Goal: Task Accomplishment & Management: Use online tool/utility

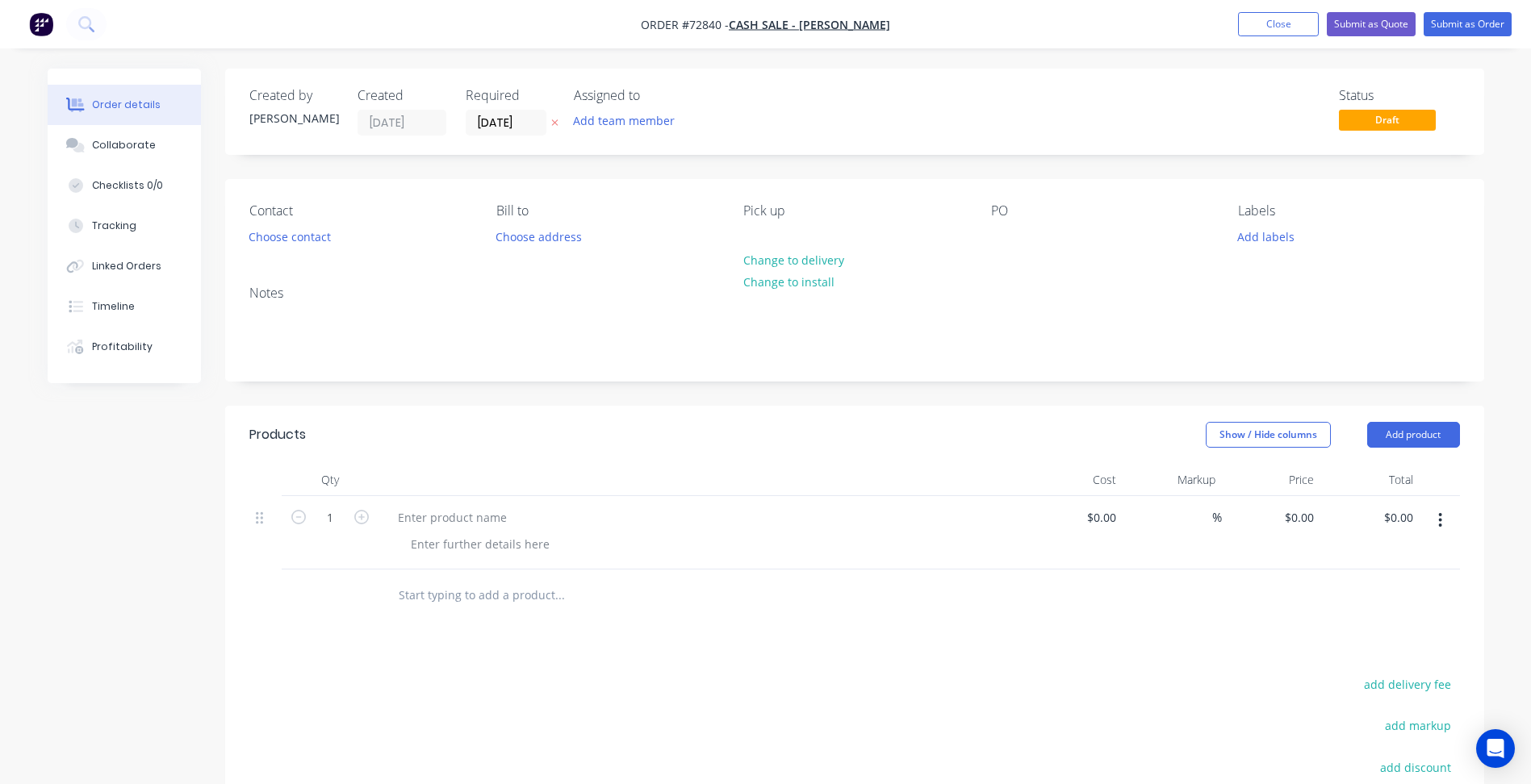
click at [1441, 519] on icon "button" at bounding box center [1440, 520] width 3 height 14
click at [1498, 513] on div "Order details Collaborate Checklists 0/0 Tracking Linked Orders Timeline Profit…" at bounding box center [766, 551] width 1469 height 964
click at [1446, 513] on button "button" at bounding box center [1441, 520] width 38 height 29
drag, startPoint x: 1496, startPoint y: 515, endPoint x: 1328, endPoint y: 393, distance: 207.6
click at [1496, 514] on div "Order details Collaborate Checklists 0/0 Tracking Linked Orders Timeline Profit…" at bounding box center [766, 551] width 1469 height 964
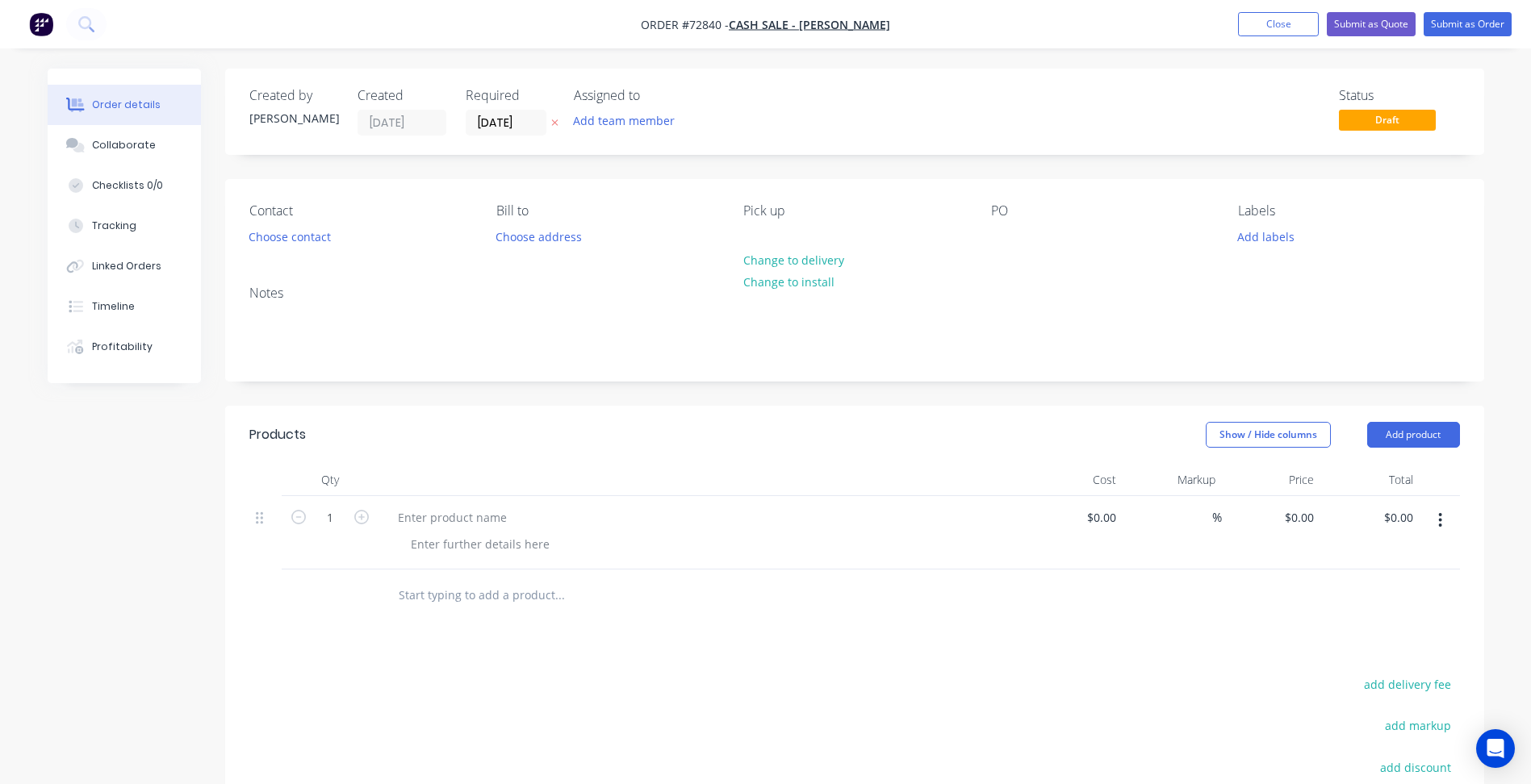
click at [1437, 521] on button "button" at bounding box center [1441, 520] width 38 height 29
click at [1468, 520] on div "Qty Cost Markup Price Total 1 $0.00 $0.00 % $0.00 $0.00 $0.00 $0.00 Save to cat…" at bounding box center [855, 543] width 1259 height 159
click at [1427, 427] on button "Add product" at bounding box center [1414, 434] width 93 height 26
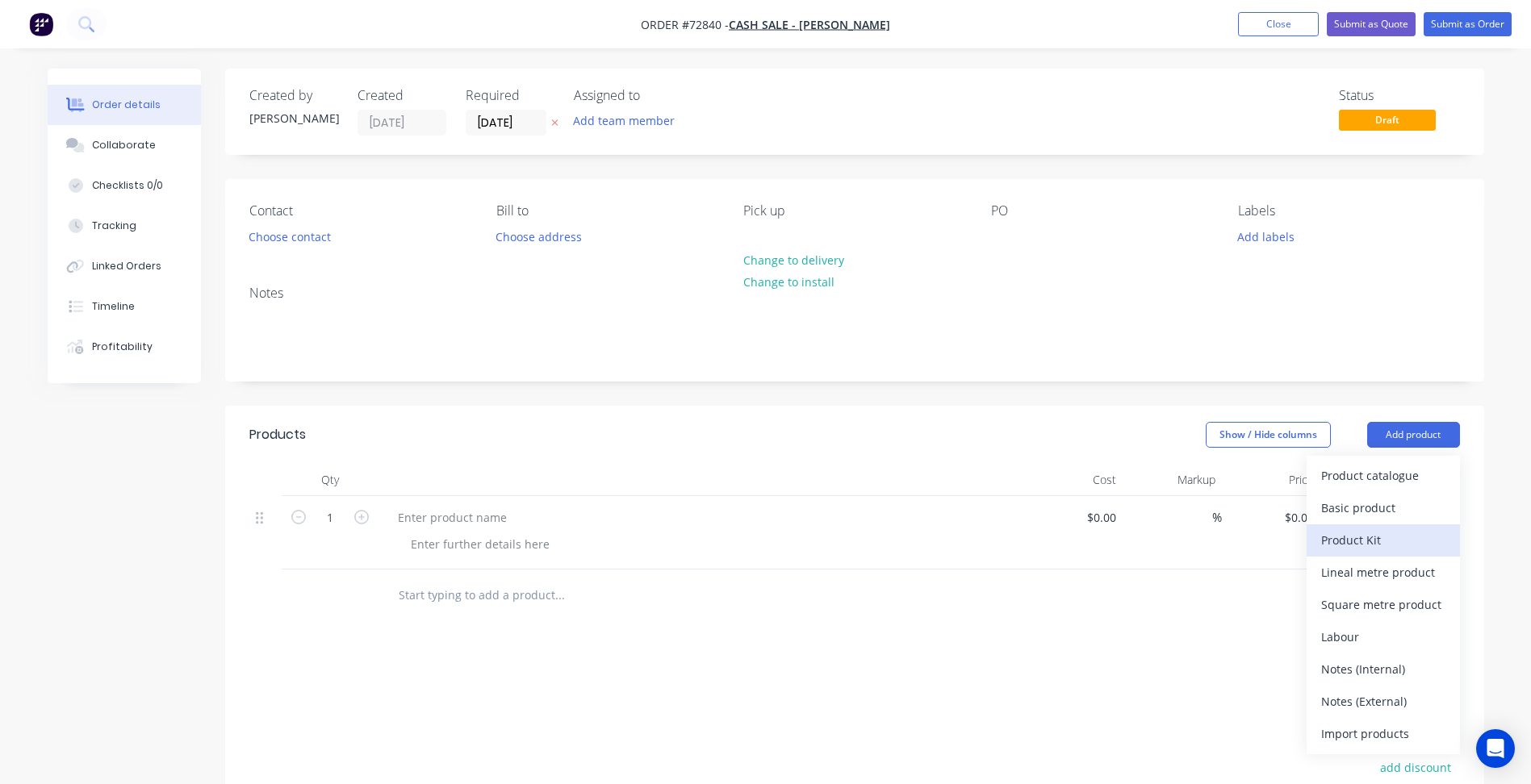
click at [1403, 543] on div "Product Kit" at bounding box center [1383, 540] width 124 height 24
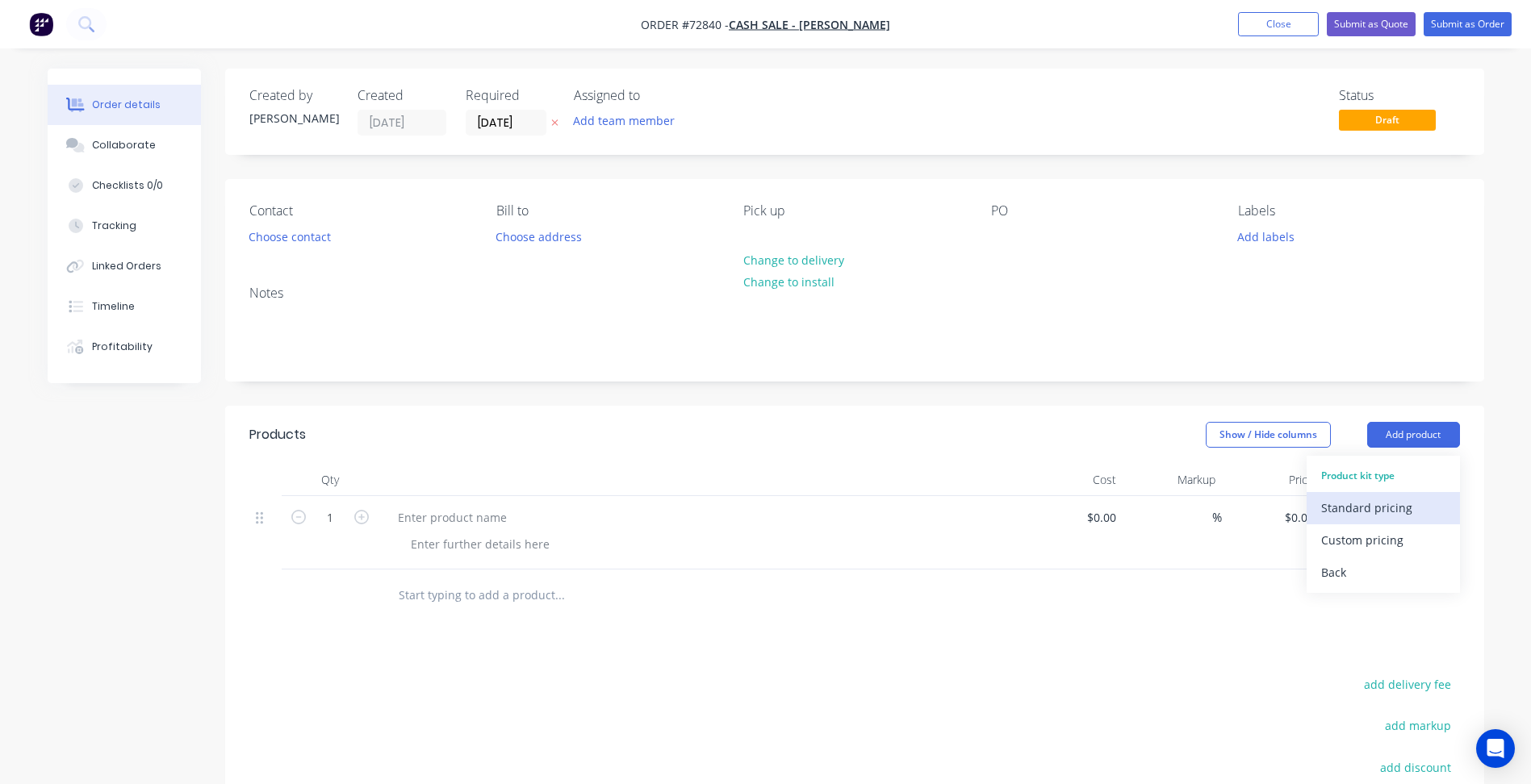
click at [1361, 505] on div "Standard pricing" at bounding box center [1383, 508] width 124 height 24
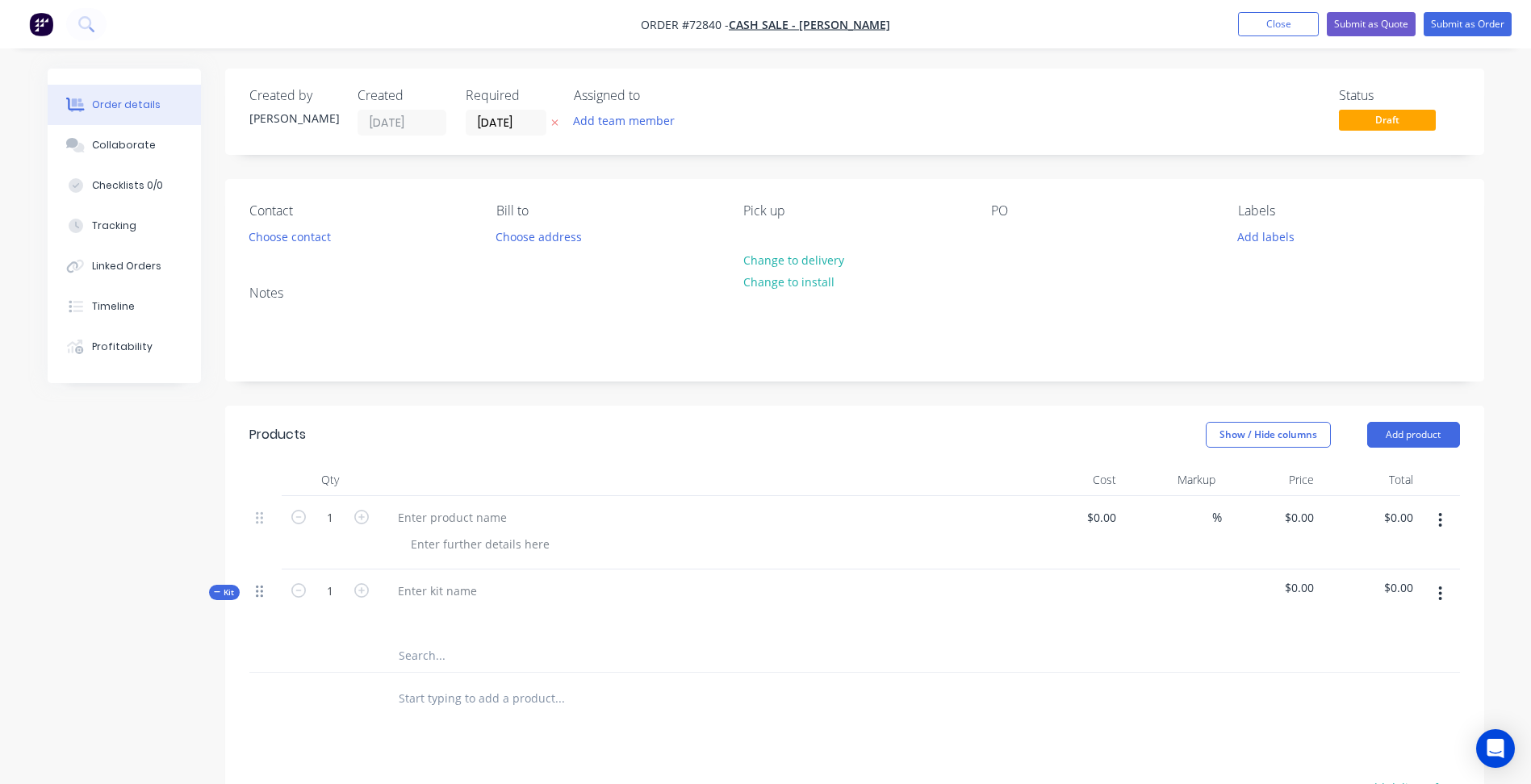
click at [259, 593] on icon at bounding box center [259, 590] width 8 height 14
click at [1438, 593] on icon "button" at bounding box center [1440, 593] width 4 height 18
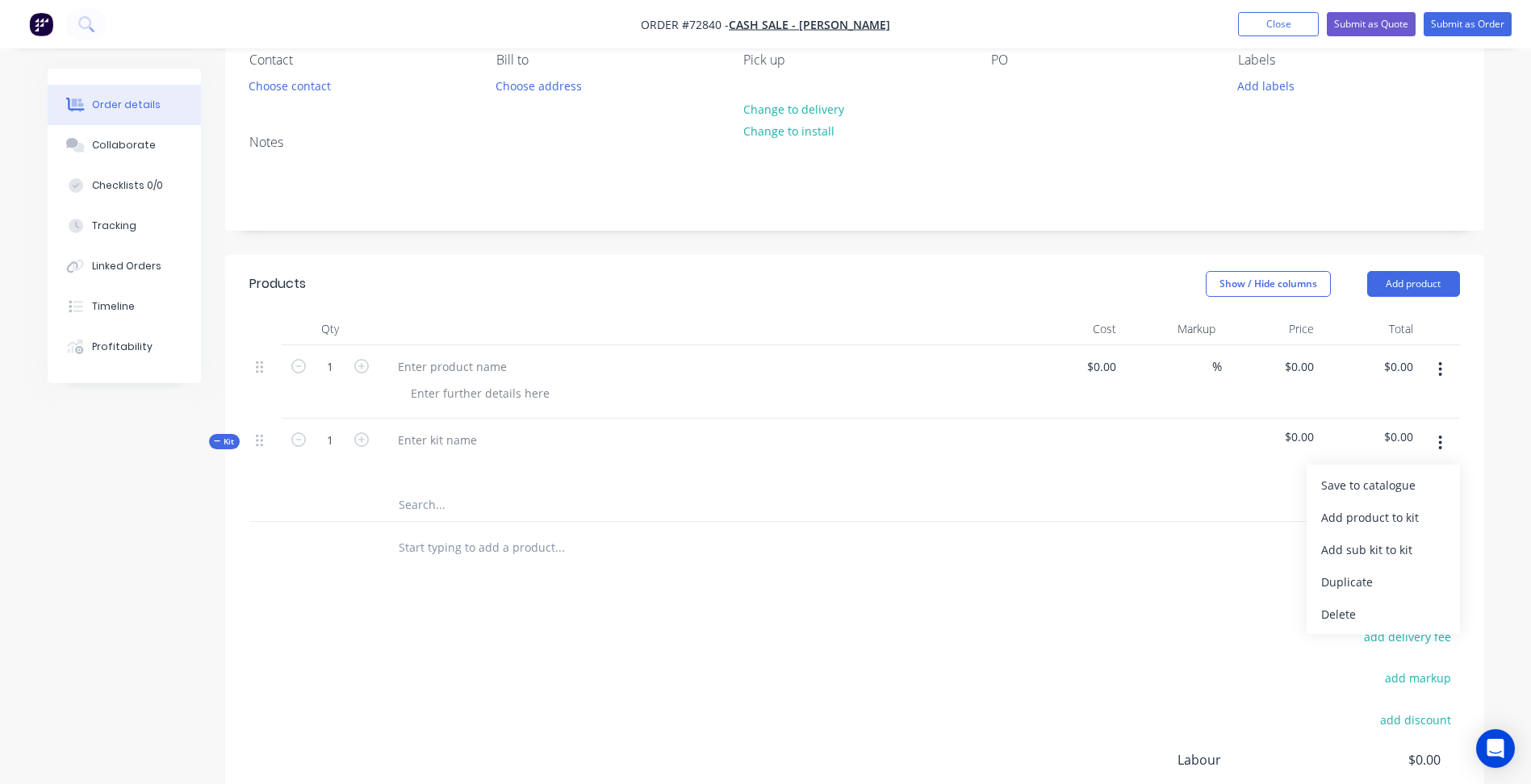
scroll to position [161, 0]
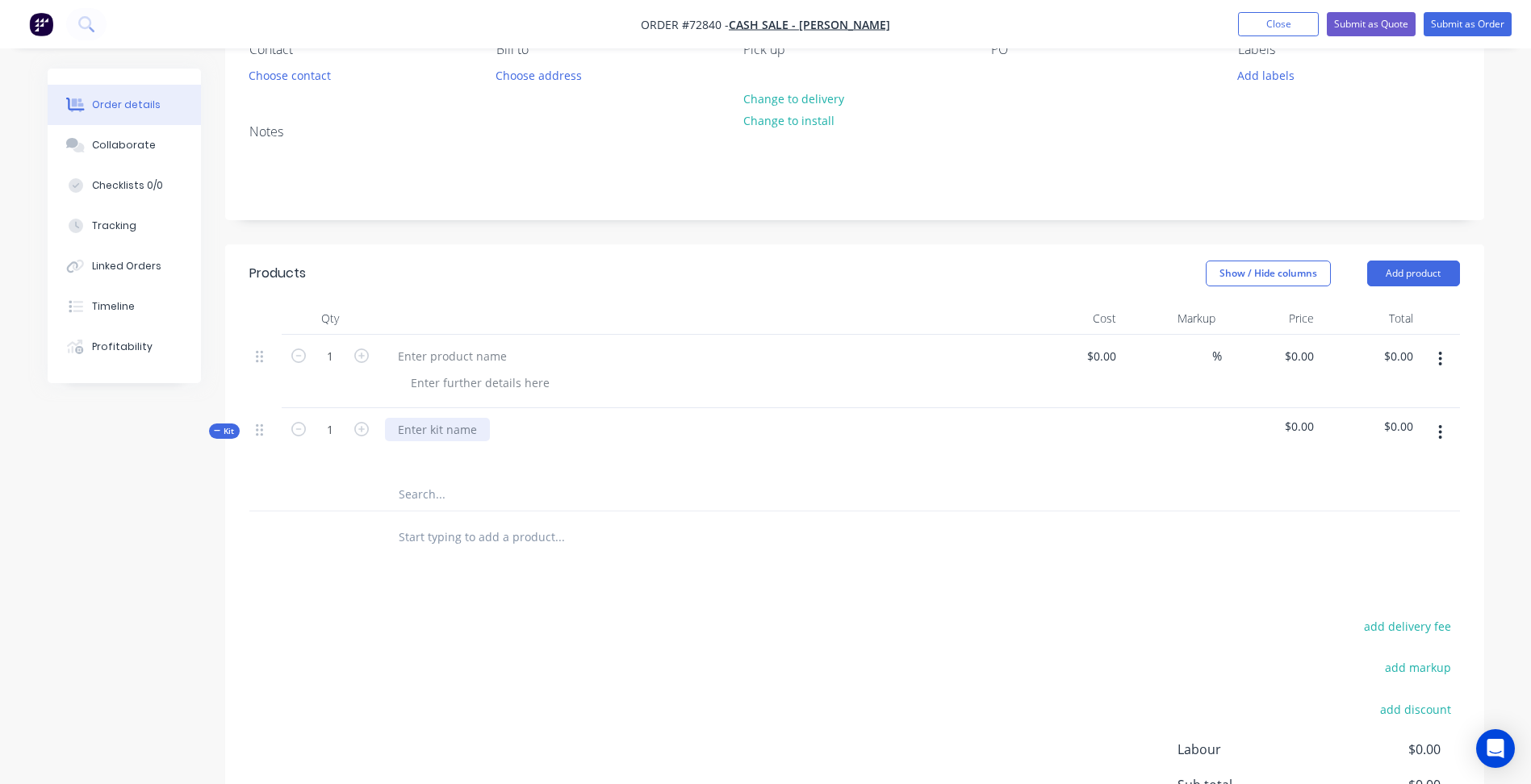
click at [422, 431] on div at bounding box center [437, 429] width 104 height 24
click at [432, 452] on div at bounding box center [701, 453] width 633 height 24
click at [429, 487] on input "text" at bounding box center [559, 495] width 323 height 32
click at [455, 534] on input "text" at bounding box center [559, 537] width 323 height 32
click at [431, 460] on div at bounding box center [701, 453] width 633 height 24
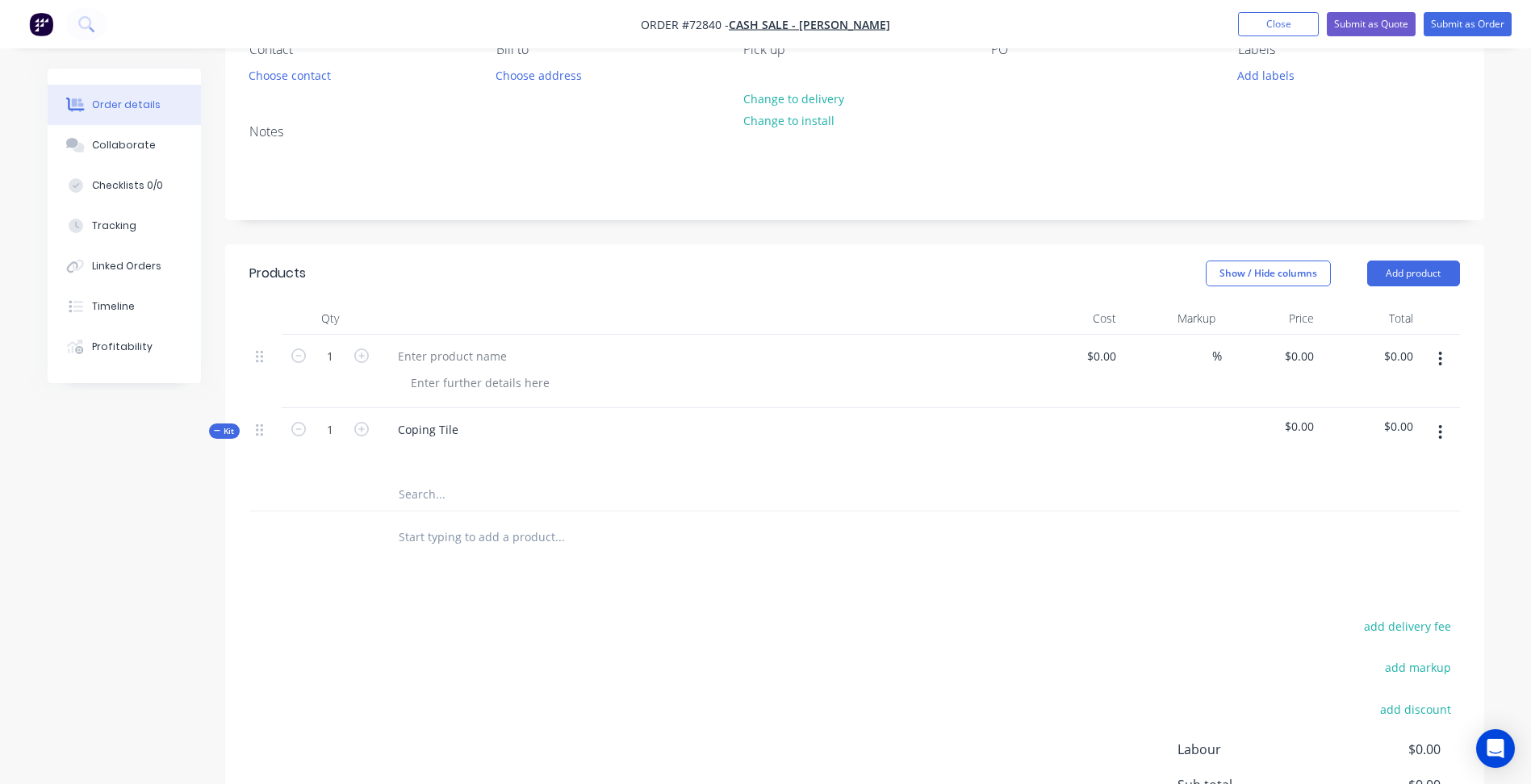
click at [466, 540] on input "text" at bounding box center [559, 537] width 323 height 32
click at [455, 430] on div "Coping Tile" at bounding box center [427, 429] width 86 height 24
click at [477, 540] on input "text" at bounding box center [559, 537] width 323 height 32
type input "D"
click at [439, 492] on input "text" at bounding box center [559, 495] width 323 height 32
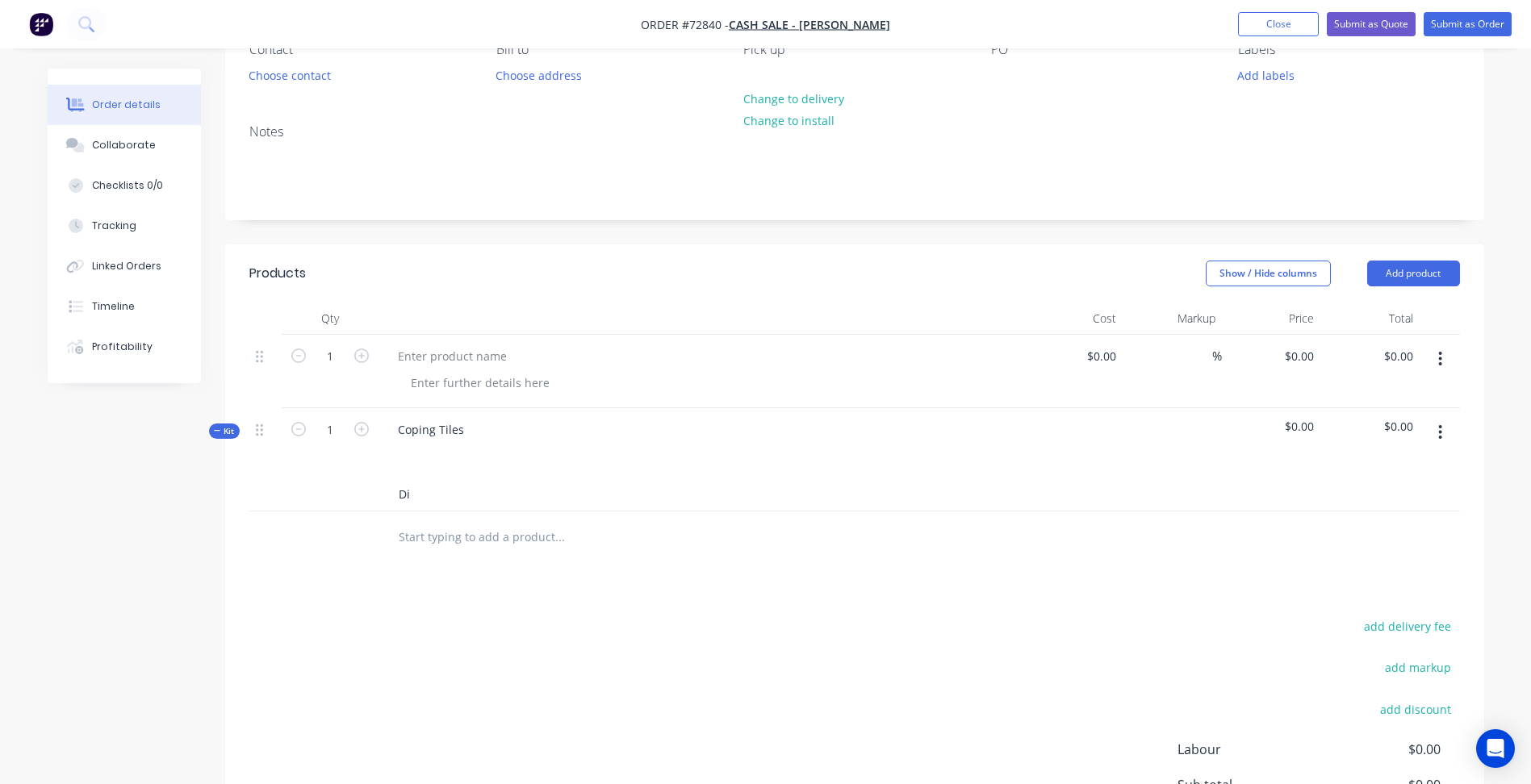
type input "D"
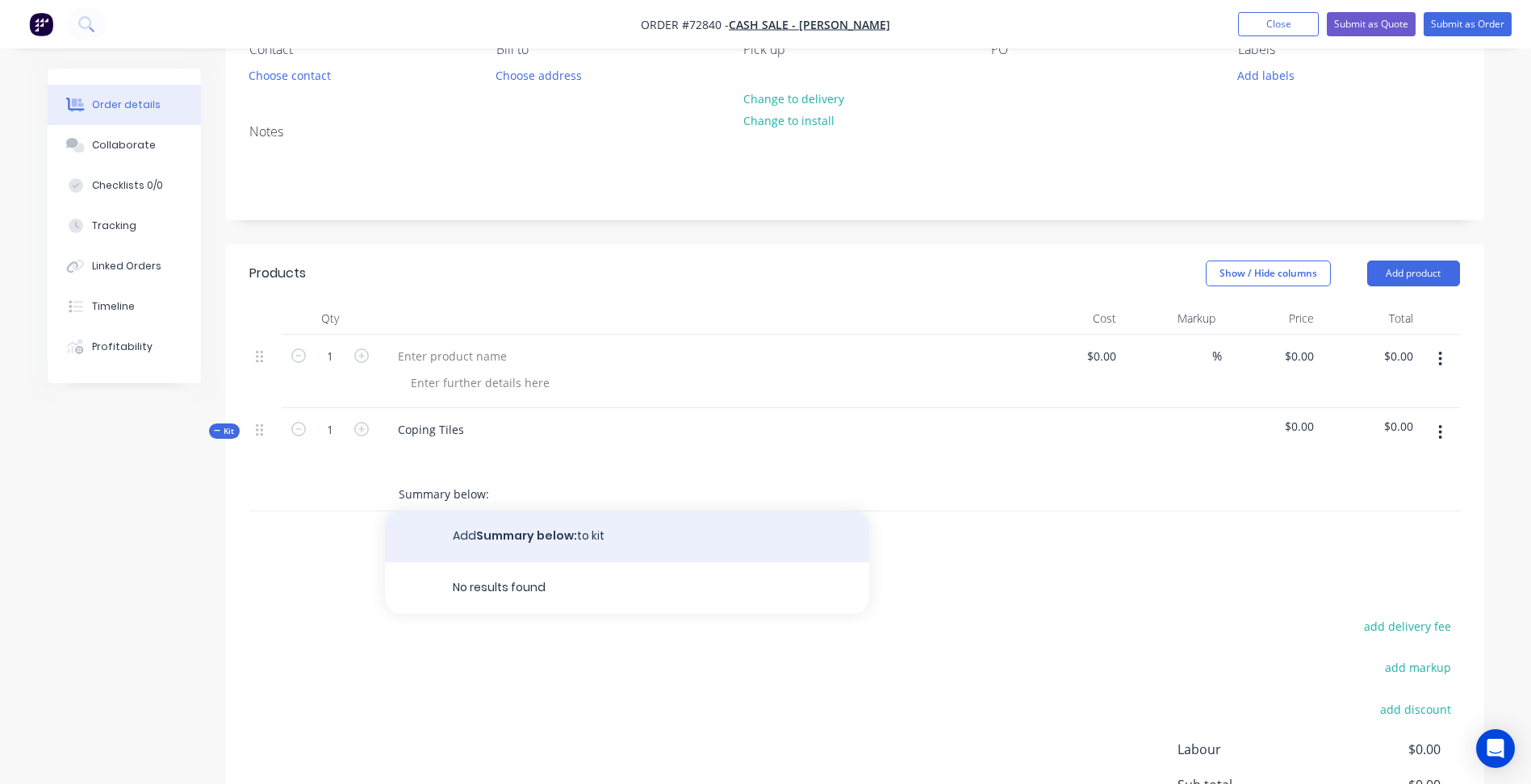
type input "Summary below:"
click at [511, 531] on button "Add Summary below: to kit" at bounding box center [627, 536] width 484 height 51
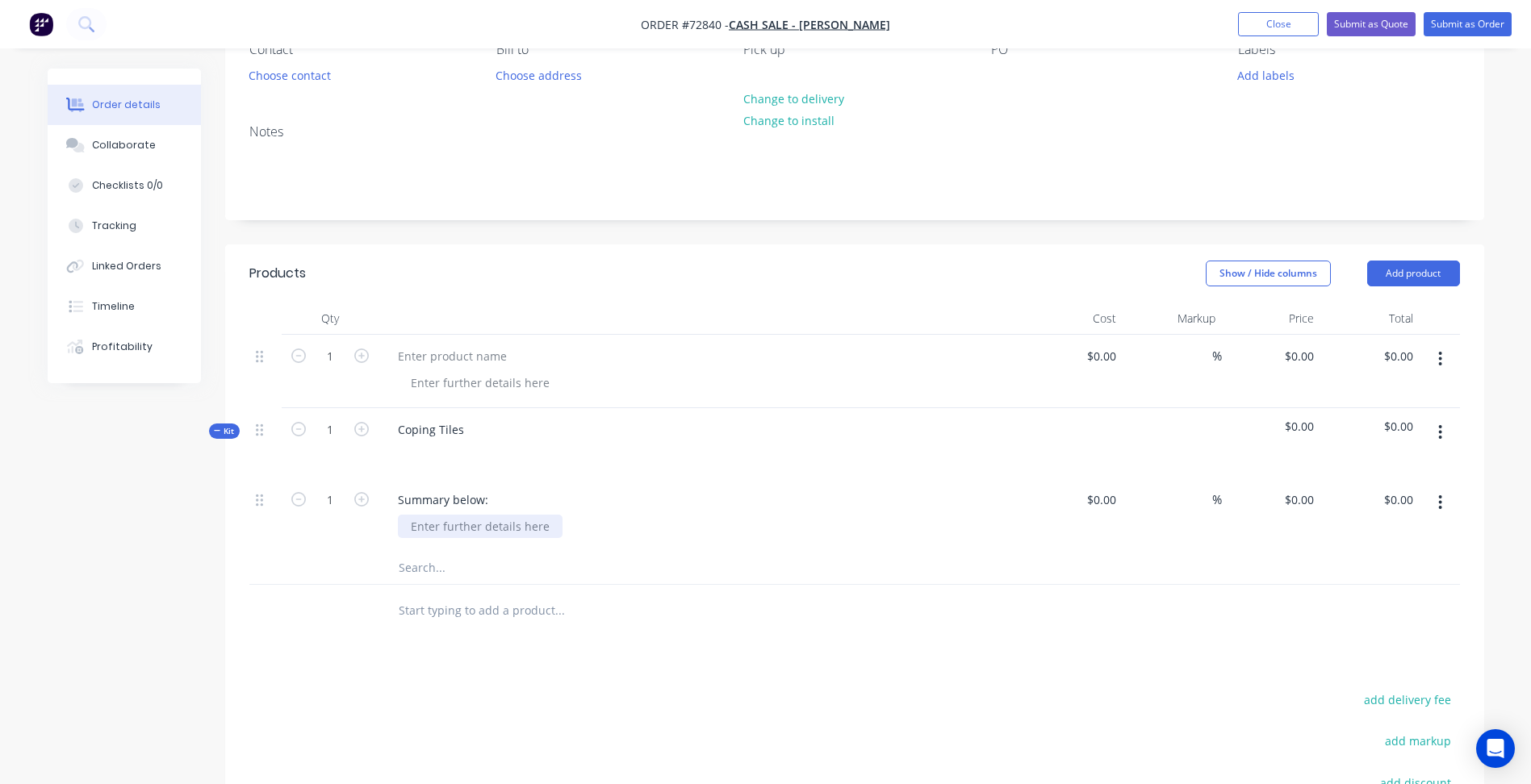
click at [468, 520] on div at bounding box center [480, 526] width 164 height 24
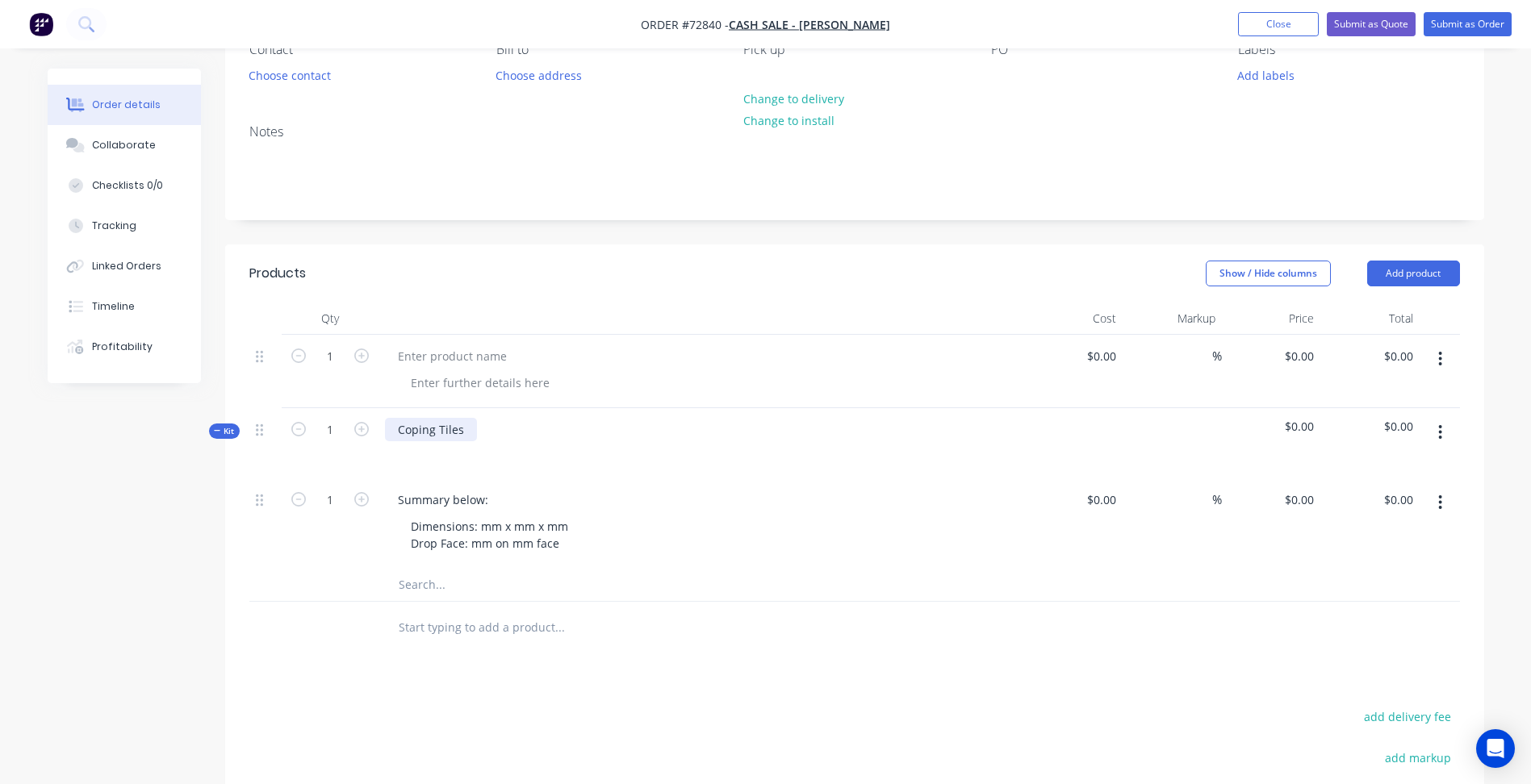
click at [437, 433] on div "Coping Tiles" at bounding box center [430, 429] width 92 height 24
click at [468, 432] on div "Coping Tiles" at bounding box center [430, 429] width 92 height 24
click at [400, 429] on div "Coping Tiles" at bounding box center [430, 429] width 92 height 24
click at [407, 521] on div "Dimensions: mm x mm x mm Drop Face: mm on mm face" at bounding box center [489, 534] width 183 height 40
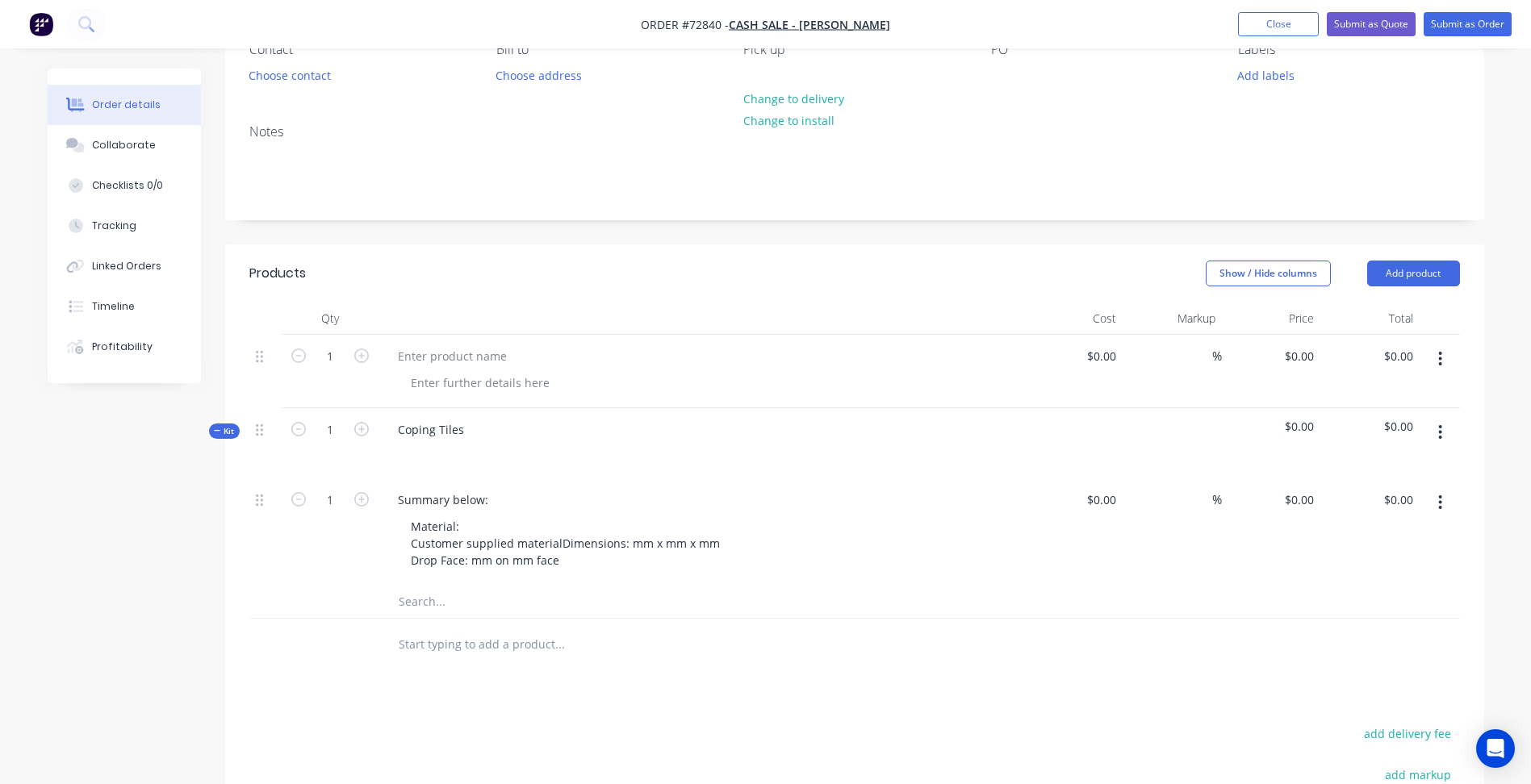
click at [1438, 508] on icon "button" at bounding box center [1440, 502] width 4 height 18
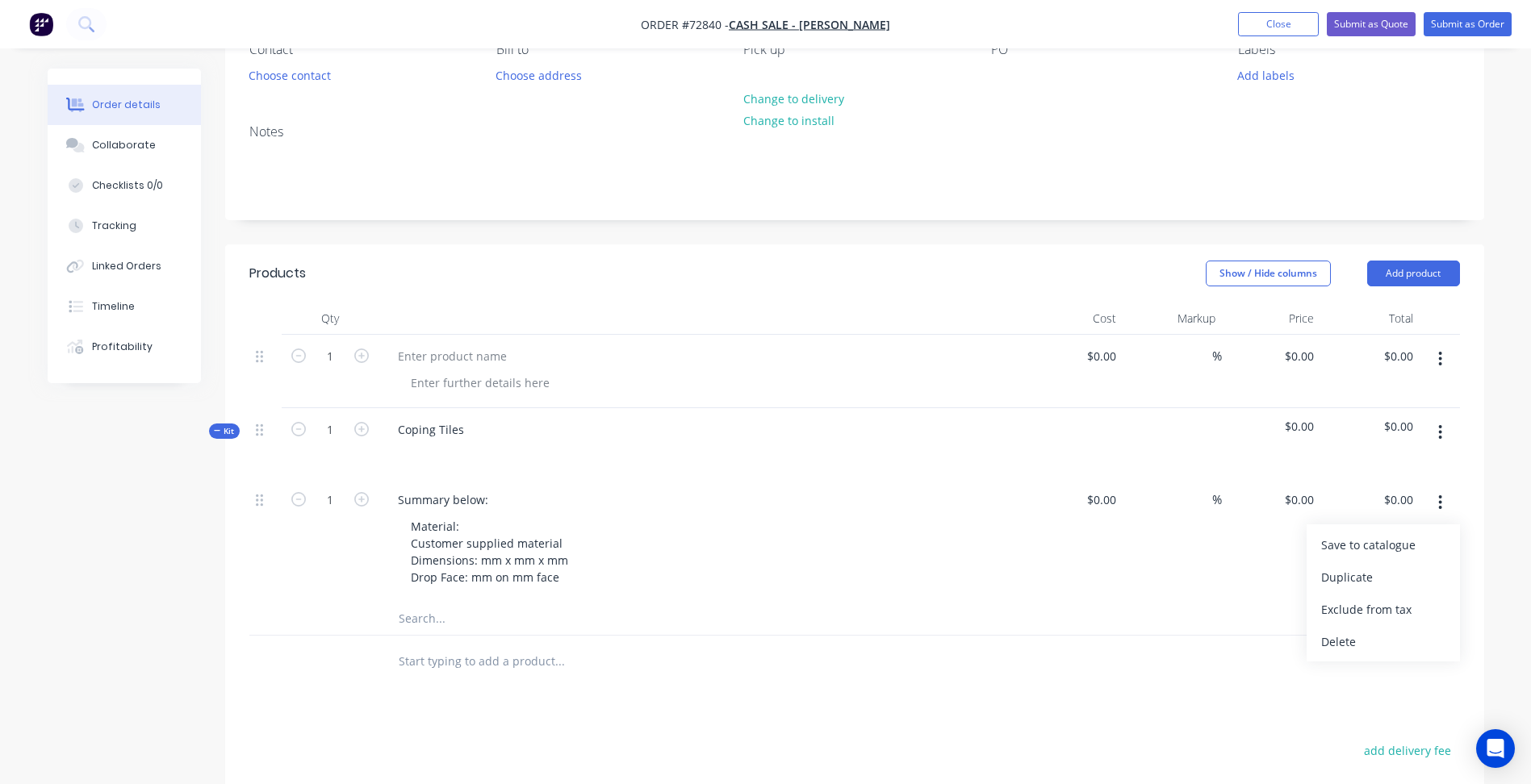
click at [1438, 508] on icon "button" at bounding box center [1440, 502] width 4 height 18
click at [1438, 429] on icon "button" at bounding box center [1440, 432] width 4 height 18
click at [1367, 532] on div "Add sub kit to kit" at bounding box center [1383, 539] width 124 height 24
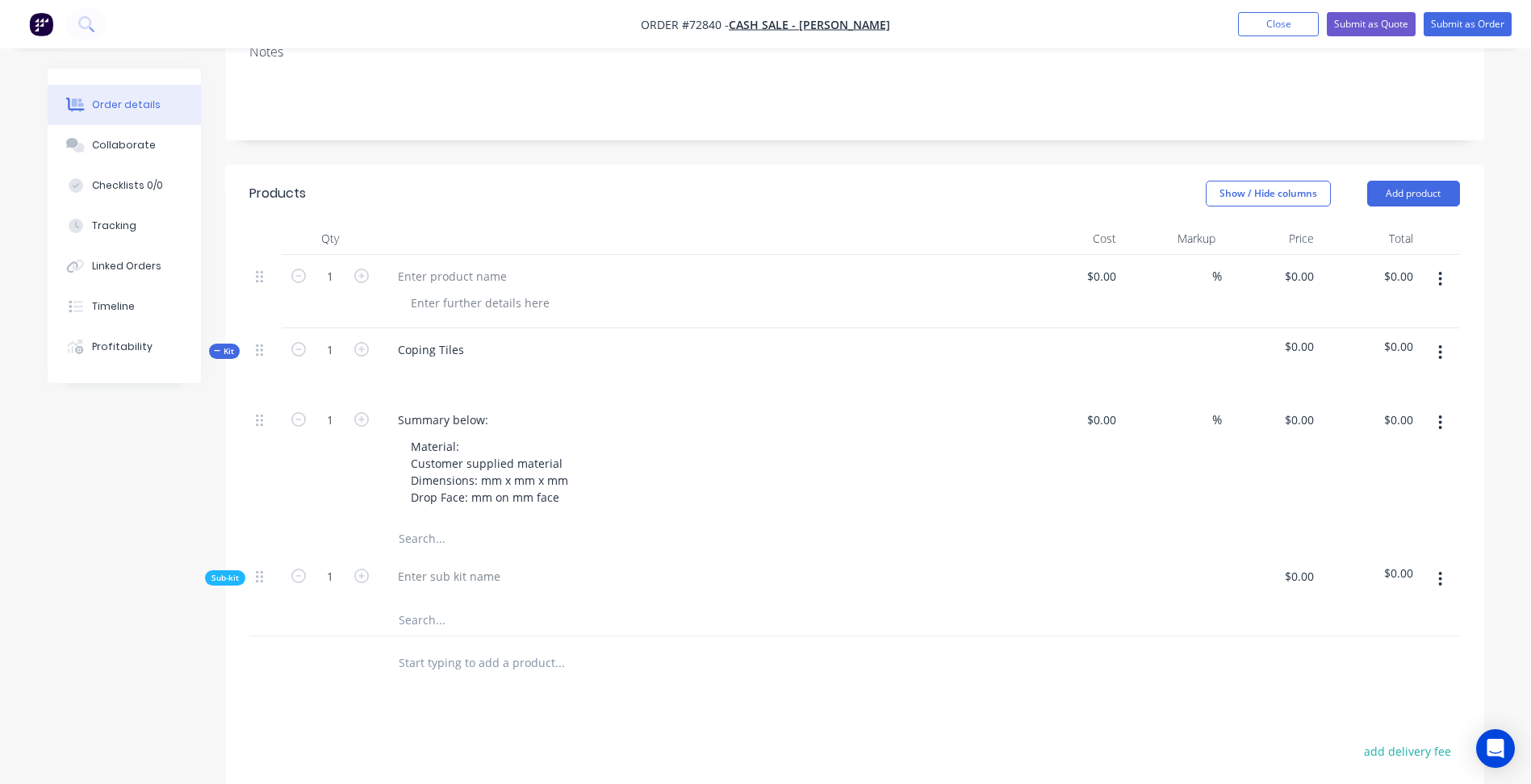
scroll to position [242, 0]
click at [468, 573] on div at bounding box center [448, 575] width 128 height 24
click at [1443, 572] on icon "button" at bounding box center [1440, 578] width 4 height 18
click at [1378, 615] on div "Add product to kit" at bounding box center [1383, 621] width 124 height 24
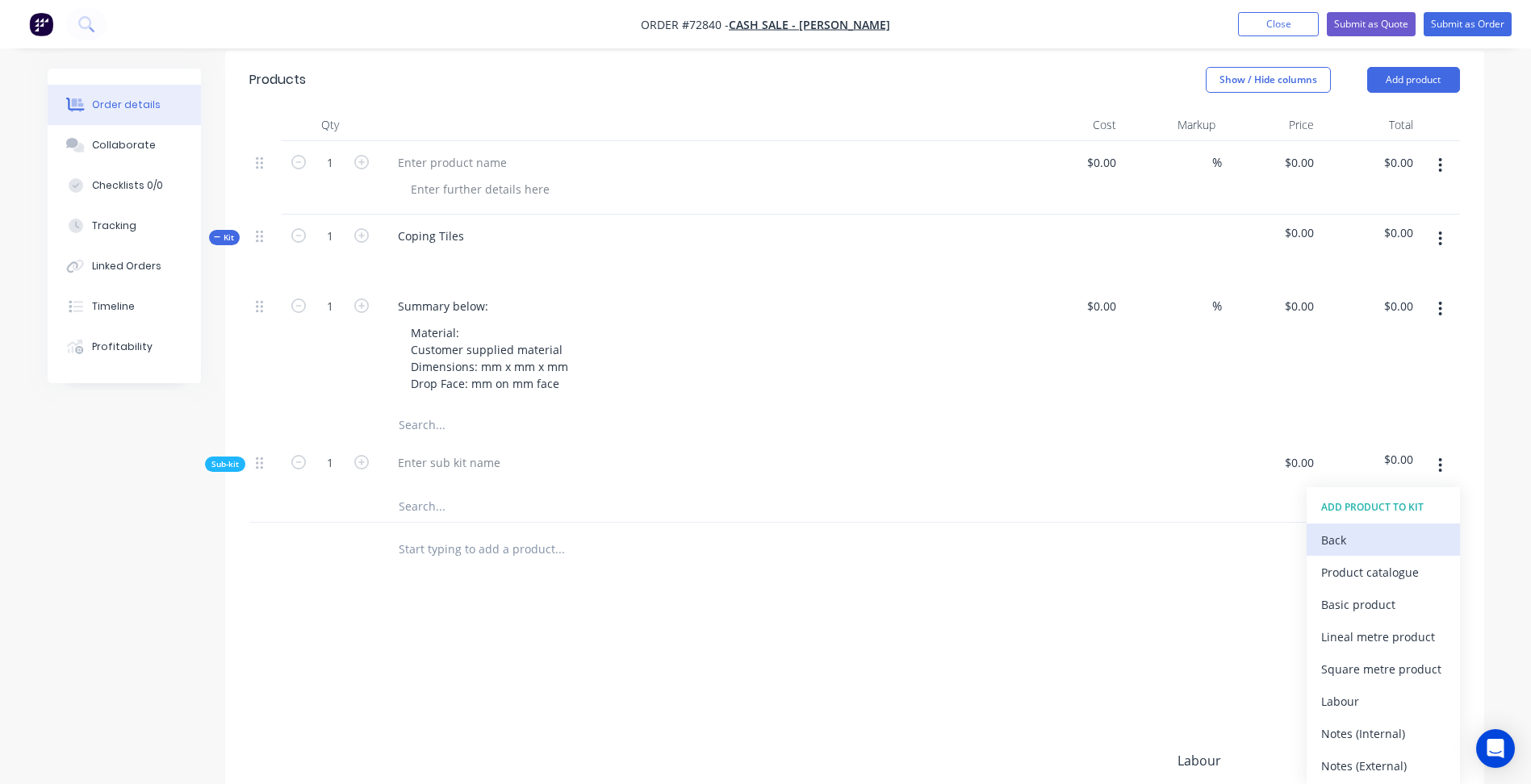
scroll to position [403, 0]
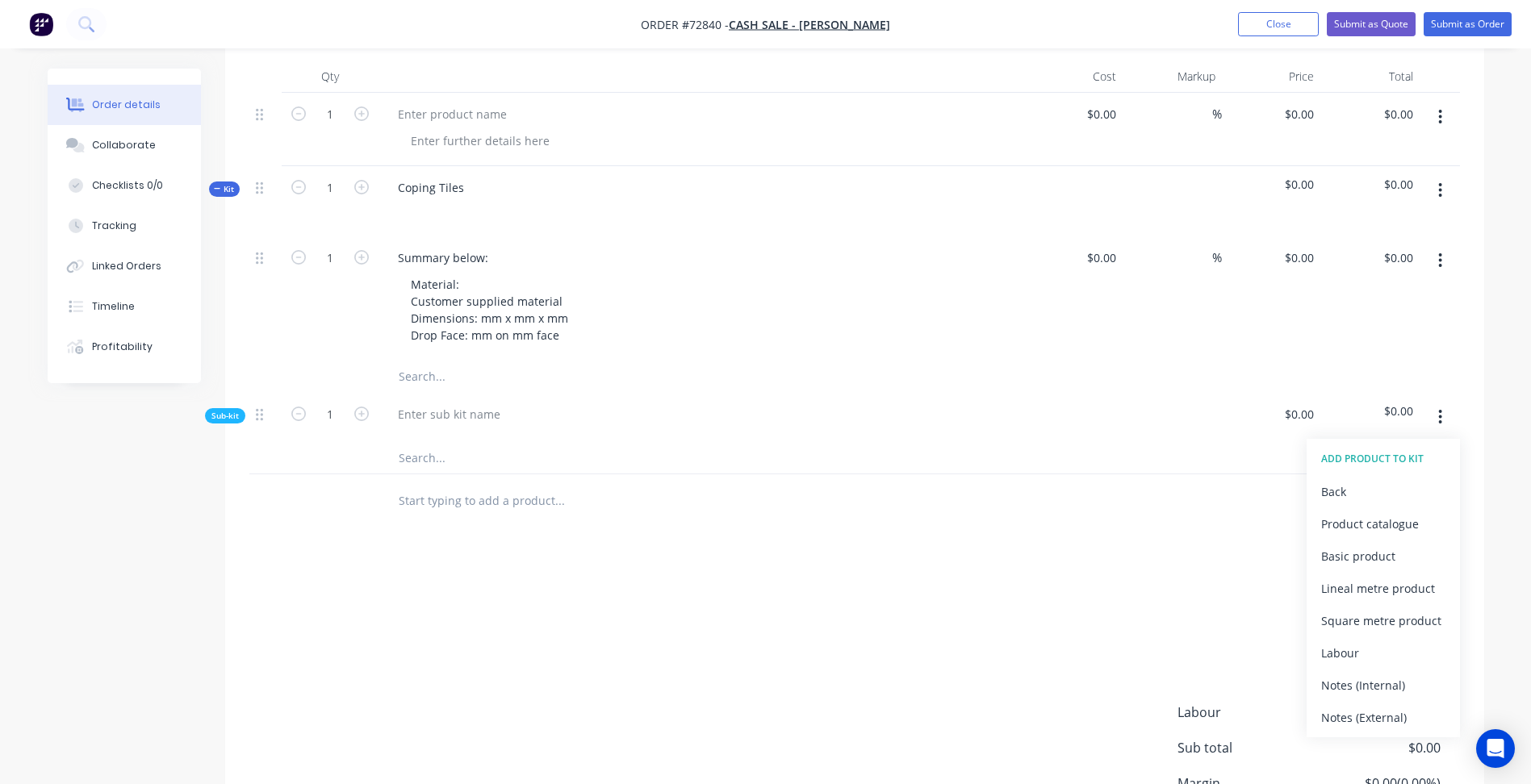
click at [1431, 410] on button "button" at bounding box center [1441, 417] width 38 height 29
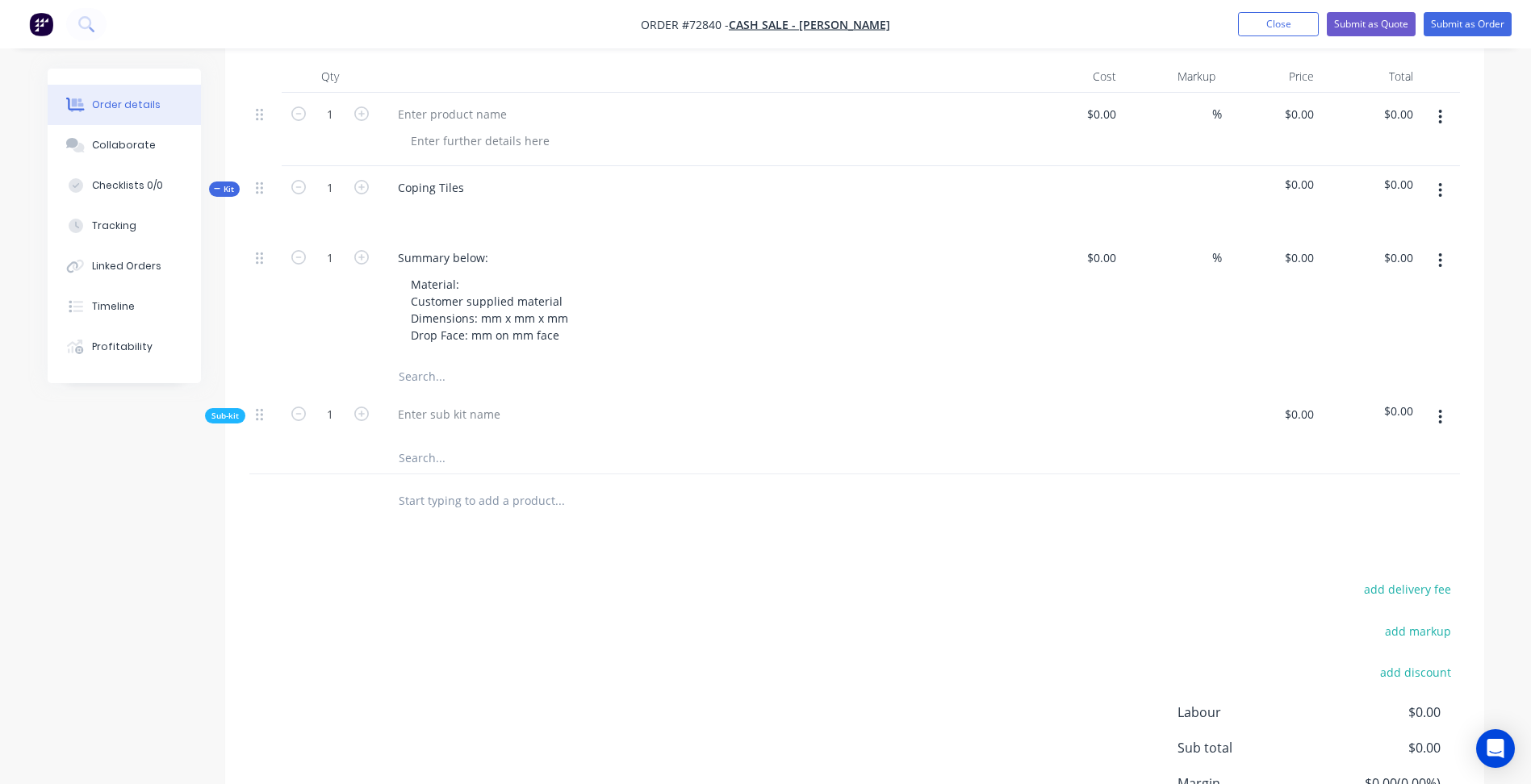
click at [1439, 413] on icon "button" at bounding box center [1440, 417] width 4 height 18
click at [1348, 490] on div "Delete" at bounding box center [1383, 492] width 124 height 24
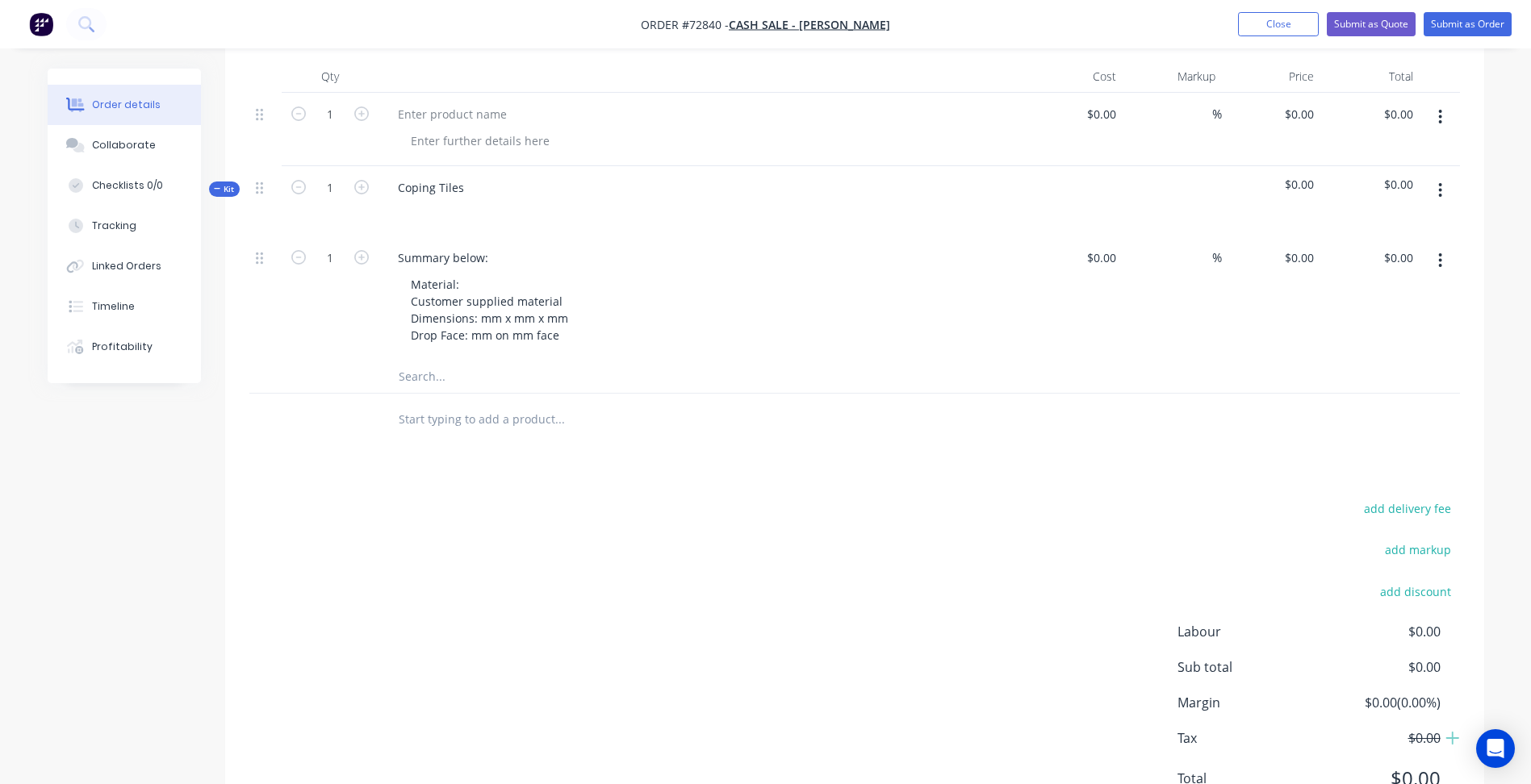
click at [1438, 261] on icon "button" at bounding box center [1440, 260] width 4 height 18
click at [1374, 399] on div "Delete" at bounding box center [1383, 400] width 124 height 24
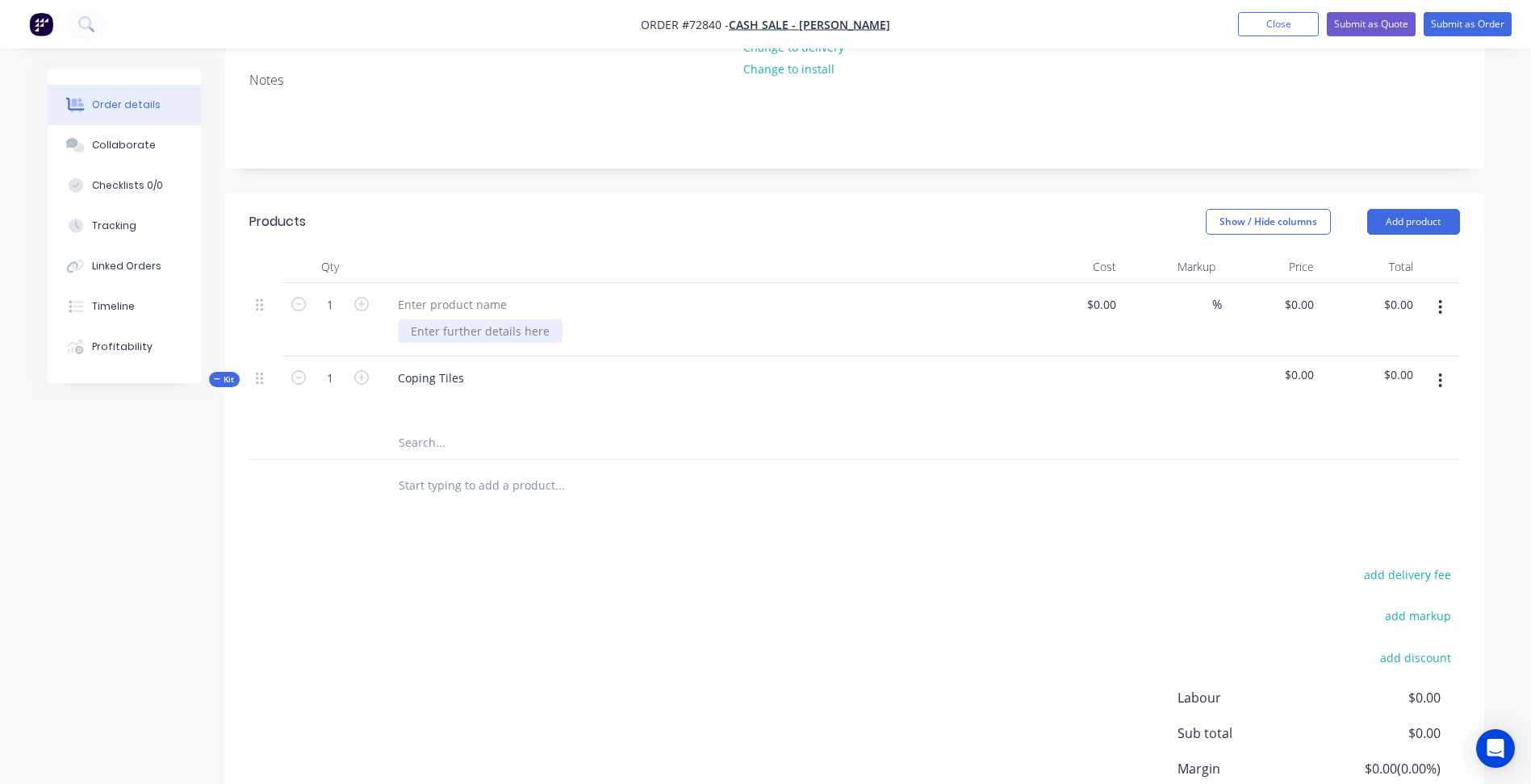
scroll to position [191, 0]
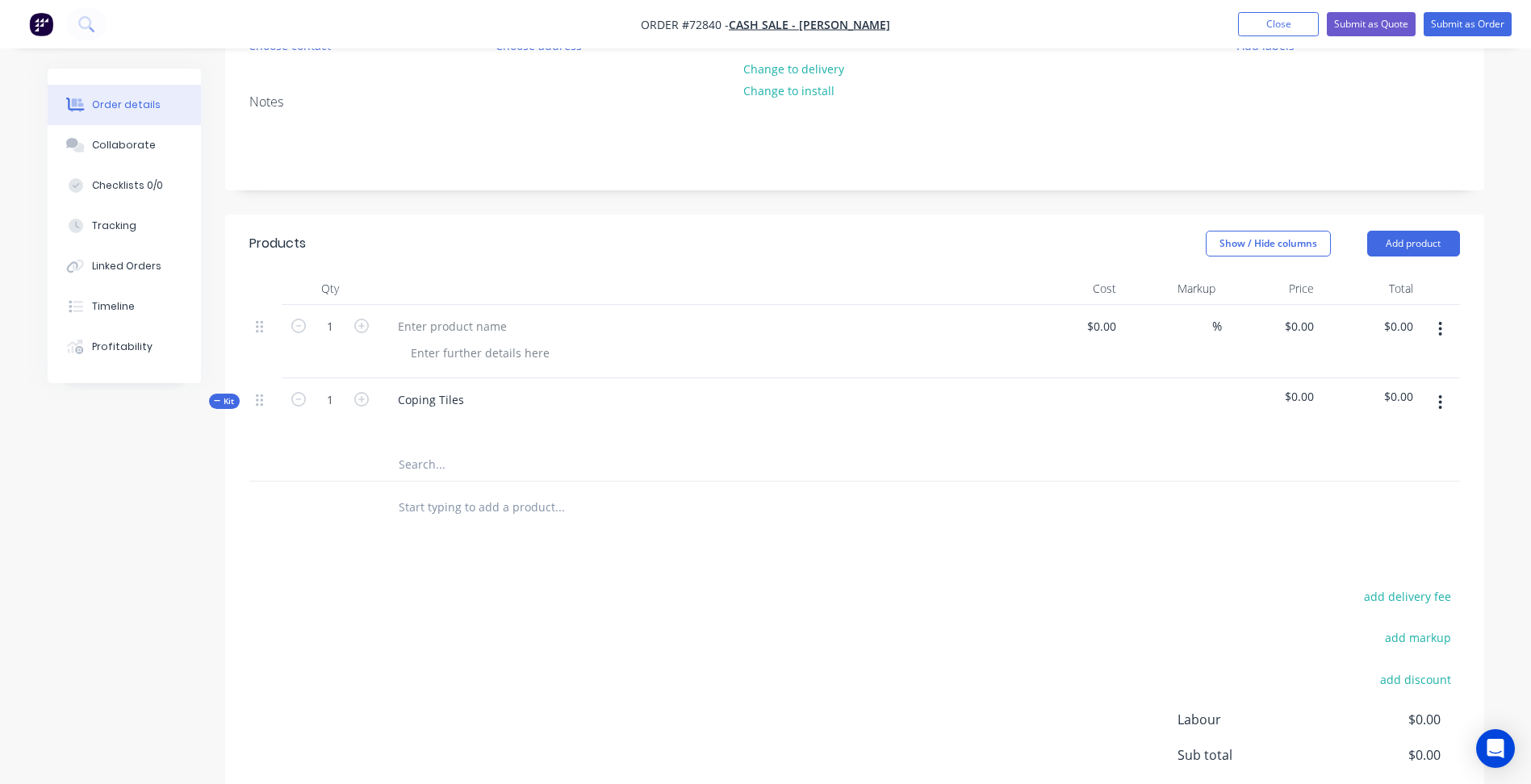
click at [426, 459] on input "text" at bounding box center [559, 465] width 323 height 32
click at [442, 406] on div "Coping Tiles" at bounding box center [430, 400] width 92 height 24
click at [217, 401] on icon at bounding box center [217, 401] width 8 height 8
click at [1442, 400] on icon "button" at bounding box center [1440, 402] width 4 height 18
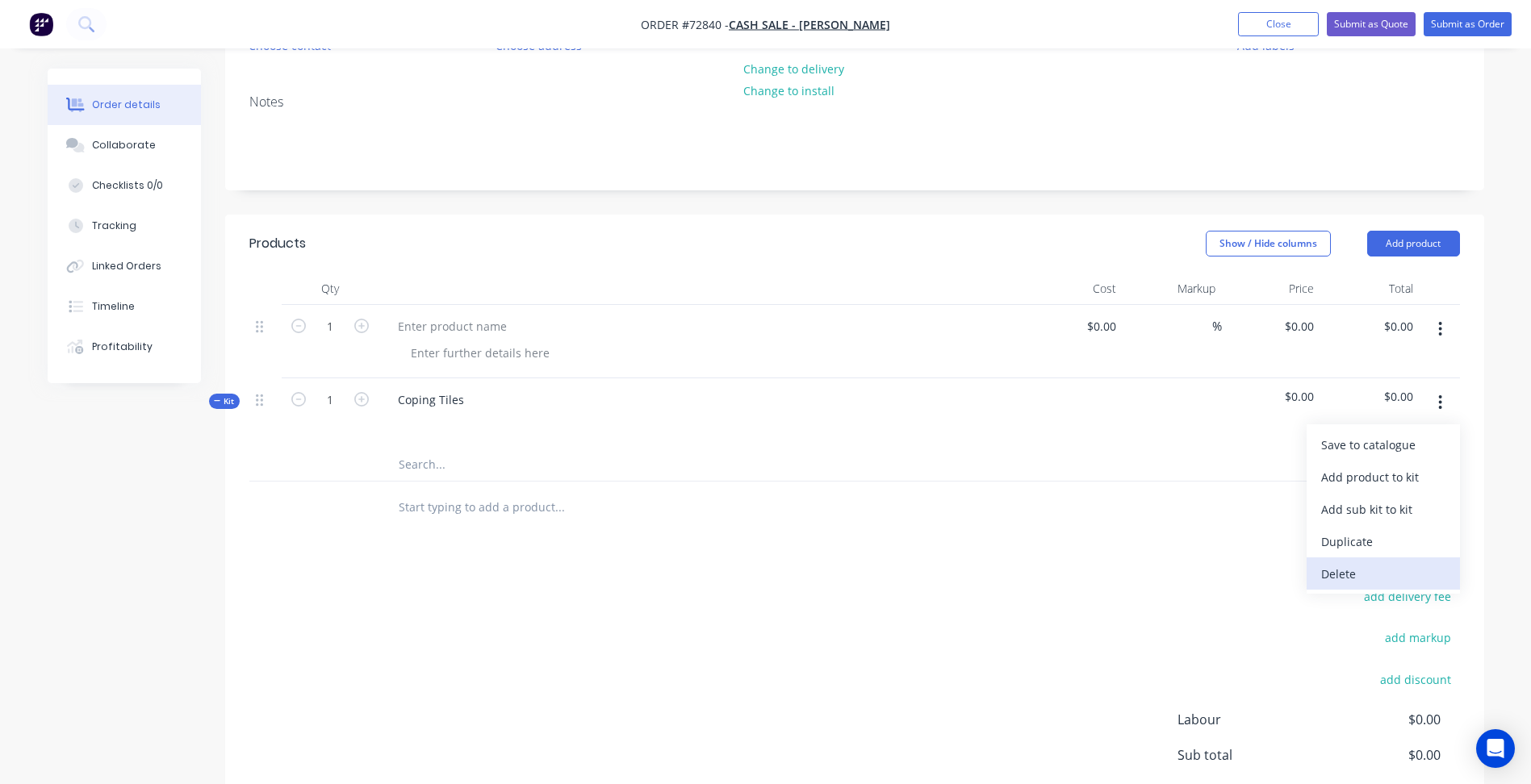
click at [1367, 571] on div "Delete" at bounding box center [1383, 573] width 124 height 24
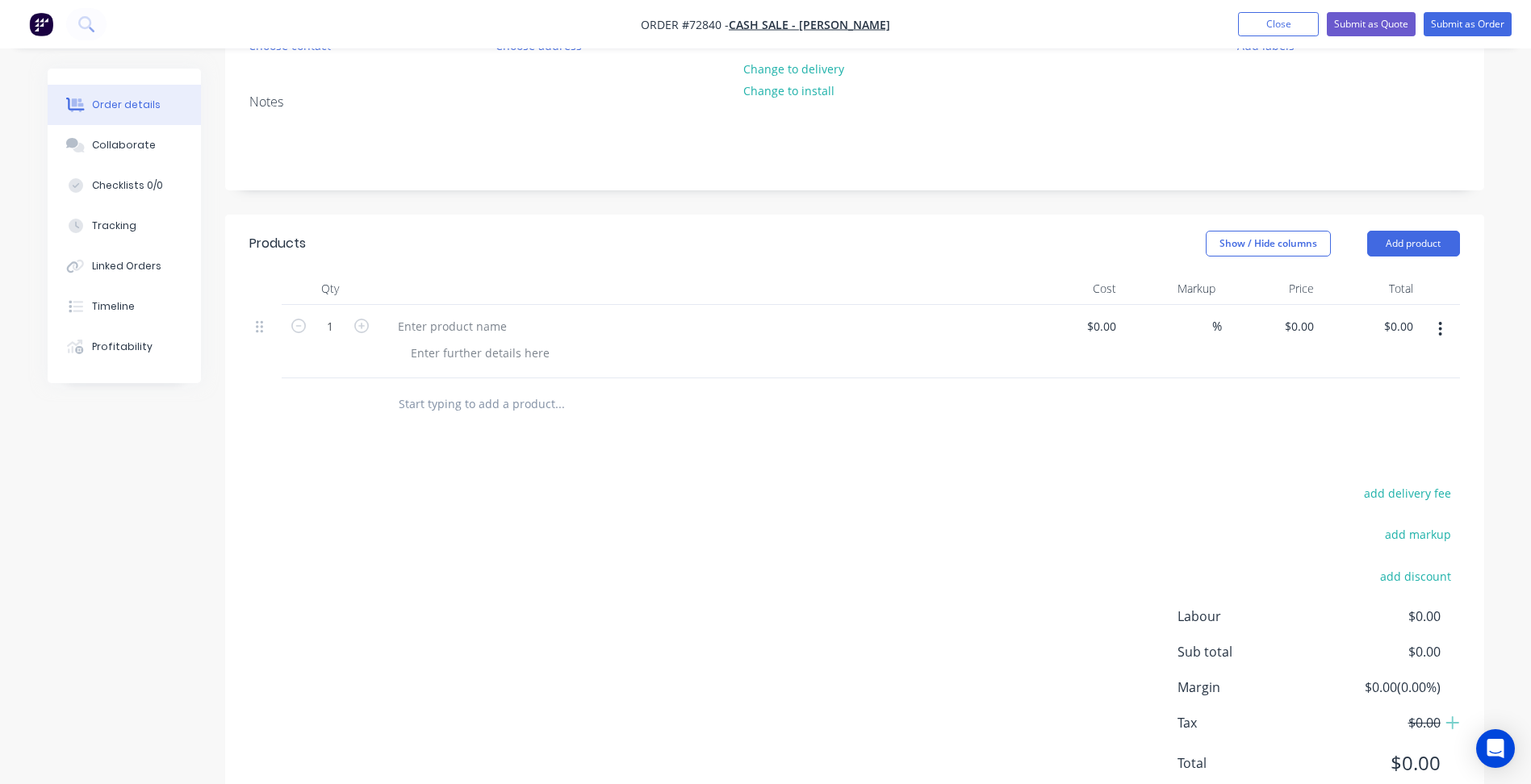
click at [1415, 229] on header "Products Show / Hide columns Add product" at bounding box center [855, 243] width 1259 height 58
click at [1416, 240] on button "Add product" at bounding box center [1414, 243] width 93 height 26
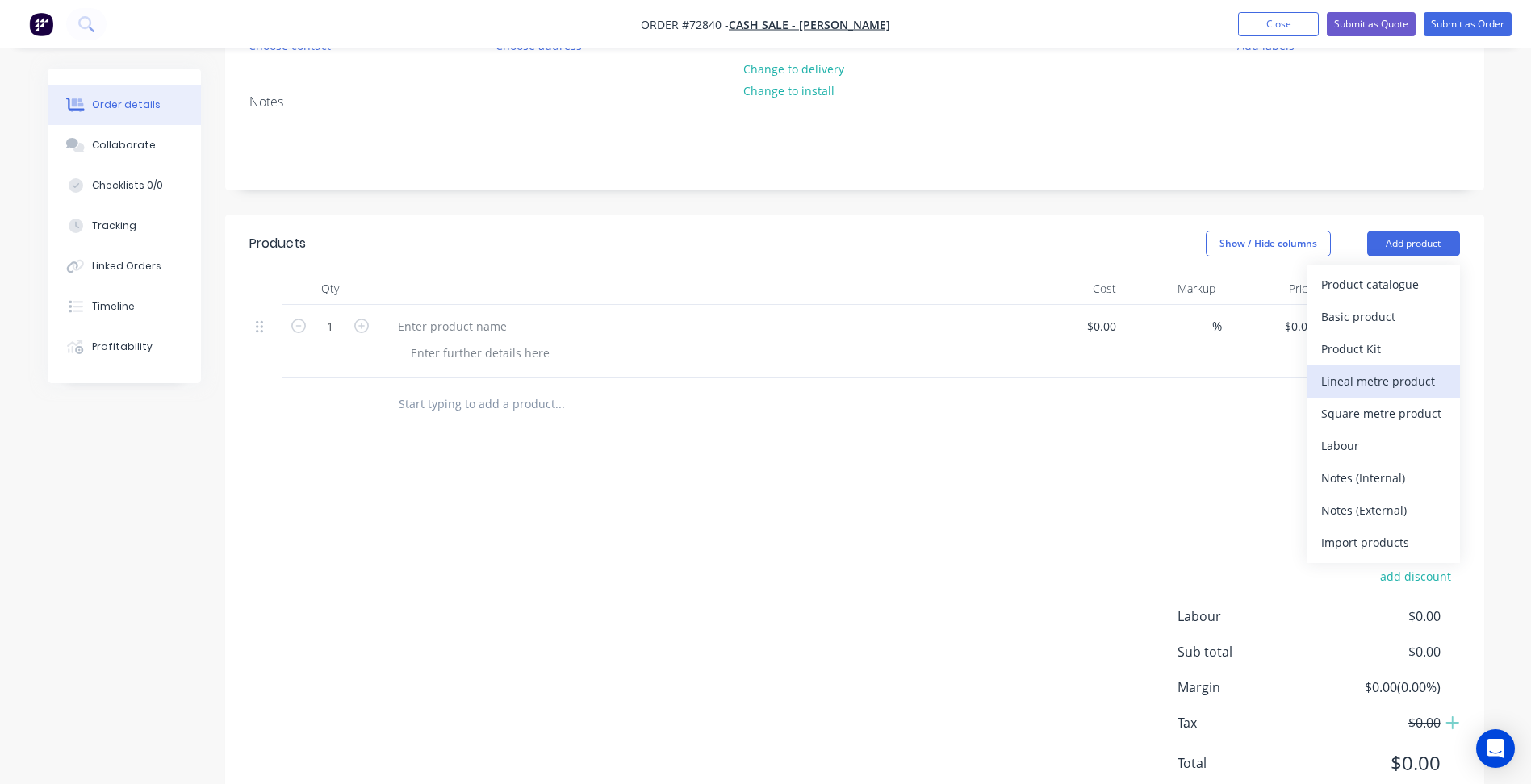
click at [1413, 383] on div "Lineal metre product" at bounding box center [1383, 381] width 124 height 24
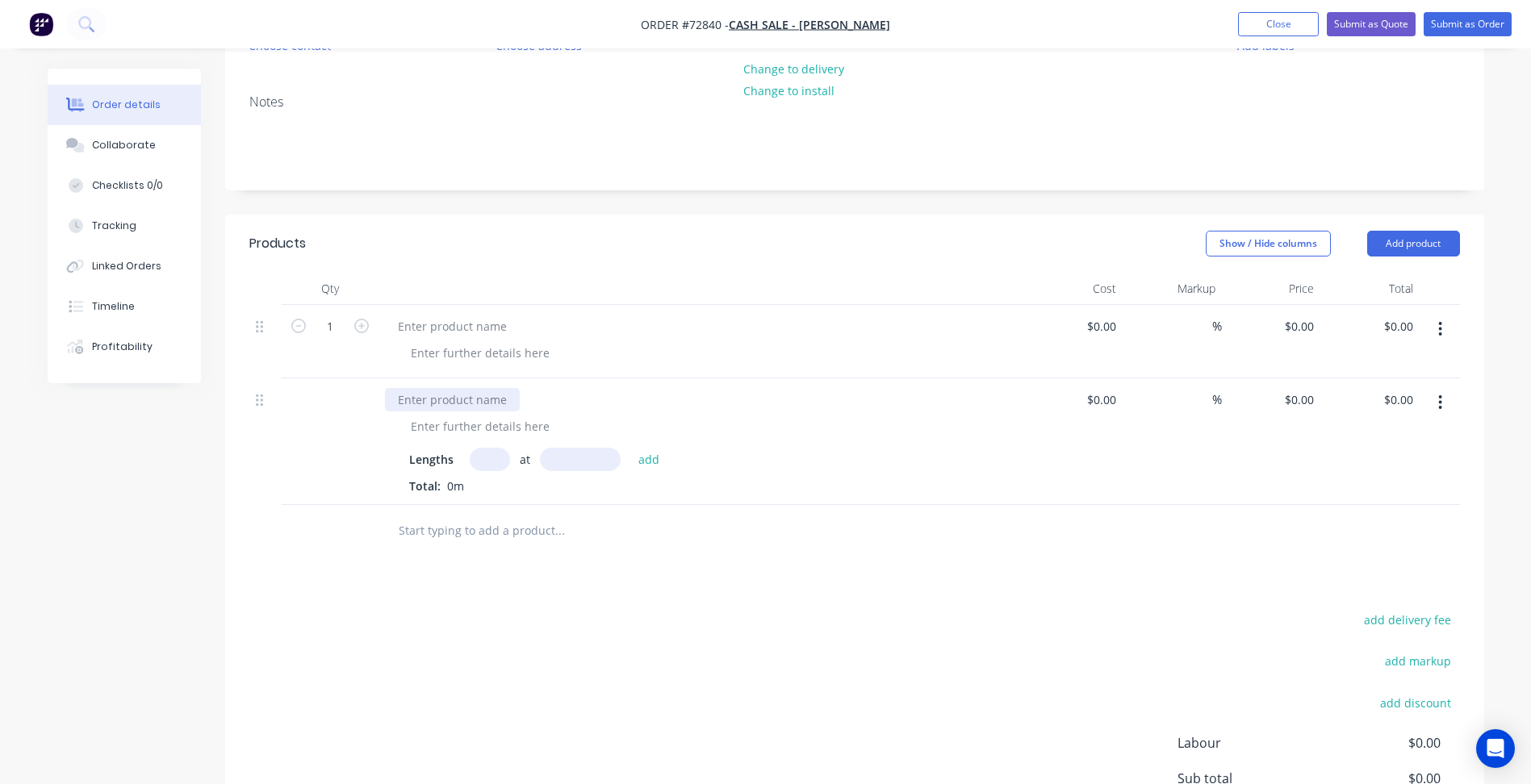
click at [451, 397] on div at bounding box center [452, 400] width 135 height 24
click at [470, 429] on div at bounding box center [480, 426] width 164 height 24
click at [472, 429] on div at bounding box center [480, 426] width 164 height 24
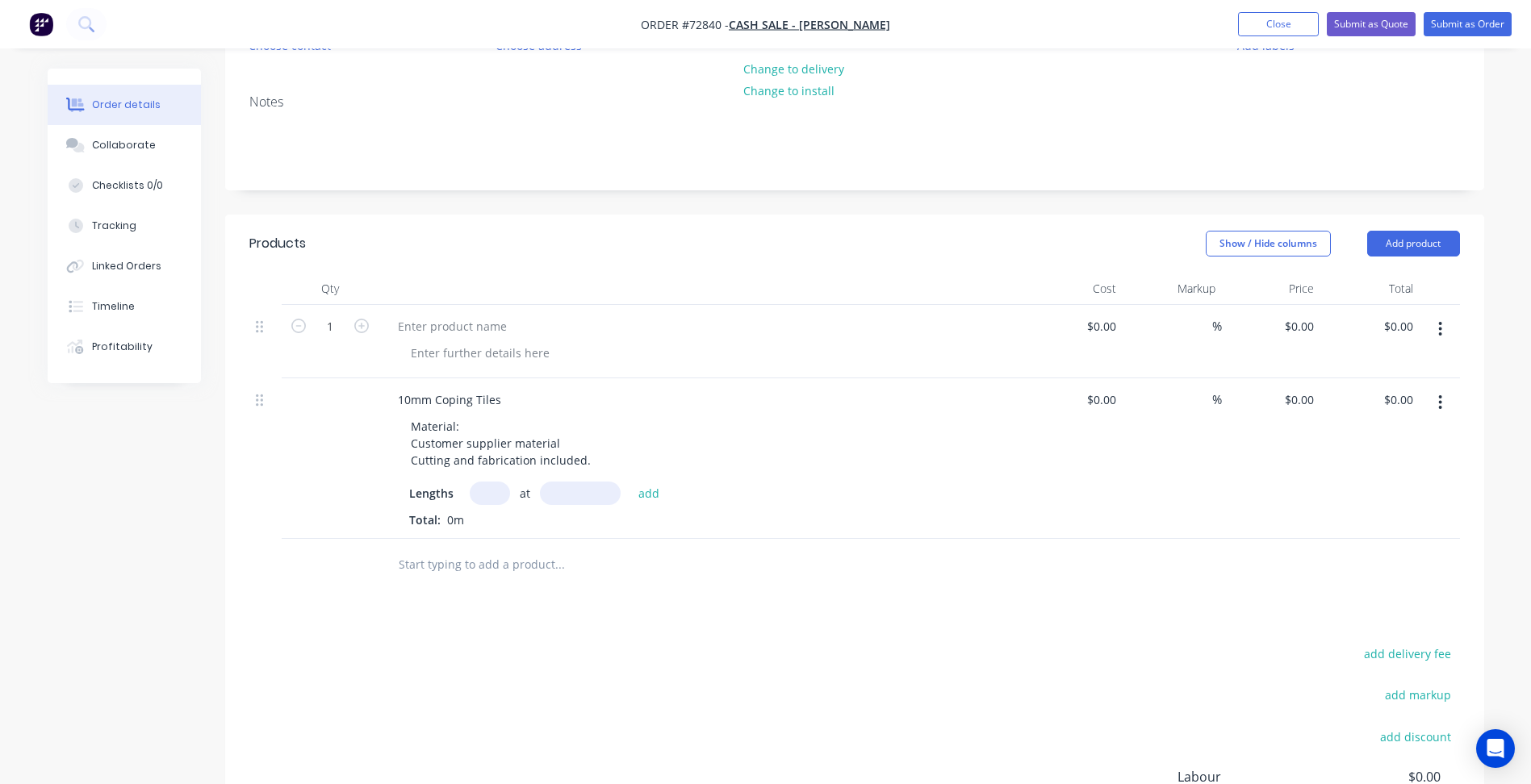
click at [492, 491] on input "text" at bounding box center [490, 493] width 40 height 24
click at [561, 491] on input "text" at bounding box center [580, 493] width 81 height 24
click at [565, 492] on input "text" at bounding box center [580, 493] width 81 height 24
click at [460, 519] on span "0m" at bounding box center [455, 520] width 29 height 15
click at [452, 519] on span "0m" at bounding box center [455, 520] width 29 height 15
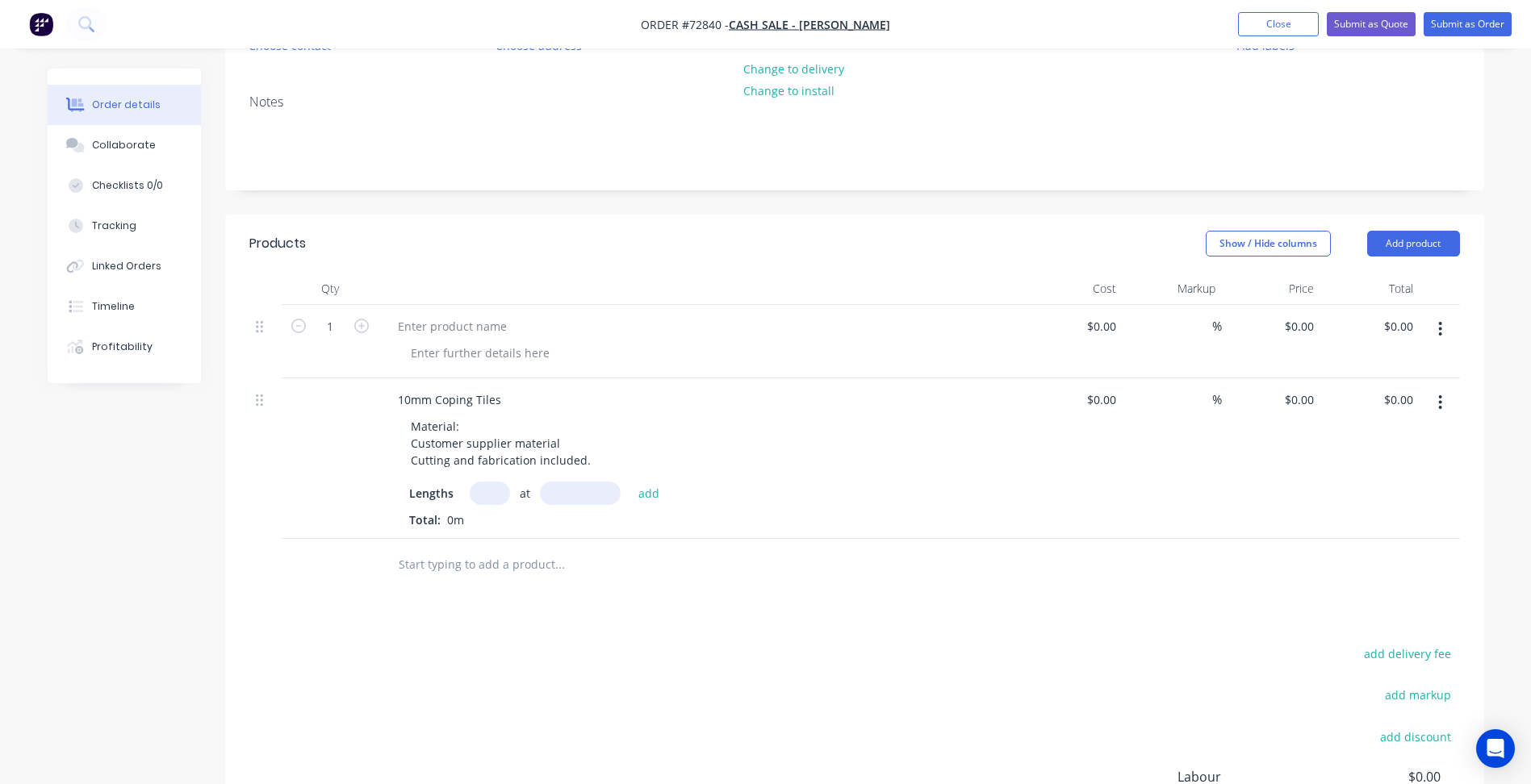
drag, startPoint x: 480, startPoint y: 497, endPoint x: 579, endPoint y: 478, distance: 100.8
click at [482, 496] on input "text" at bounding box center [490, 493] width 40 height 24
click at [574, 492] on input "text" at bounding box center [580, 493] width 81 height 24
type input "100mm"
click at [652, 524] on div "Total: 0m" at bounding box center [701, 520] width 584 height 17
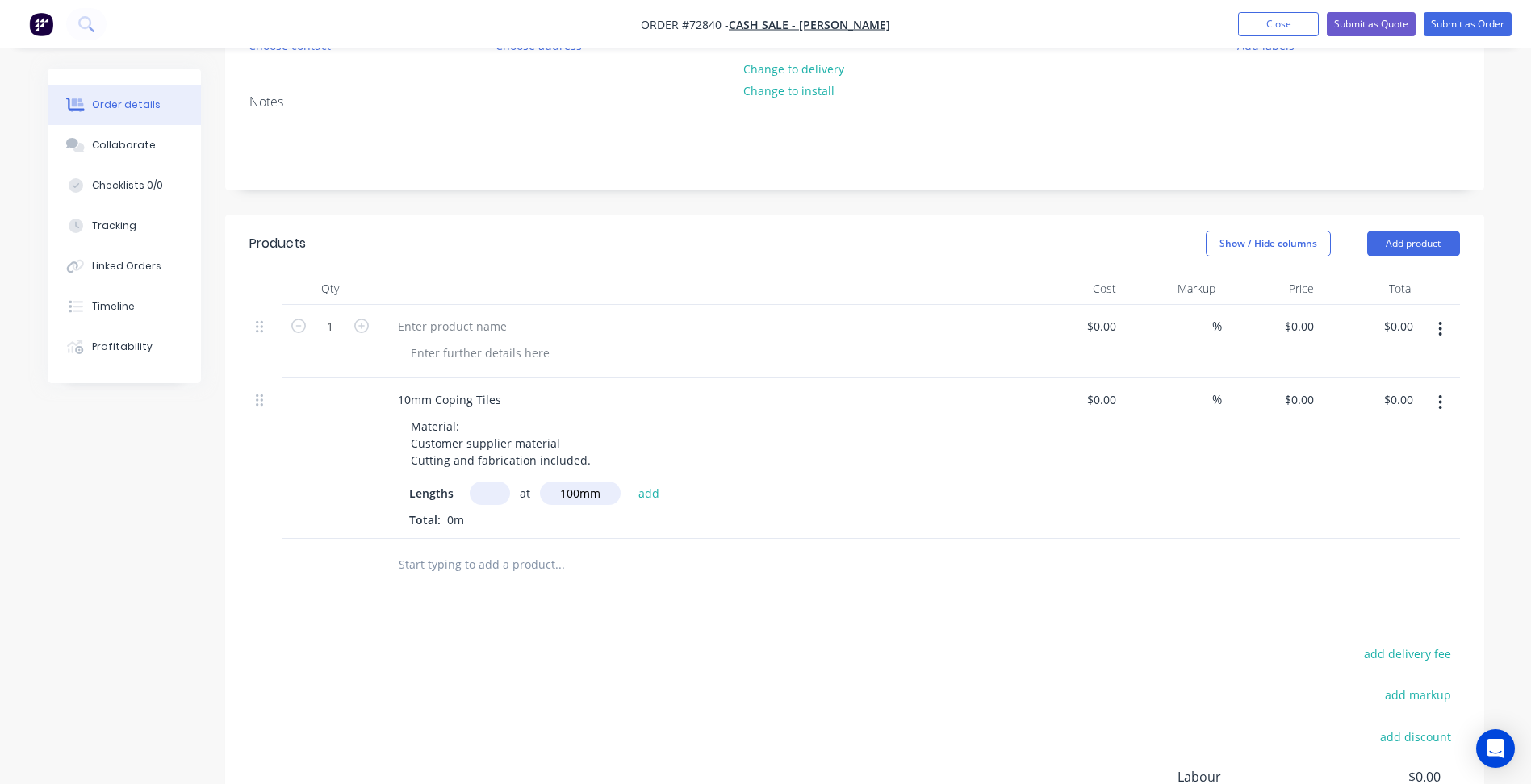
click at [577, 494] on input "100mm" at bounding box center [580, 493] width 81 height 24
click at [502, 499] on input "text" at bounding box center [490, 493] width 40 height 24
type input "10"
click at [570, 506] on div "Lengths 10 at 100mm add Total: 0m" at bounding box center [701, 504] width 584 height 47
click at [568, 489] on input "100mm" at bounding box center [580, 493] width 81 height 24
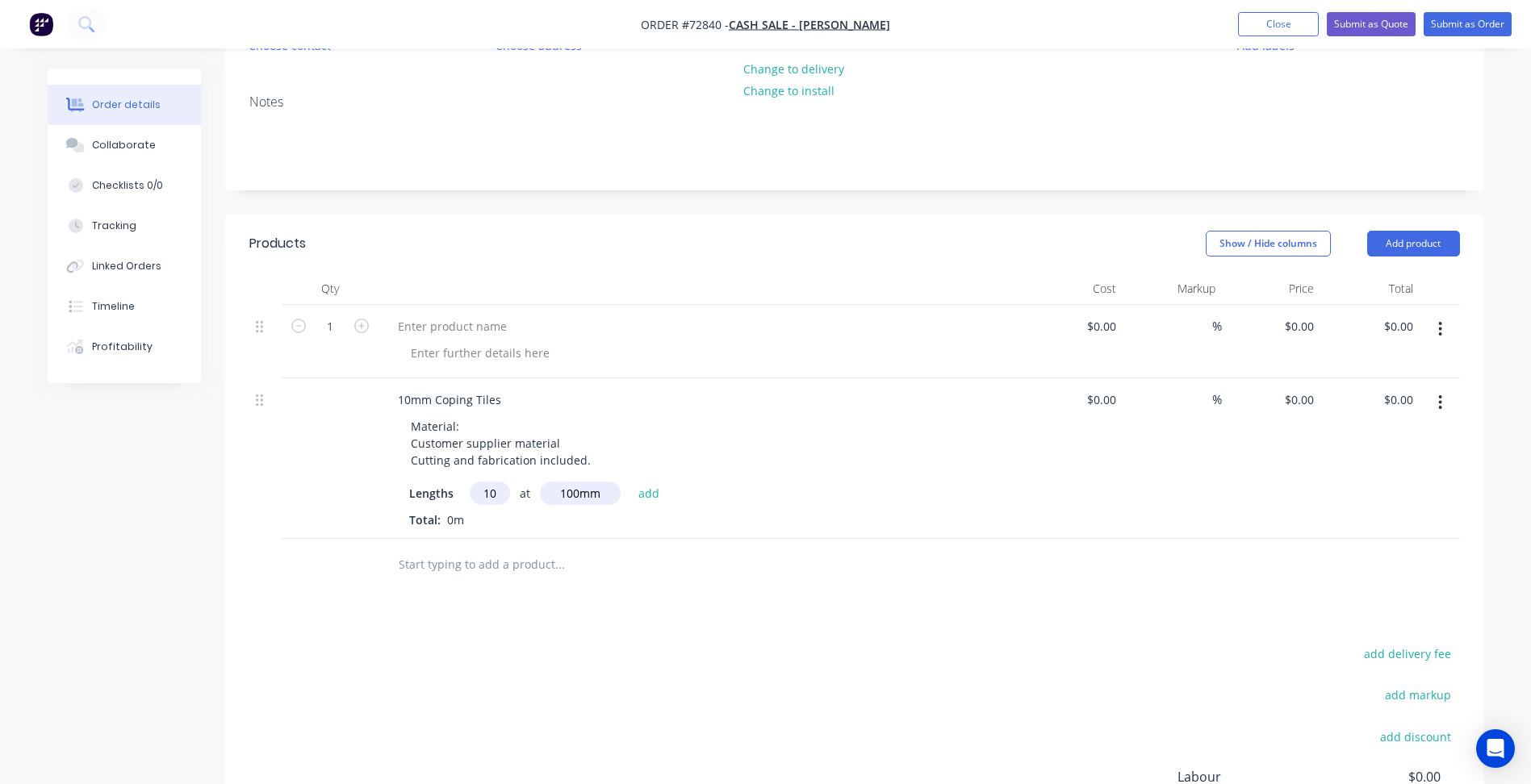
click at [494, 497] on input "10" at bounding box center [490, 493] width 40 height 24
click at [570, 492] on input "100mm" at bounding box center [580, 493] width 81 height 24
click at [562, 493] on input "100mm" at bounding box center [580, 493] width 81 height 24
type input "600mm"
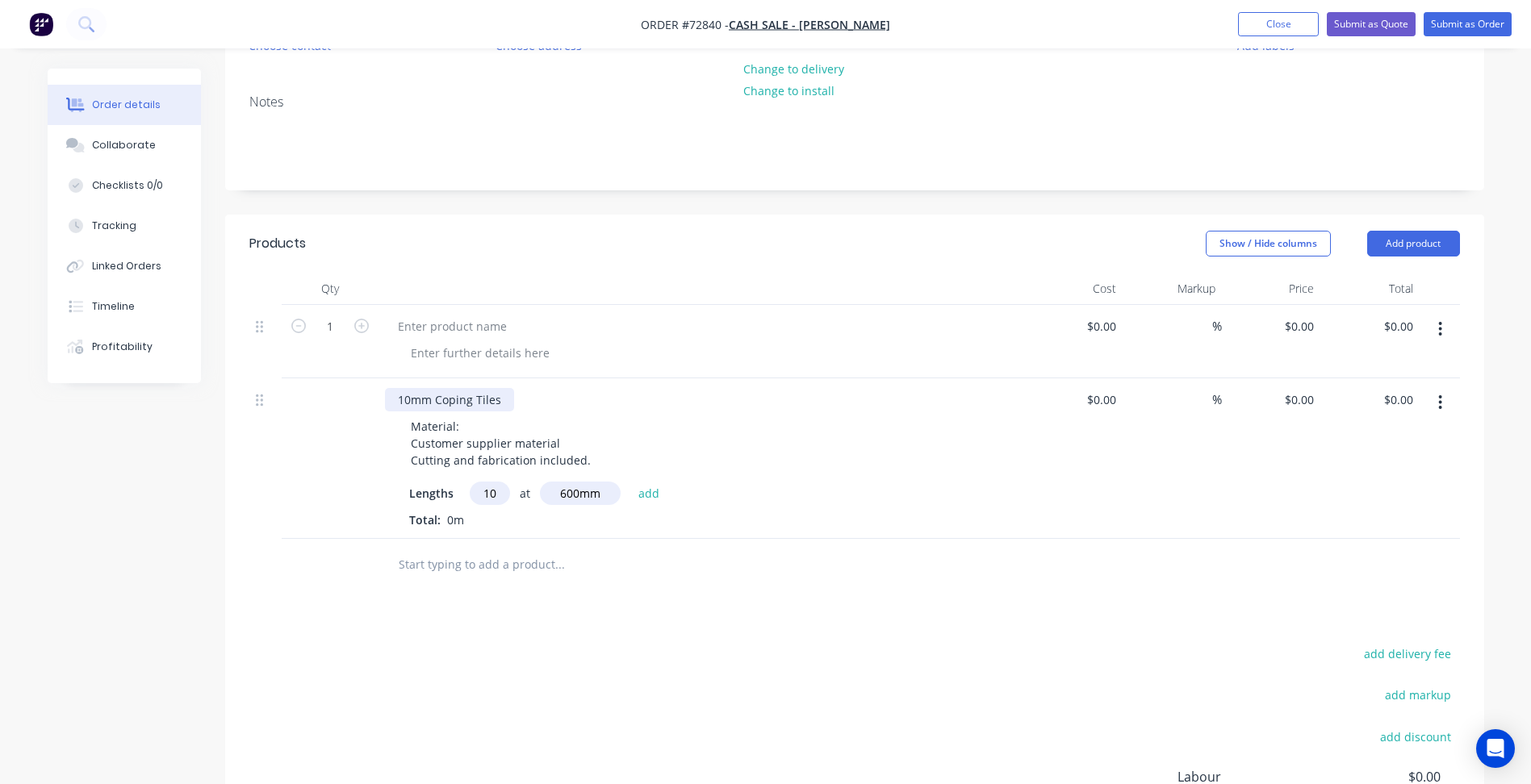
click at [424, 402] on div "10mm Coping Tiles" at bounding box center [449, 400] width 129 height 24
click at [647, 492] on button "add" at bounding box center [650, 492] width 38 height 22
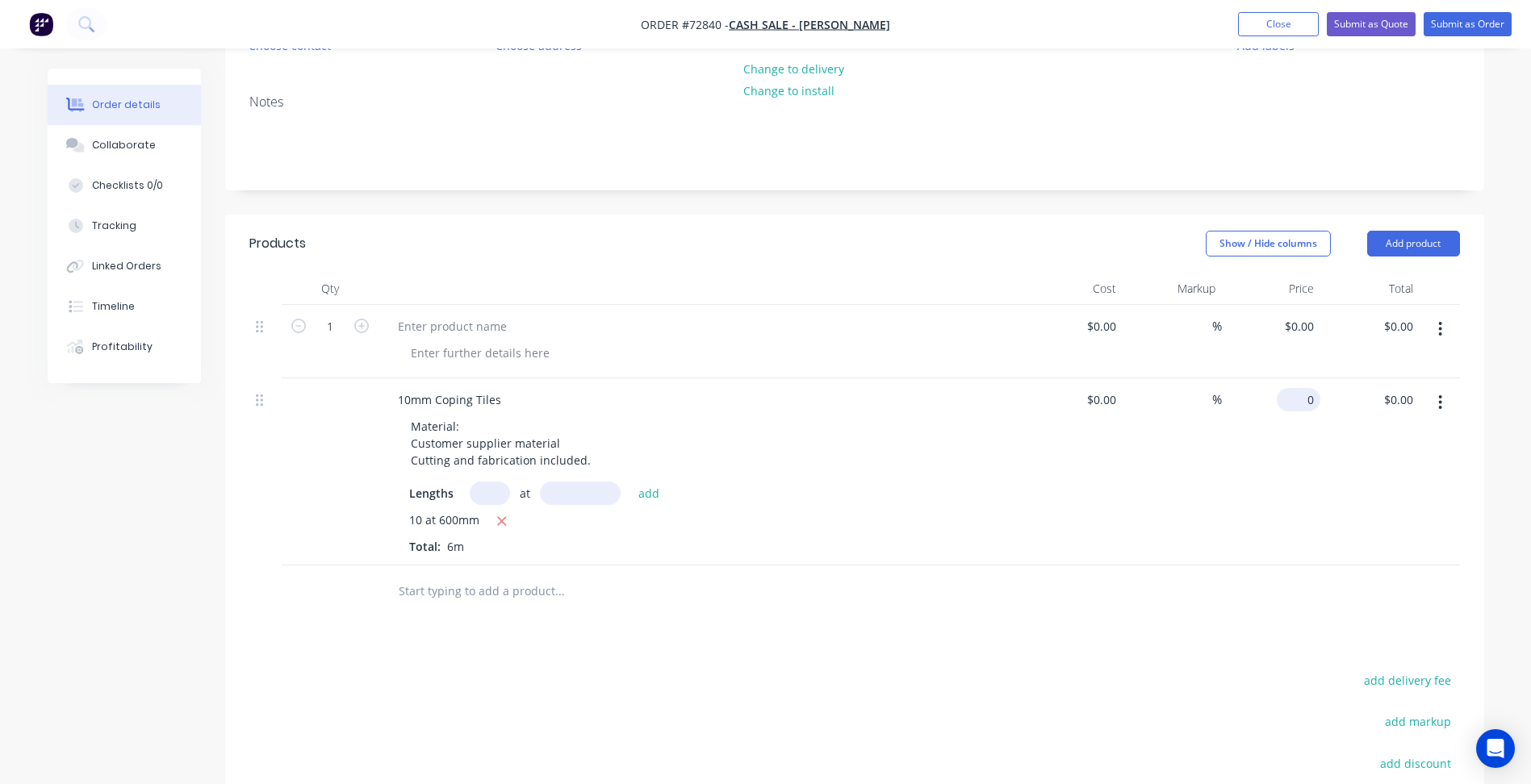
click at [1317, 398] on input "0" at bounding box center [1301, 400] width 37 height 24
click at [491, 495] on input "text" at bounding box center [490, 493] width 40 height 24
click at [1440, 401] on icon "button" at bounding box center [1440, 402] width 4 height 18
click at [482, 495] on input "text" at bounding box center [490, 493] width 40 height 24
click at [1289, 405] on div "0 0" at bounding box center [1272, 472] width 100 height 187
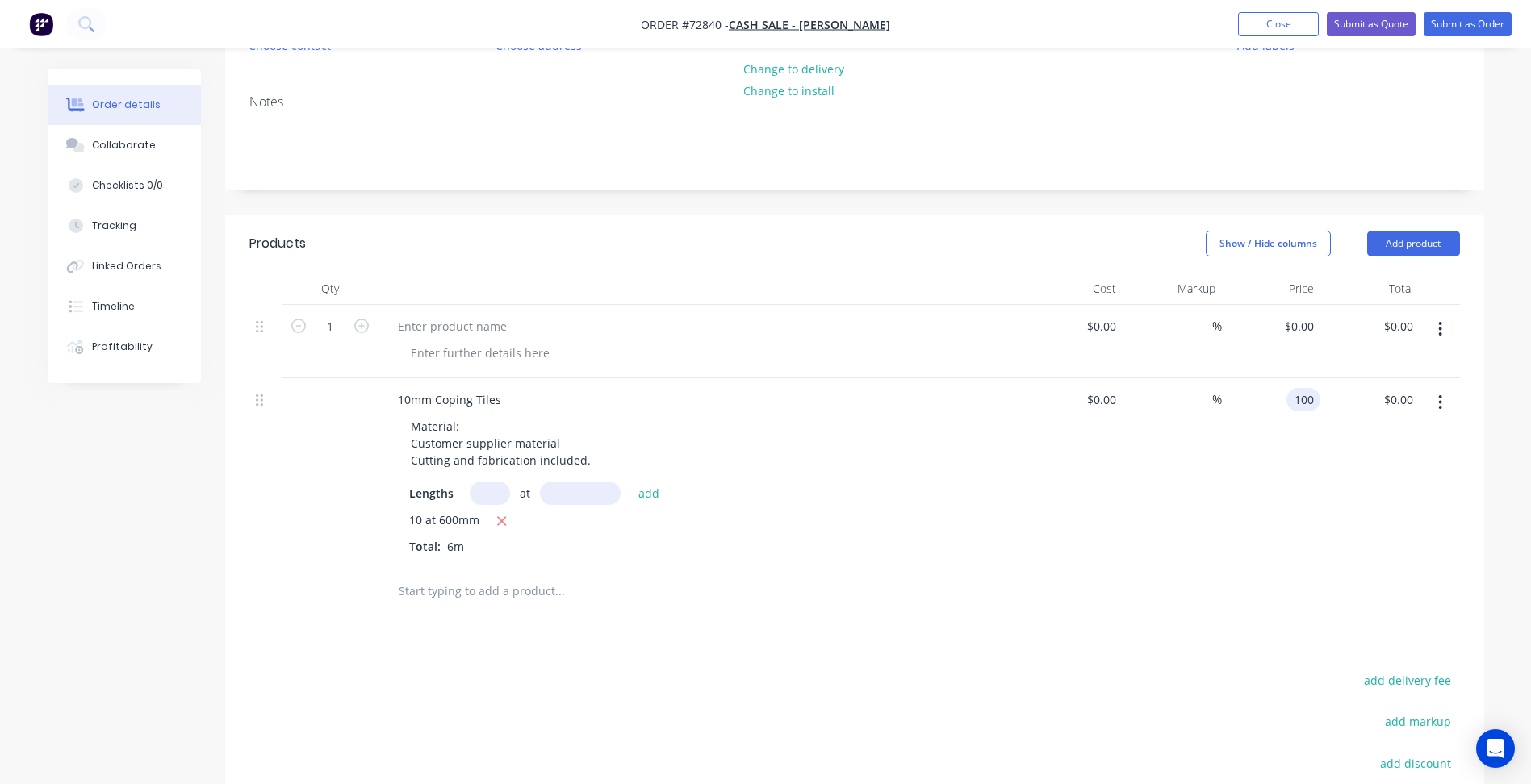
type input "$100.00"
click at [1054, 602] on div at bounding box center [855, 591] width 1211 height 52
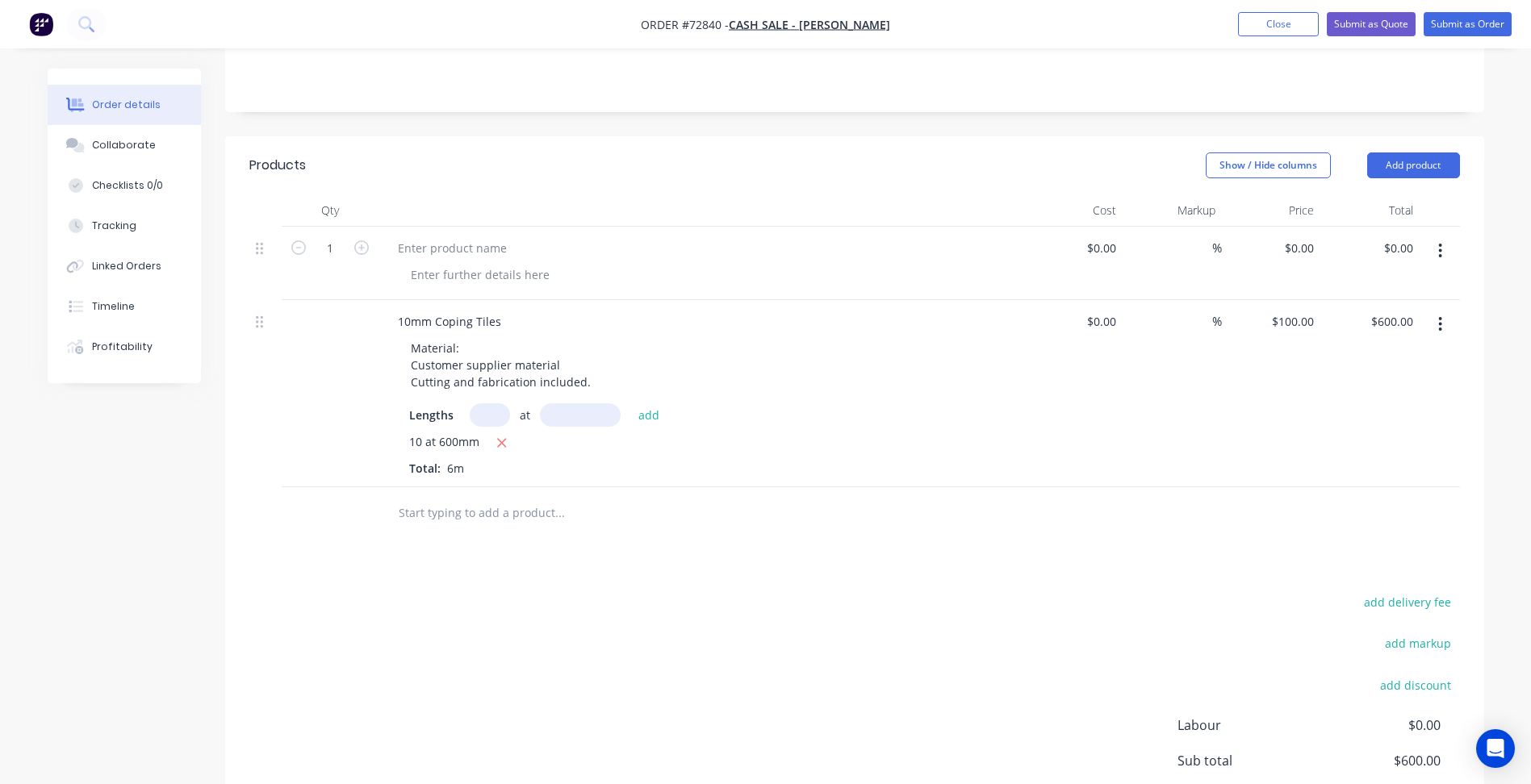
scroll to position [271, 0]
click at [1444, 326] on button "button" at bounding box center [1441, 322] width 38 height 29
click at [503, 439] on icon "button" at bounding box center [501, 439] width 10 height 14
type input "$0.00"
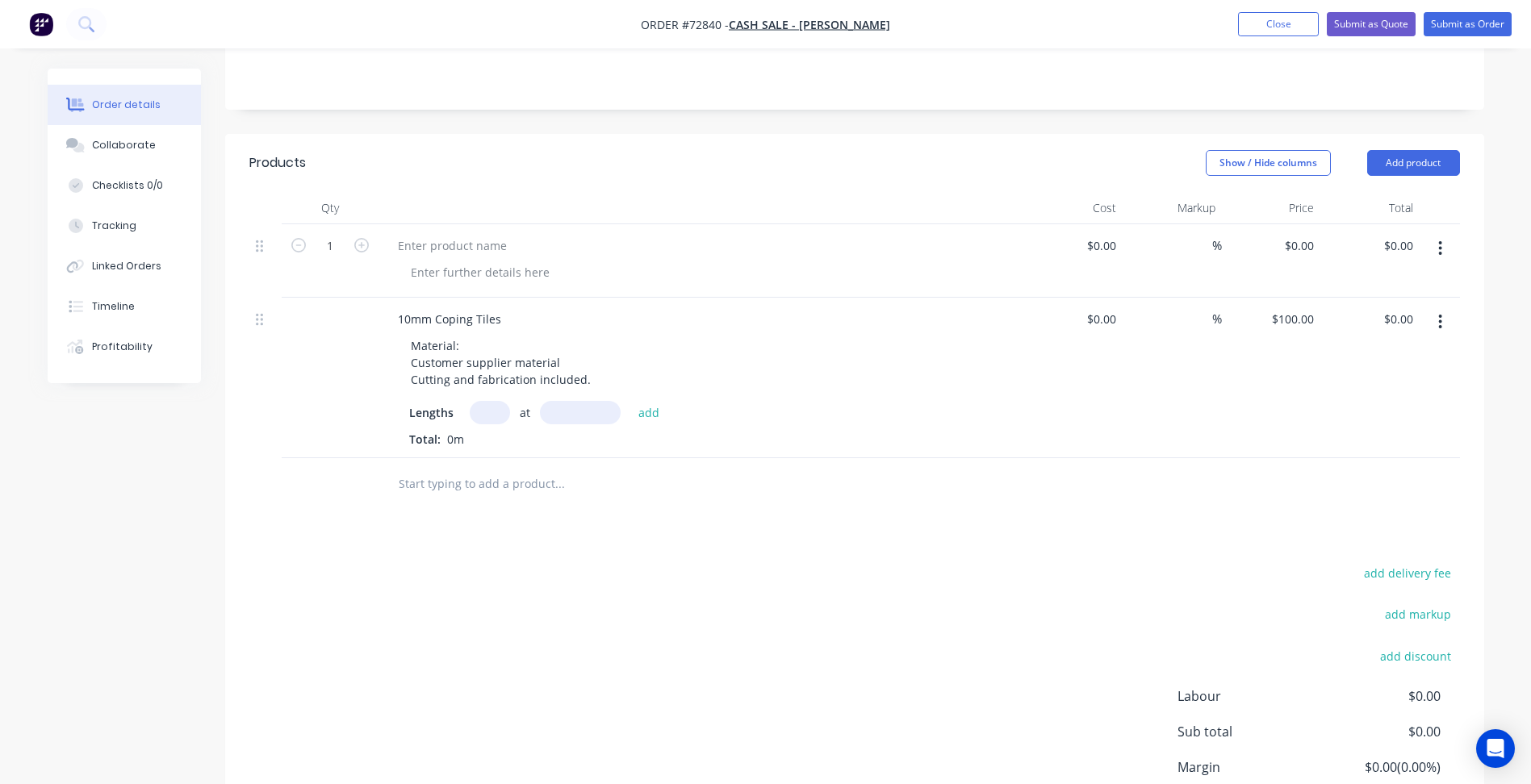
click at [1441, 321] on icon "button" at bounding box center [1440, 321] width 3 height 14
click at [1385, 364] on div "Save to catalogue" at bounding box center [1383, 364] width 124 height 24
click at [586, 578] on div "add delivery fee add markup add discount Labour $0.00 Sub total $0.00 Margin $0…" at bounding box center [855, 718] width 1211 height 311
click at [1440, 325] on icon "button" at bounding box center [1440, 321] width 3 height 14
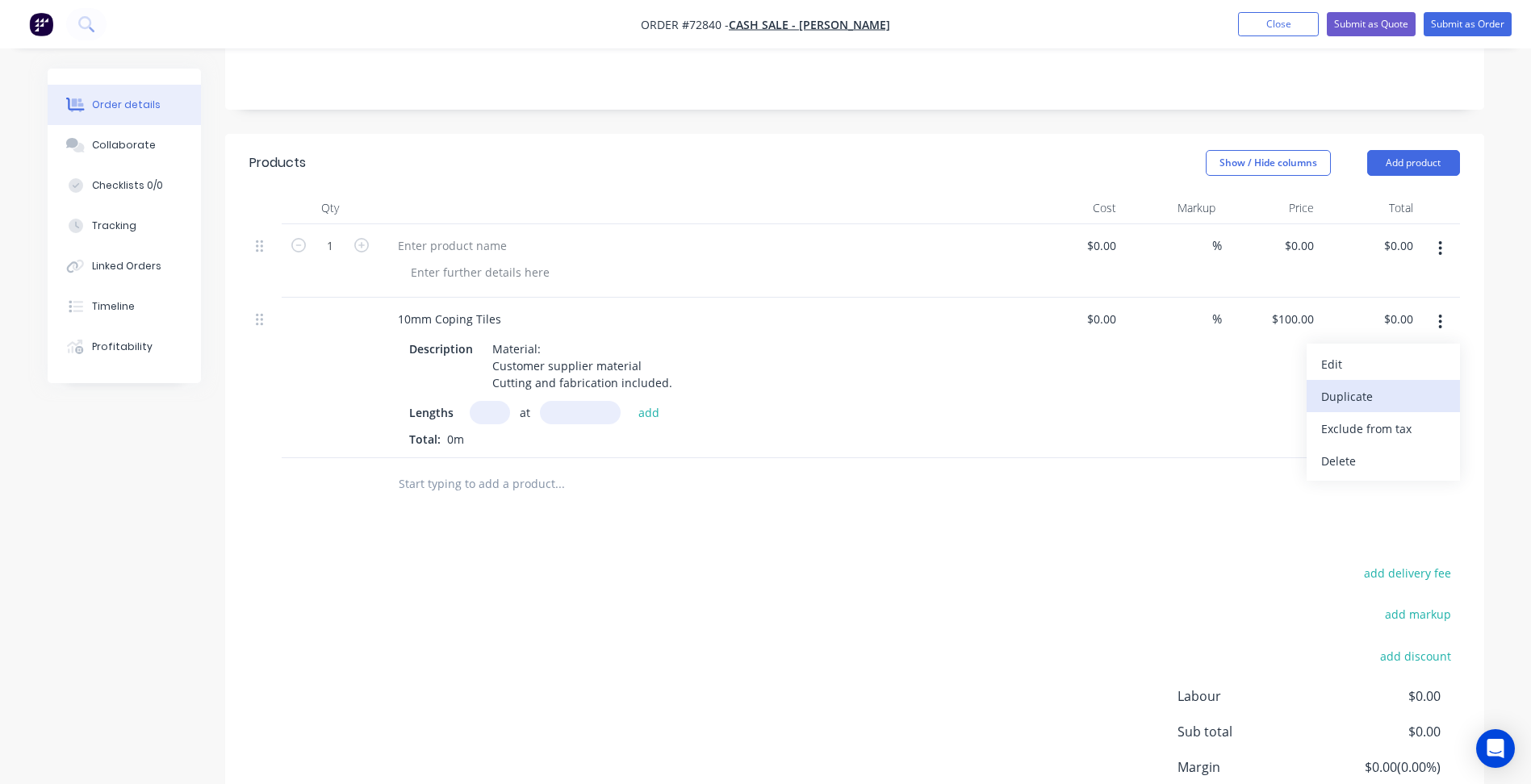
click at [1357, 400] on div "Duplicate" at bounding box center [1383, 396] width 124 height 24
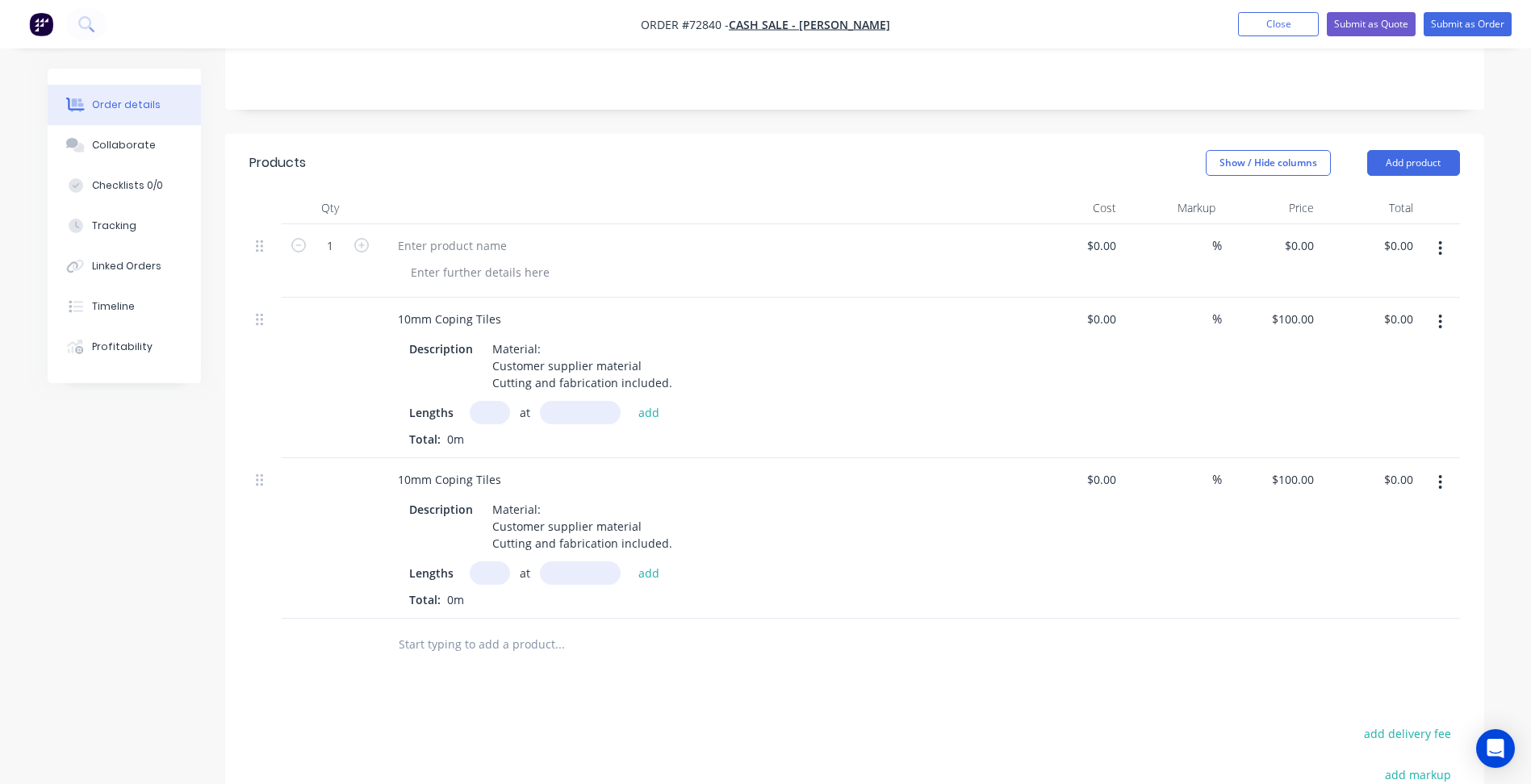
click at [1444, 495] on button "button" at bounding box center [1441, 482] width 38 height 29
click at [1024, 683] on div "Products Show / Hide columns Add product Qty Cost Markup Price Total 1 $0.00 $0…" at bounding box center [855, 596] width 1259 height 924
click at [482, 485] on div "10mm Coping Tiles" at bounding box center [449, 479] width 129 height 24
click at [402, 480] on div "10mm Coping Tiles" at bounding box center [449, 479] width 129 height 24
type input "$120.00"
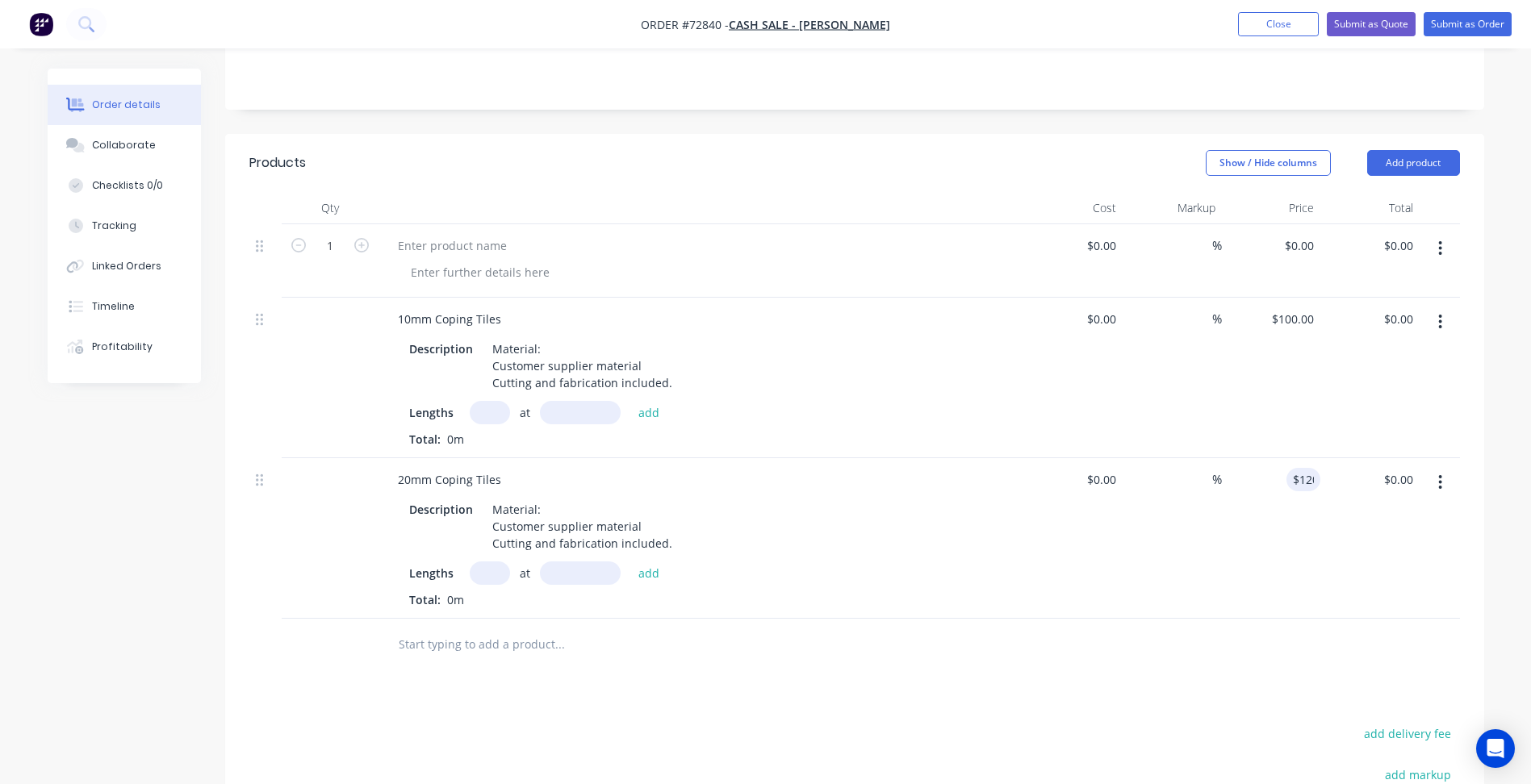
click at [1448, 482] on button "button" at bounding box center [1441, 482] width 38 height 29
click at [1143, 682] on div "Products Show / Hide columns Add product Qty Cost Markup Price Total 1 $0.00 $0…" at bounding box center [855, 596] width 1259 height 924
click at [1443, 325] on icon "button" at bounding box center [1440, 322] width 4 height 18
click at [1373, 455] on div "Delete" at bounding box center [1383, 460] width 124 height 24
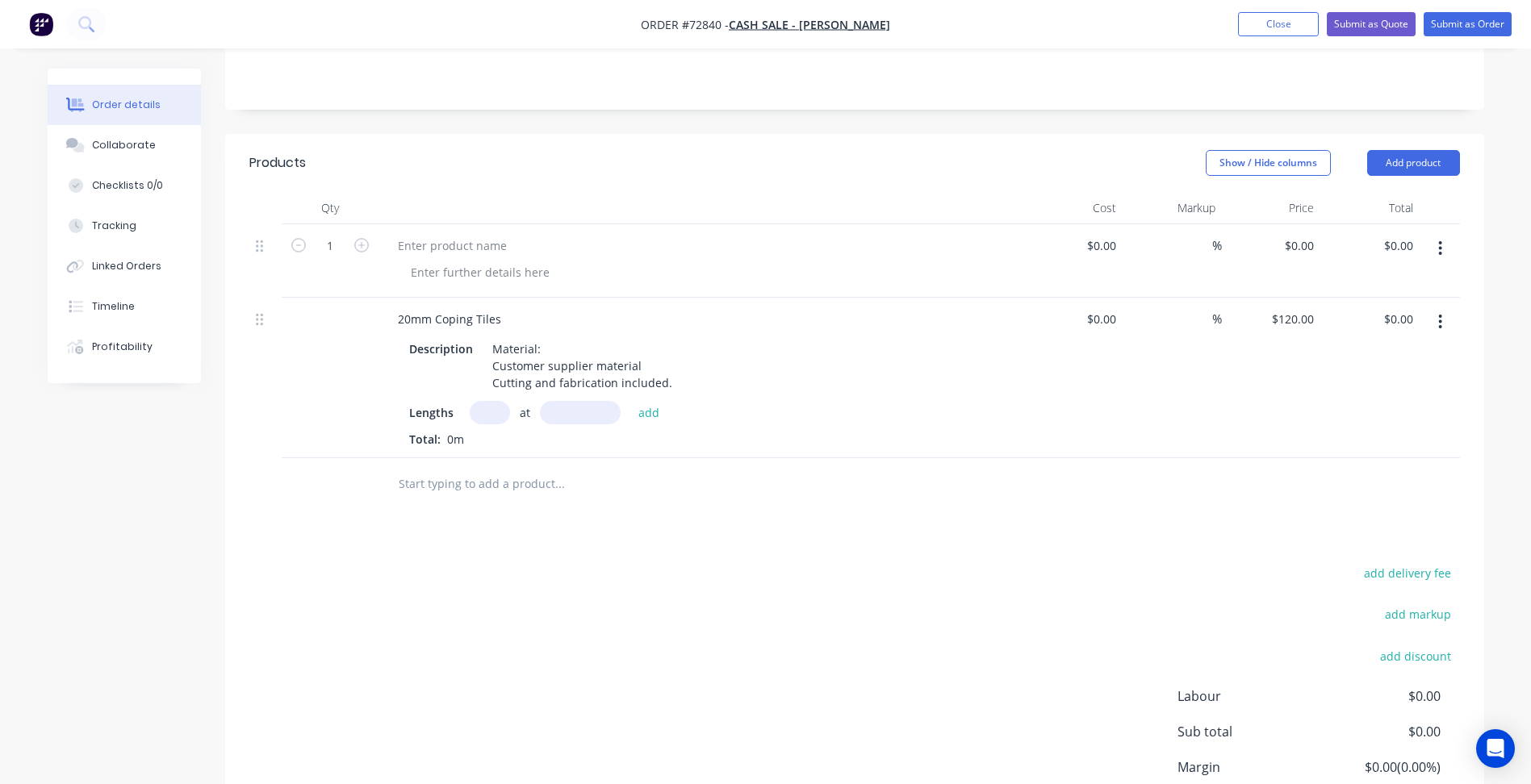
click at [1443, 327] on button "button" at bounding box center [1441, 322] width 38 height 29
click at [1363, 367] on div "Edit" at bounding box center [1383, 364] width 124 height 24
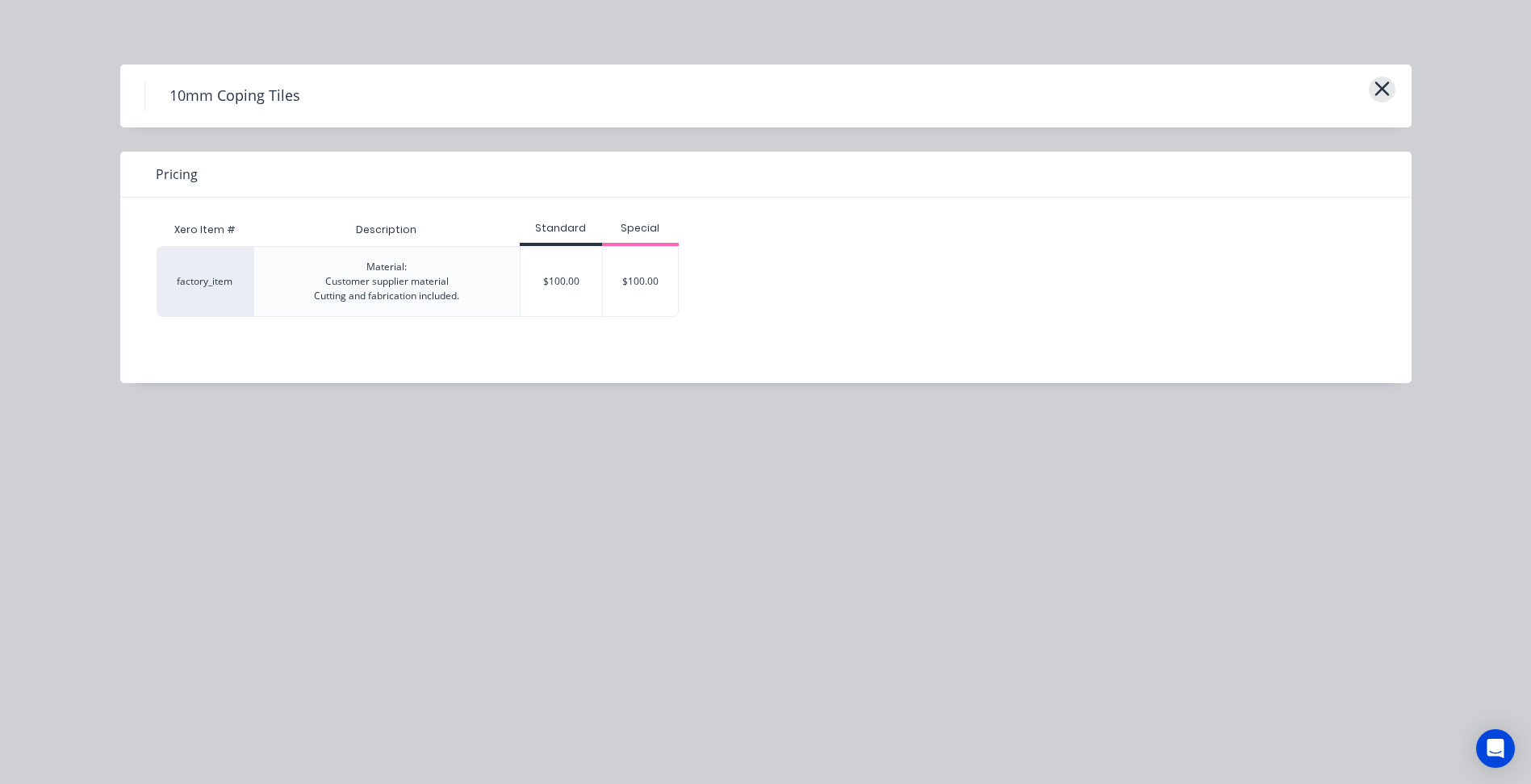
click at [1389, 88] on icon "button" at bounding box center [1382, 89] width 17 height 23
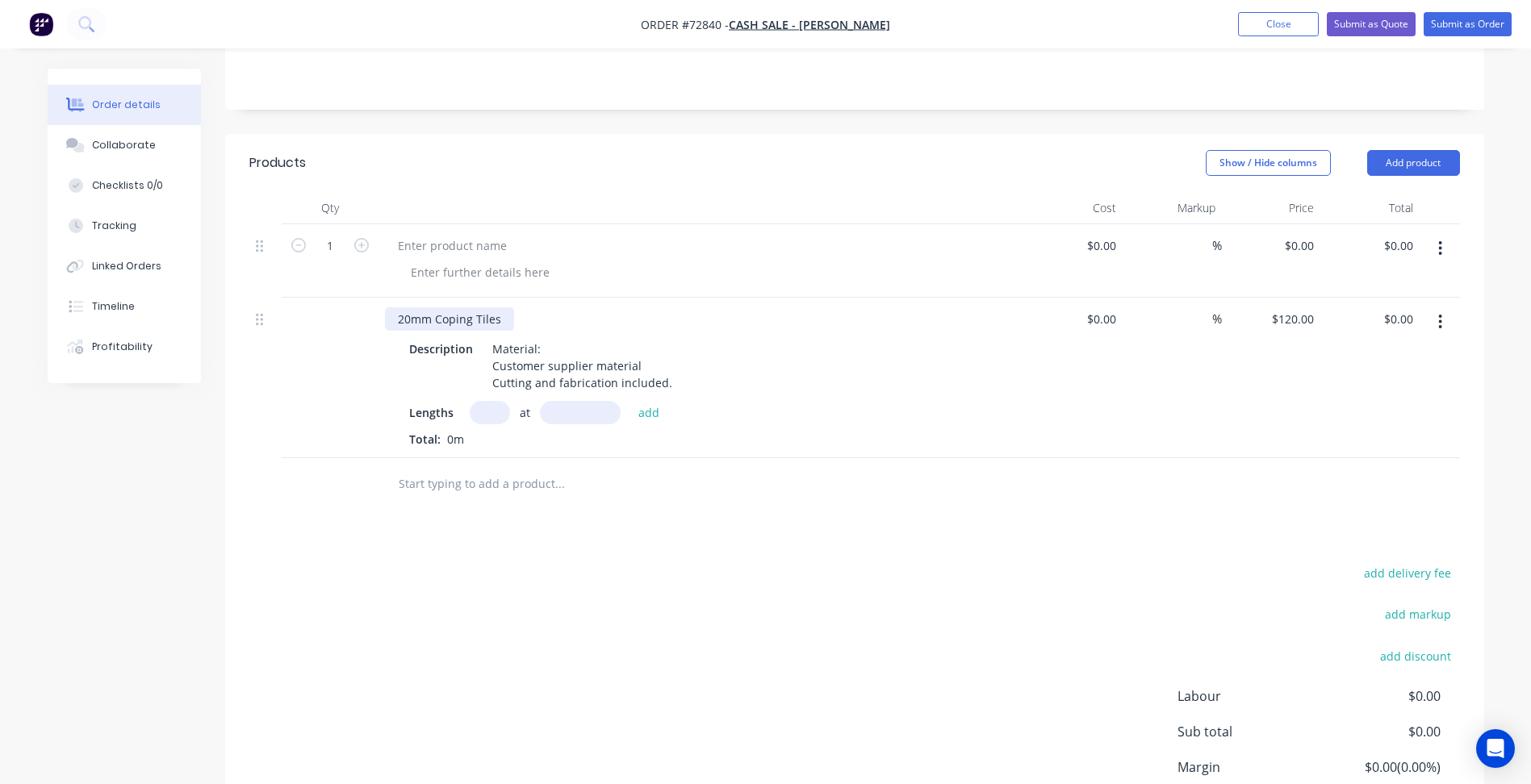
click at [443, 320] on div "20mm Coping Tiles" at bounding box center [449, 319] width 129 height 24
click at [401, 317] on div "20mm Coping Tiles" at bounding box center [449, 319] width 129 height 24
click at [1422, 167] on button "Add product" at bounding box center [1414, 162] width 93 height 26
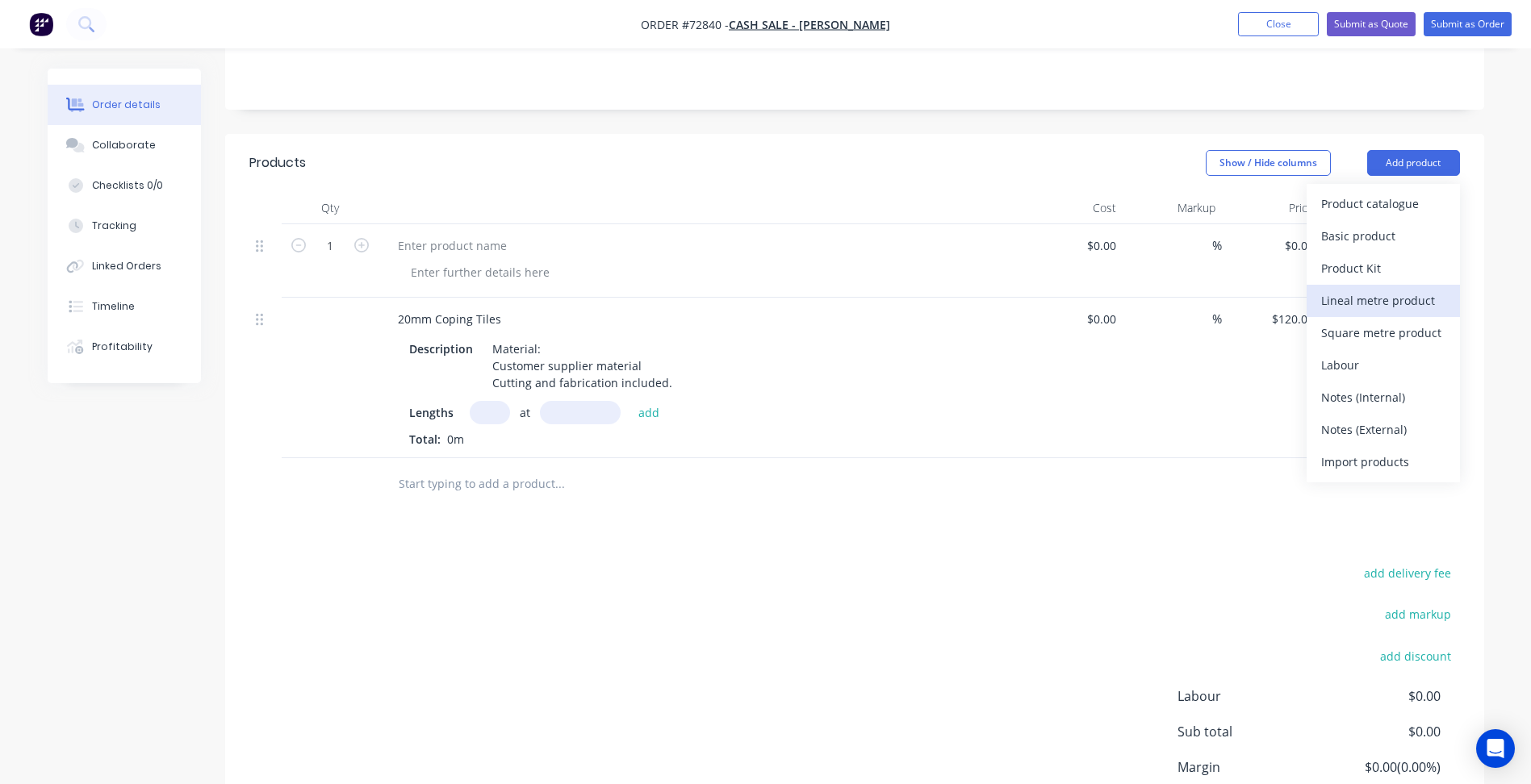
click at [1375, 307] on div "Lineal metre product" at bounding box center [1383, 300] width 124 height 24
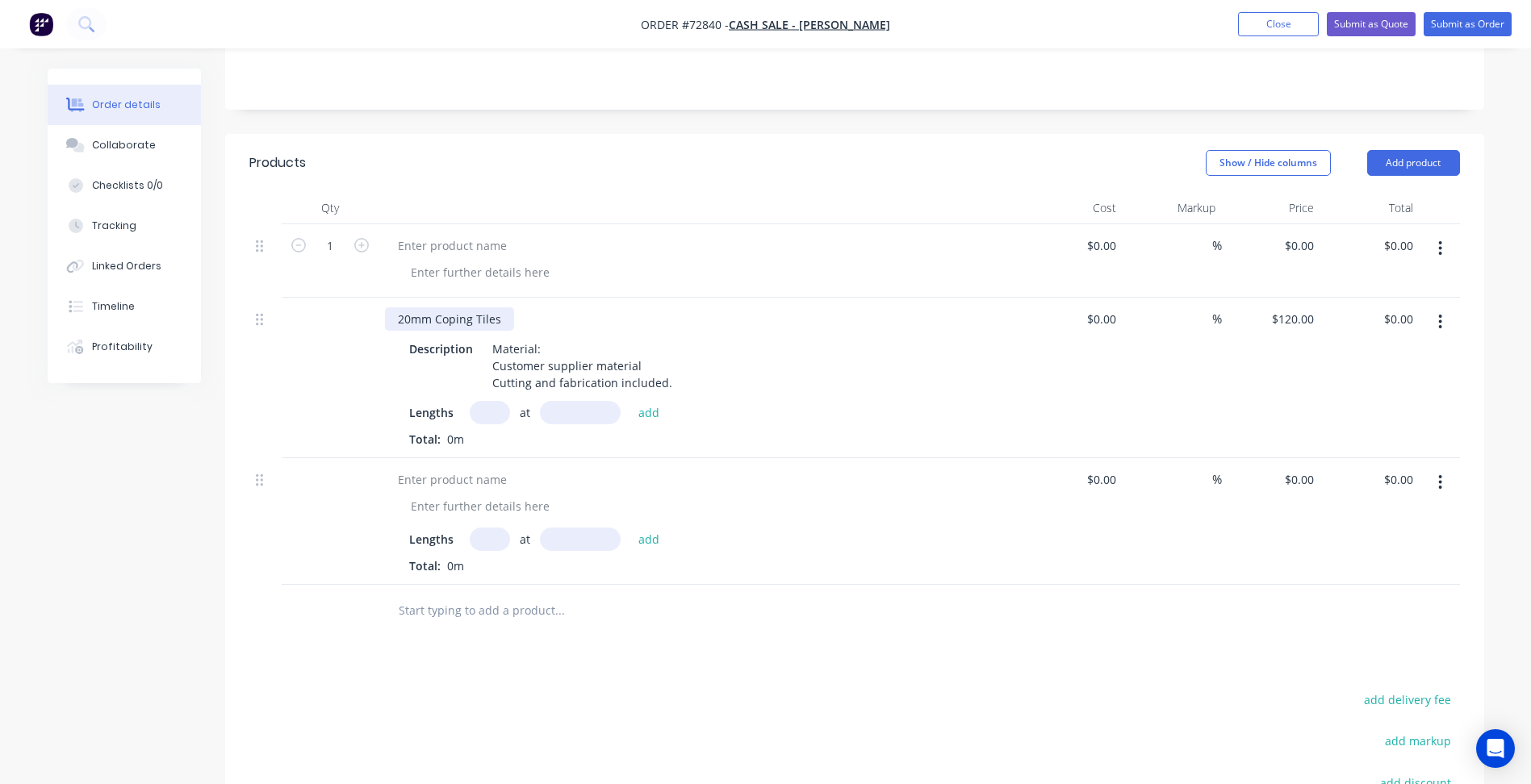
click at [434, 314] on div "20mm Coping Tiles" at bounding box center [449, 319] width 129 height 24
copy div "20mm Coping Tiles"
click at [441, 483] on div at bounding box center [452, 479] width 135 height 24
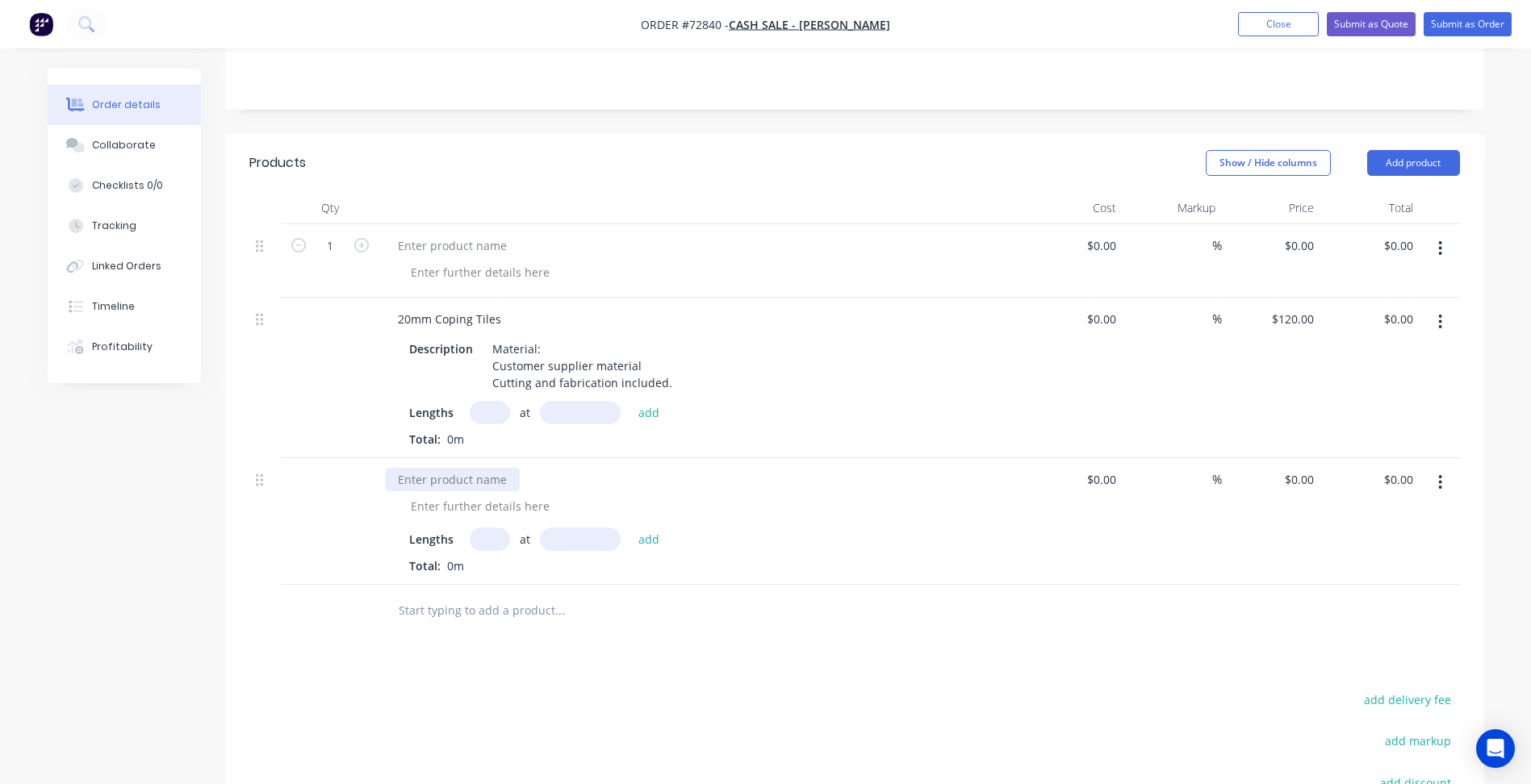
click at [452, 486] on div at bounding box center [452, 479] width 135 height 24
paste div
click at [529, 364] on div "Material: Customer supplier material Cutting and fabrication included." at bounding box center [582, 365] width 193 height 57
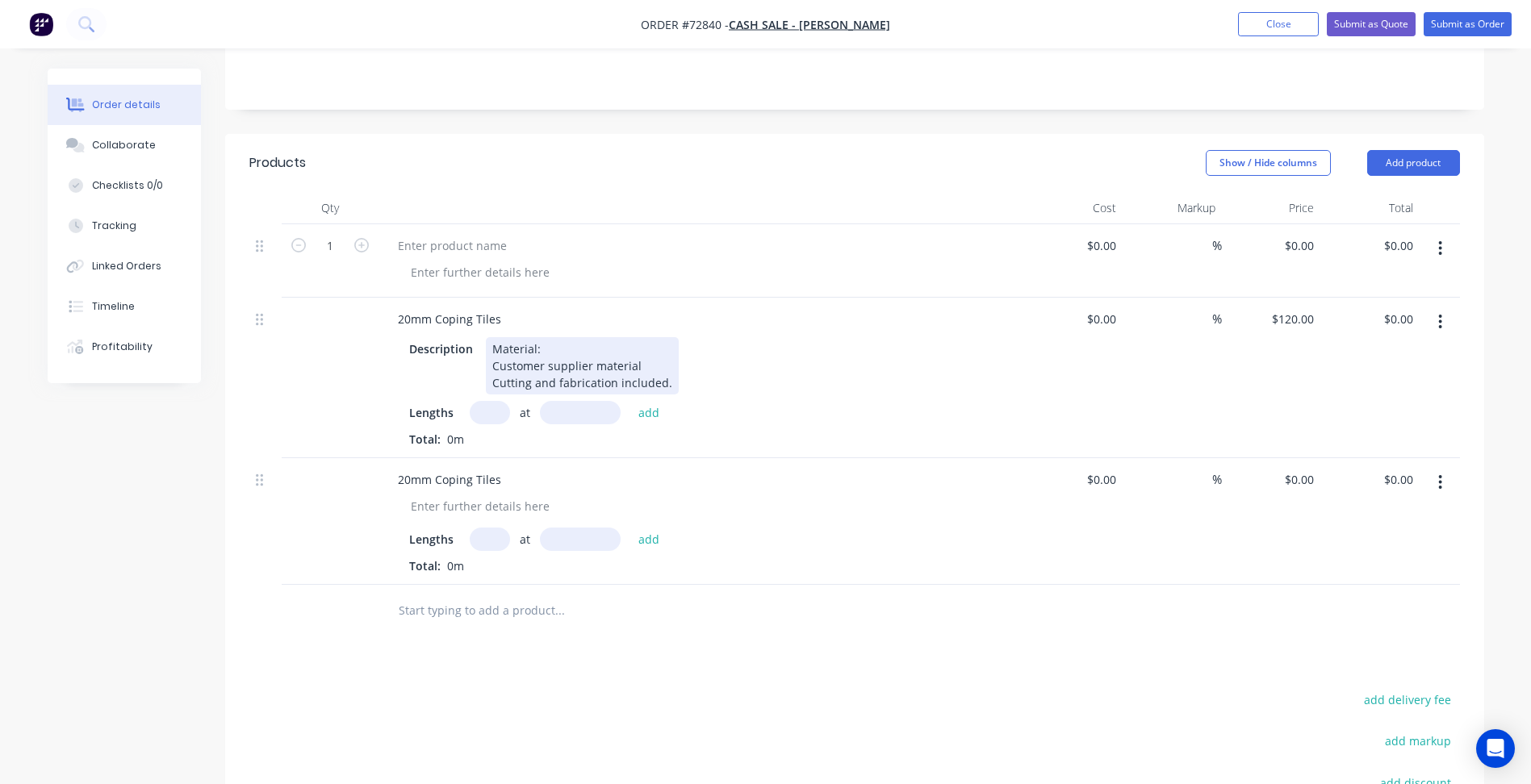
click at [581, 379] on div "Material: Customer supplier material Cutting and fabrication included." at bounding box center [582, 365] width 193 height 57
click at [580, 379] on div "Material: Customer supplier material Cutting and fabrication included." at bounding box center [582, 365] width 193 height 57
click at [588, 380] on div "Material: Customer supplier material Cutting and fabrication included." at bounding box center [582, 365] width 193 height 57
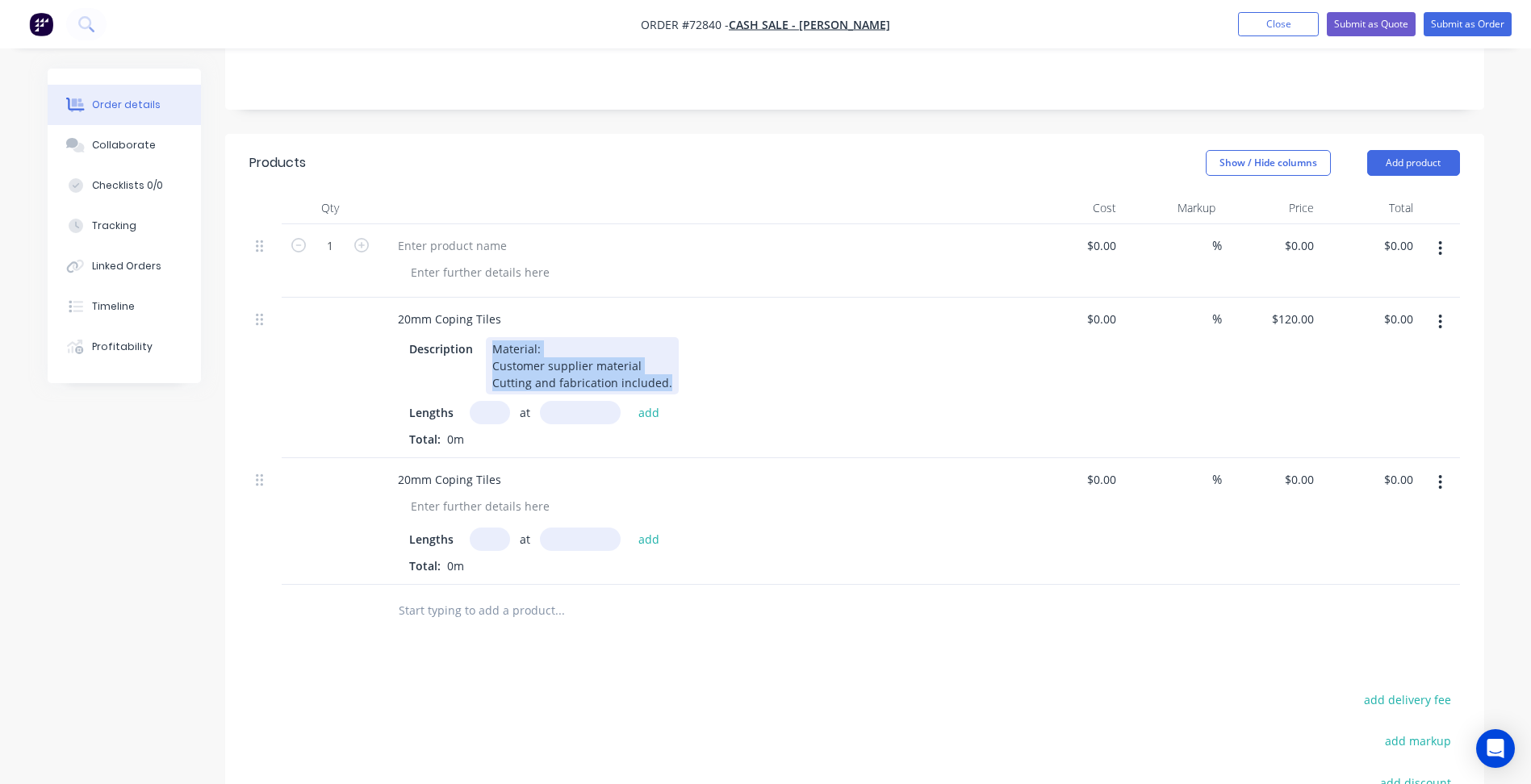
drag, startPoint x: 487, startPoint y: 350, endPoint x: 702, endPoint y: 401, distance: 221.0
click at [702, 401] on div "Description Material: Customer supplier material Cutting and fabrication includ…" at bounding box center [701, 391] width 633 height 114
copy div "Material: Customer supplier material Cutting and fabrication included."
click at [467, 509] on div at bounding box center [480, 506] width 164 height 24
click at [480, 503] on div at bounding box center [480, 506] width 164 height 24
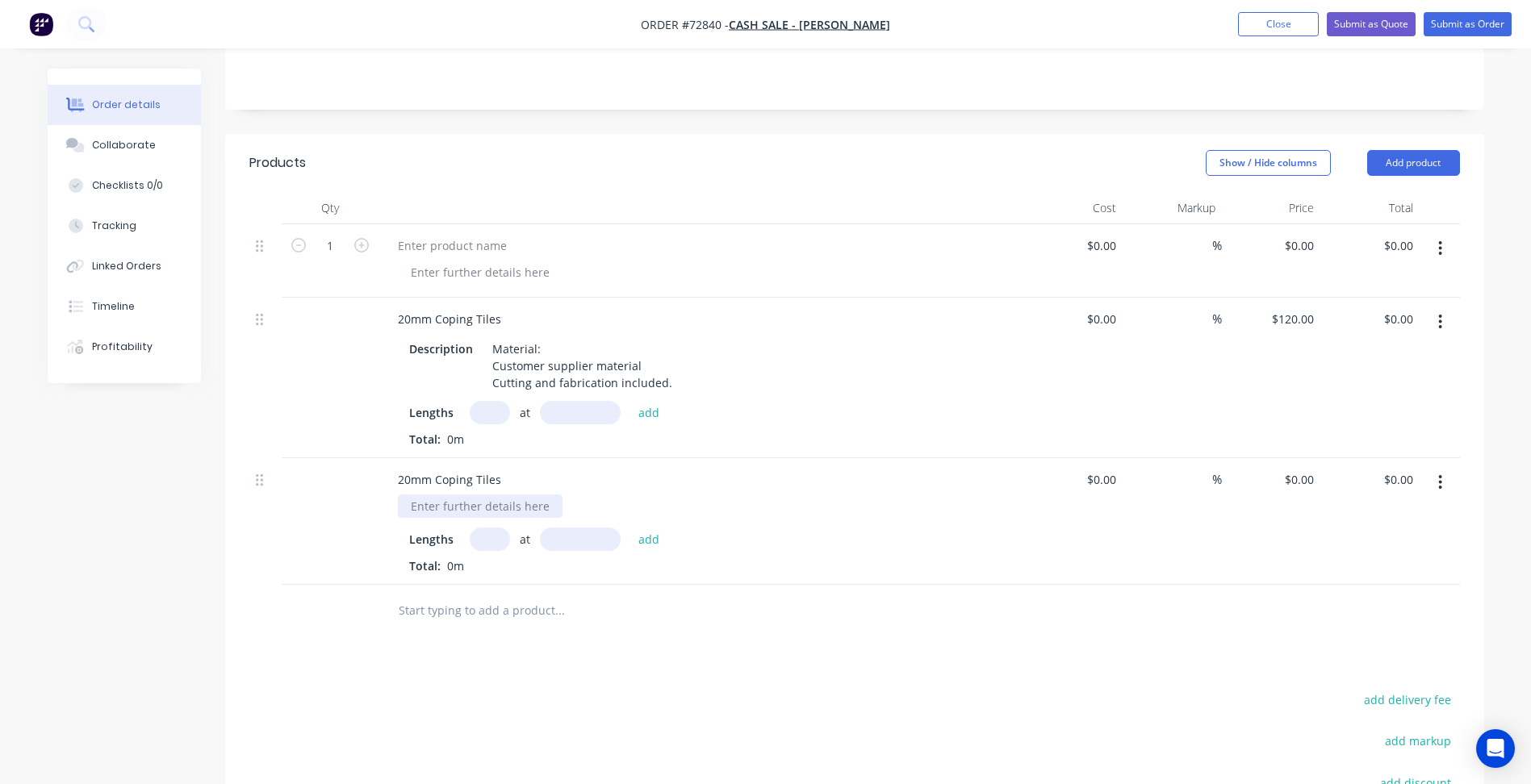
paste div
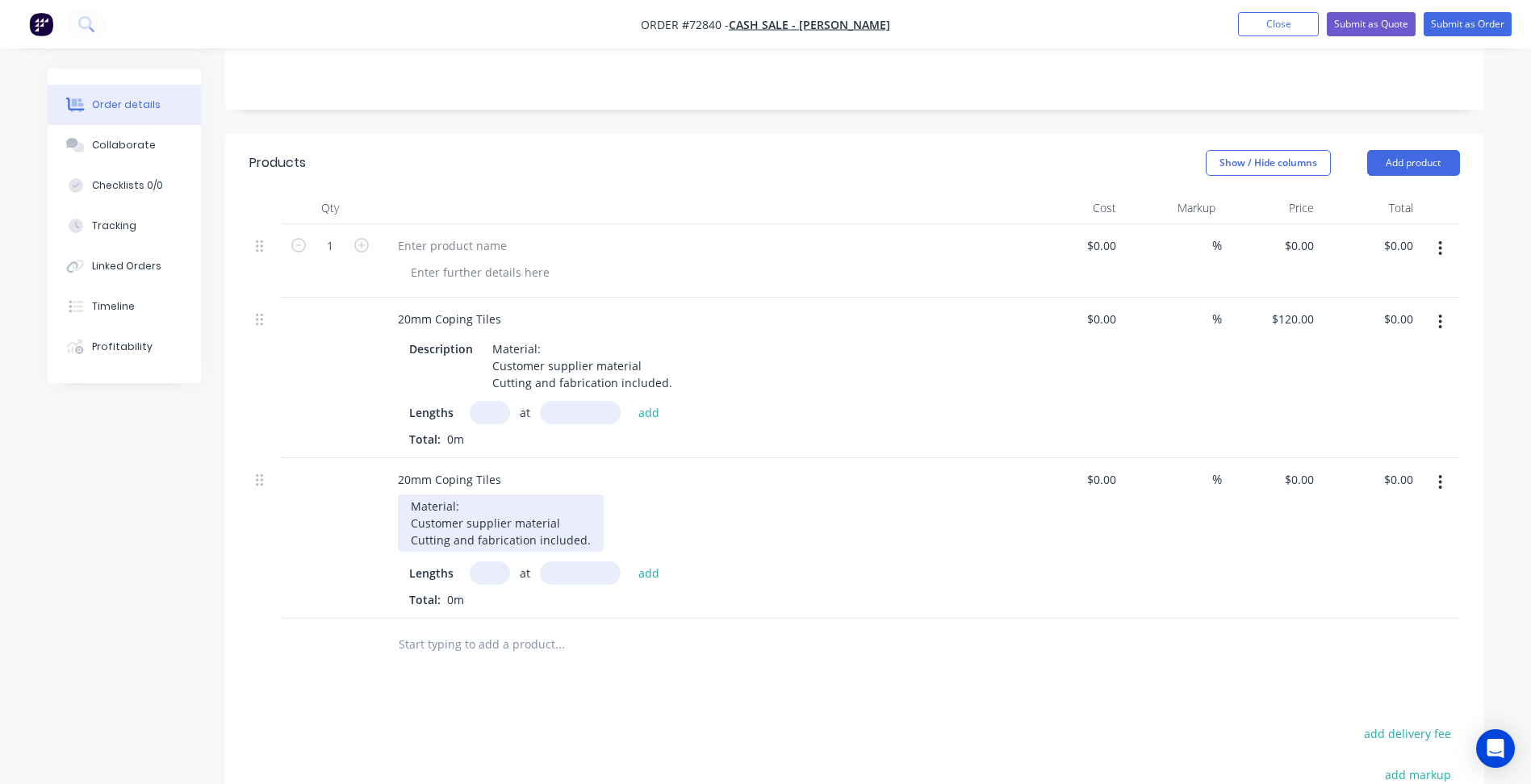
click at [422, 502] on div "Material: Customer supplier material Cutting and fabrication included." at bounding box center [501, 523] width 206 height 57
click at [473, 574] on input "text" at bounding box center [490, 573] width 40 height 24
click at [1292, 486] on div "0 $0.00" at bounding box center [1272, 538] width 100 height 160
type input "$120.00"
click at [1432, 325] on button "button" at bounding box center [1441, 322] width 38 height 29
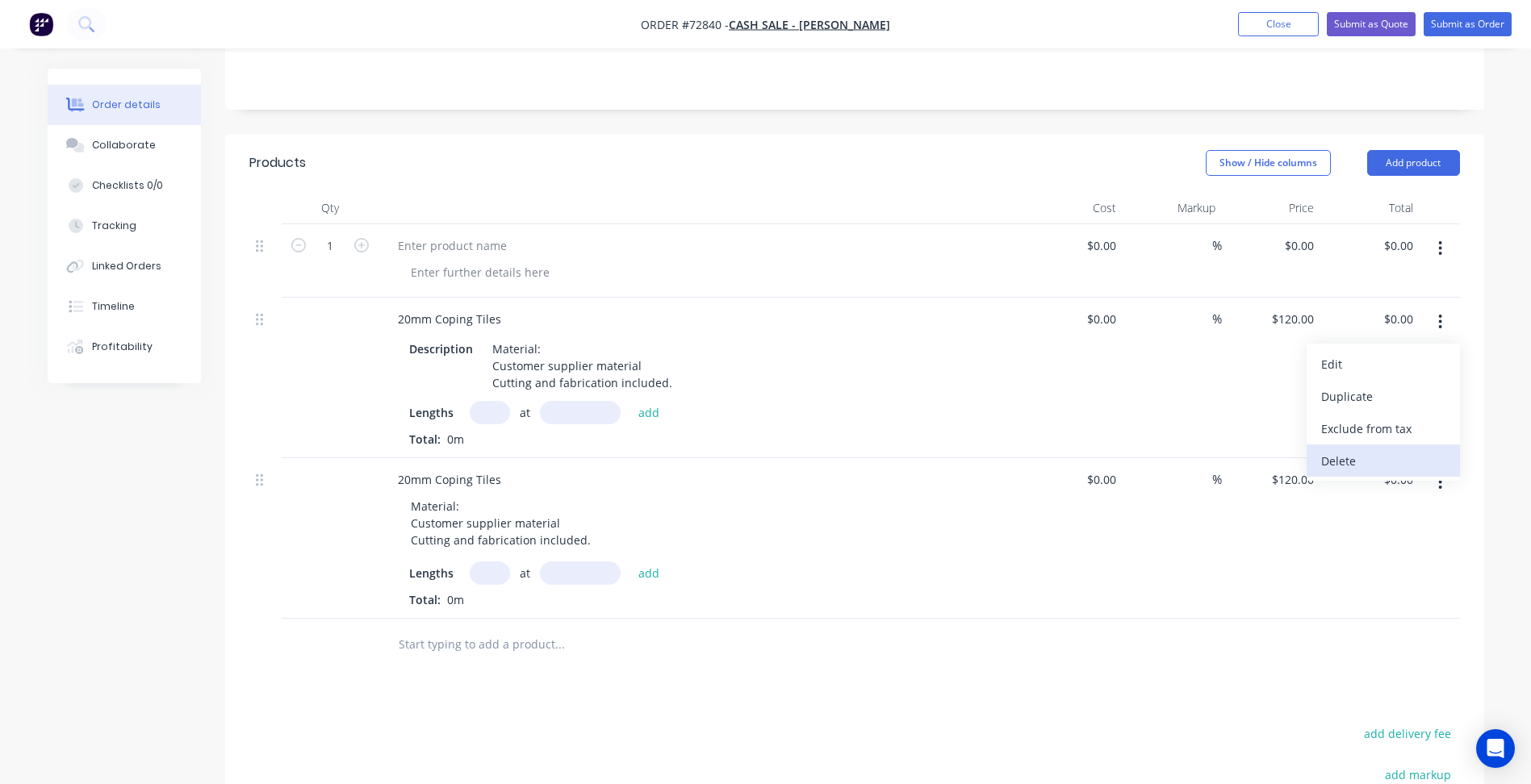
click at [1348, 460] on div "Delete" at bounding box center [1383, 460] width 124 height 24
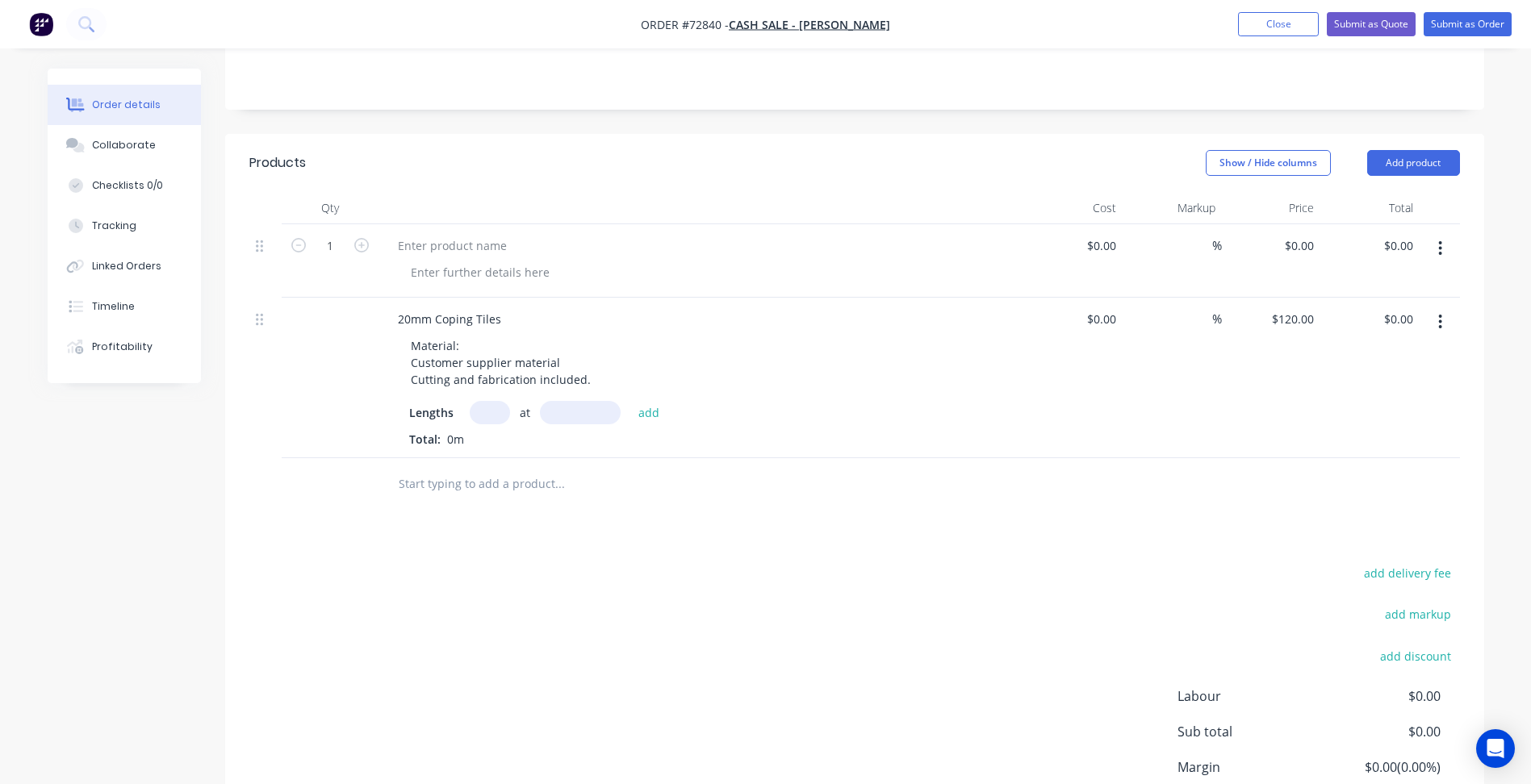
click at [535, 578] on div "add delivery fee add markup add discount Labour $0.00 Sub total $0.00 Margin $0…" at bounding box center [855, 718] width 1211 height 311
click at [423, 345] on div "Material: Customer supplier material Cutting and fabrication included." at bounding box center [501, 363] width 206 height 57
click at [411, 345] on div "Material: Customer supplier material Cutting and fabrication included." at bounding box center [501, 363] width 206 height 57
click at [545, 578] on div "add delivery fee add markup add discount Labour $0.00 Sub total $0.00 Margin $0…" at bounding box center [855, 718] width 1211 height 311
click at [1441, 327] on icon "button" at bounding box center [1440, 321] width 3 height 14
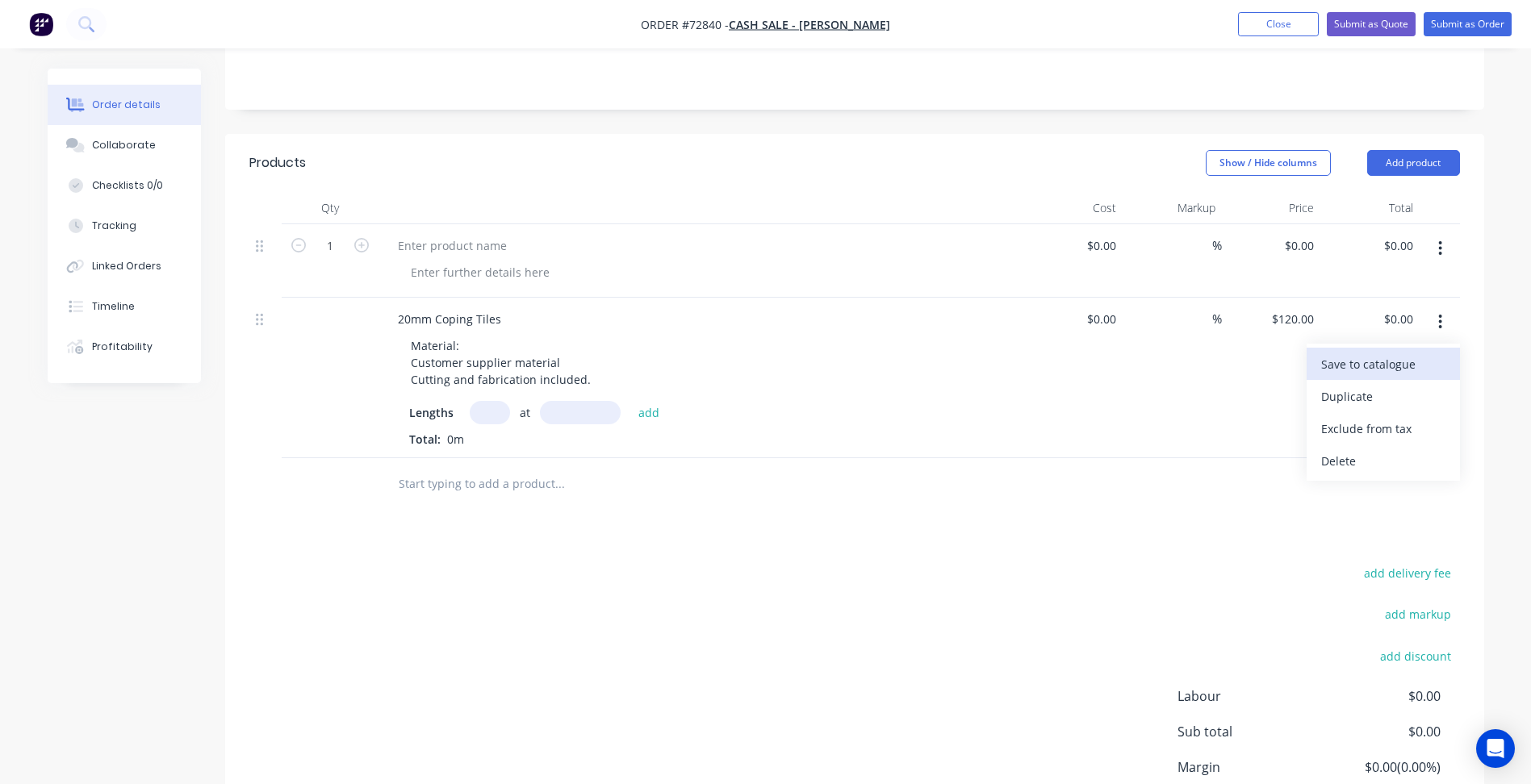
click at [1398, 363] on div "Save to catalogue" at bounding box center [1383, 364] width 124 height 24
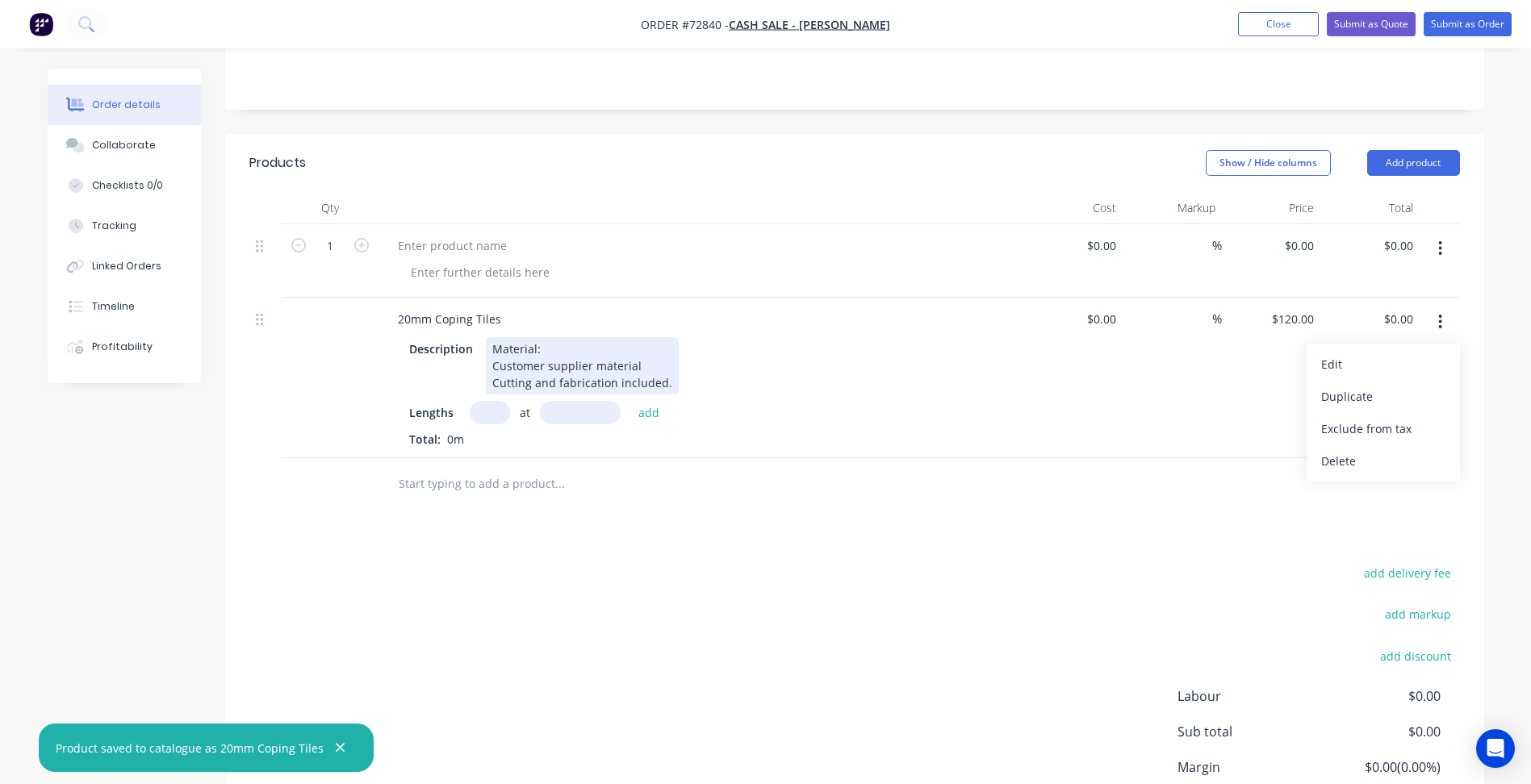
click at [545, 344] on div "Material: Customer supplier material Cutting and fabrication included." at bounding box center [582, 365] width 193 height 57
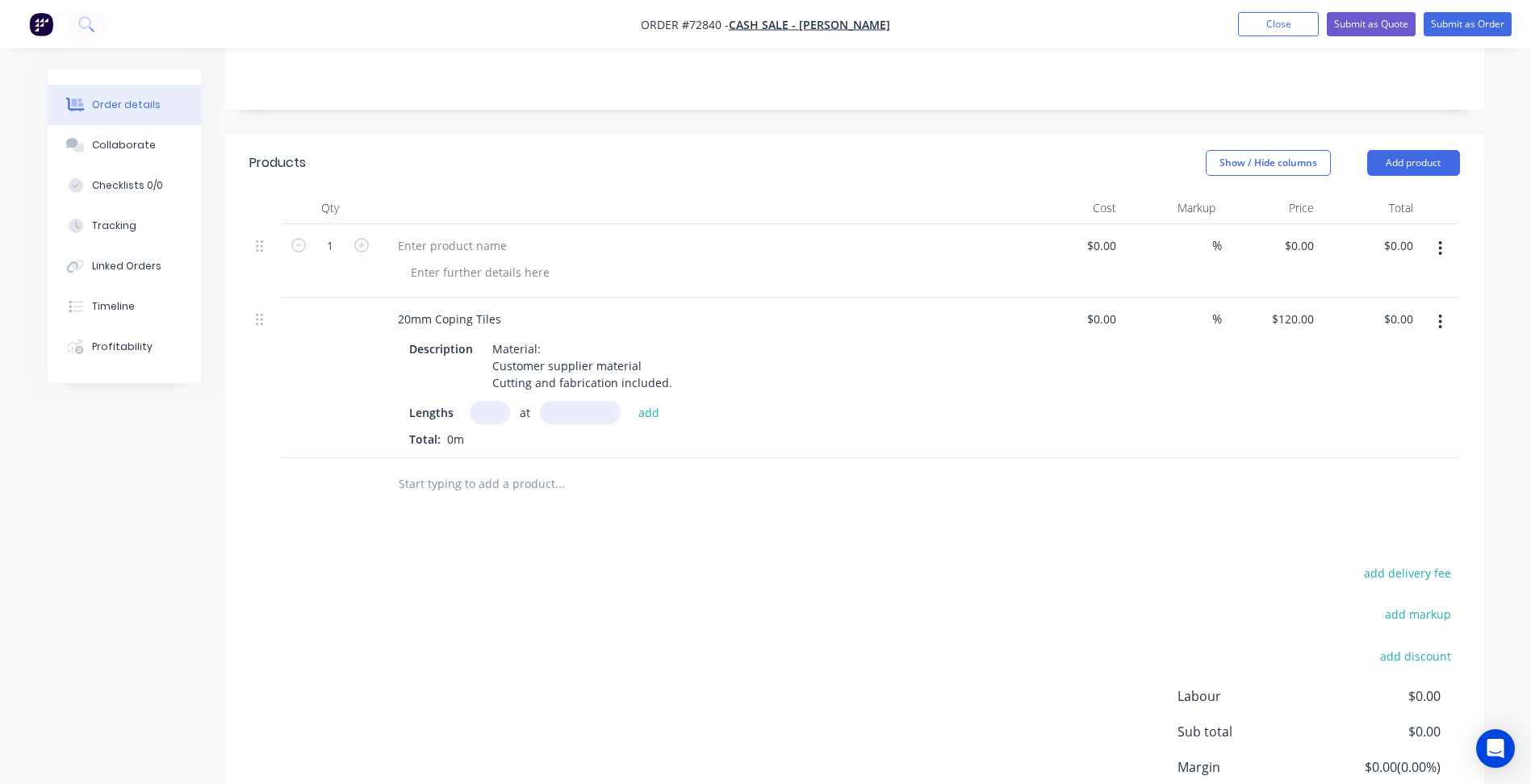
click at [575, 536] on div "Products Show / Hide columns Add product Qty Cost Markup Price Total 1 $0.00 $0…" at bounding box center [855, 515] width 1259 height 764
click at [406, 317] on div "20mm Coping Tiles" at bounding box center [449, 319] width 129 height 24
click at [1440, 322] on icon "button" at bounding box center [1440, 321] width 3 height 14
click at [1369, 463] on div "Delete" at bounding box center [1383, 460] width 124 height 24
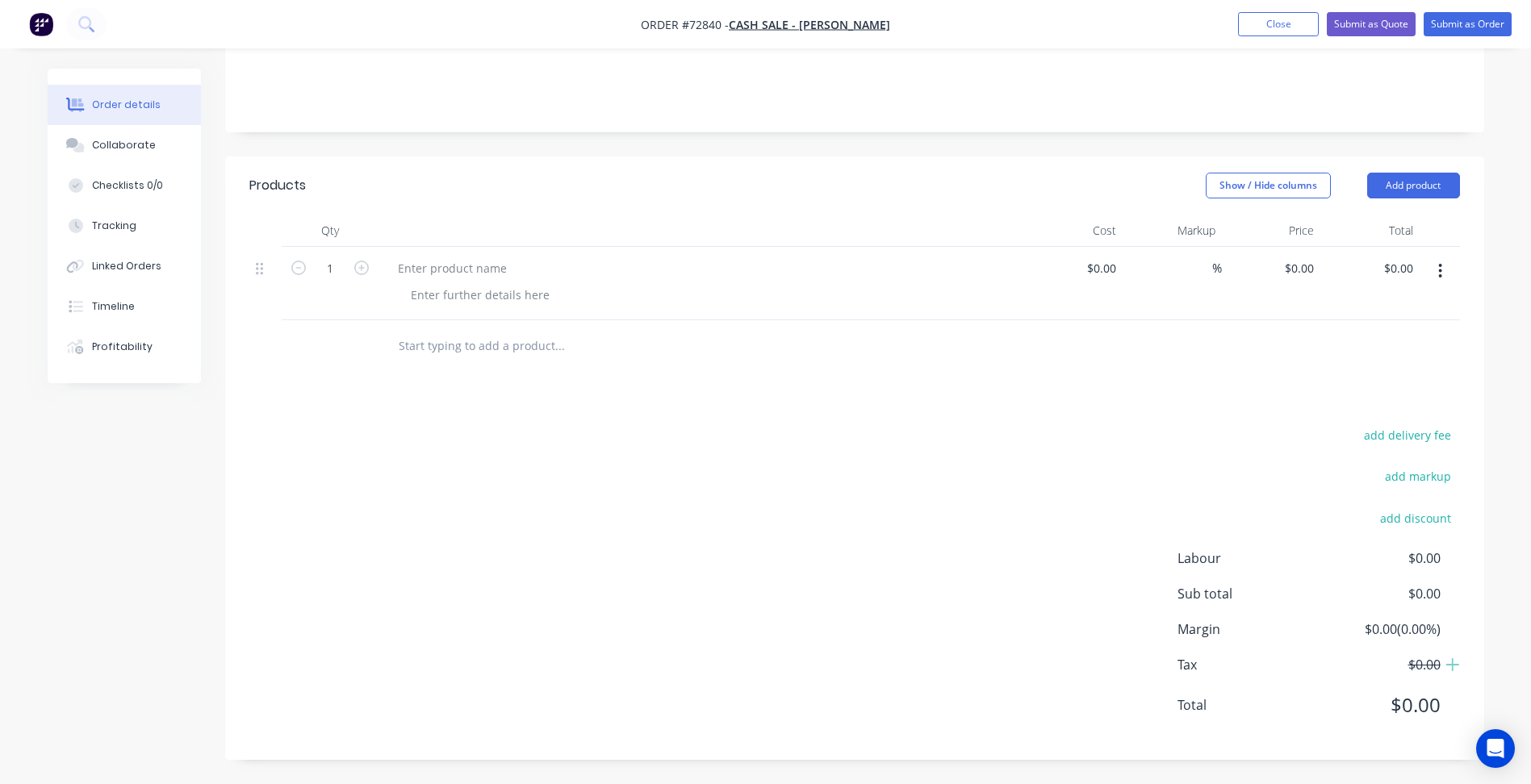
scroll to position [250, 0]
click at [1433, 180] on button "Add product" at bounding box center [1414, 185] width 93 height 26
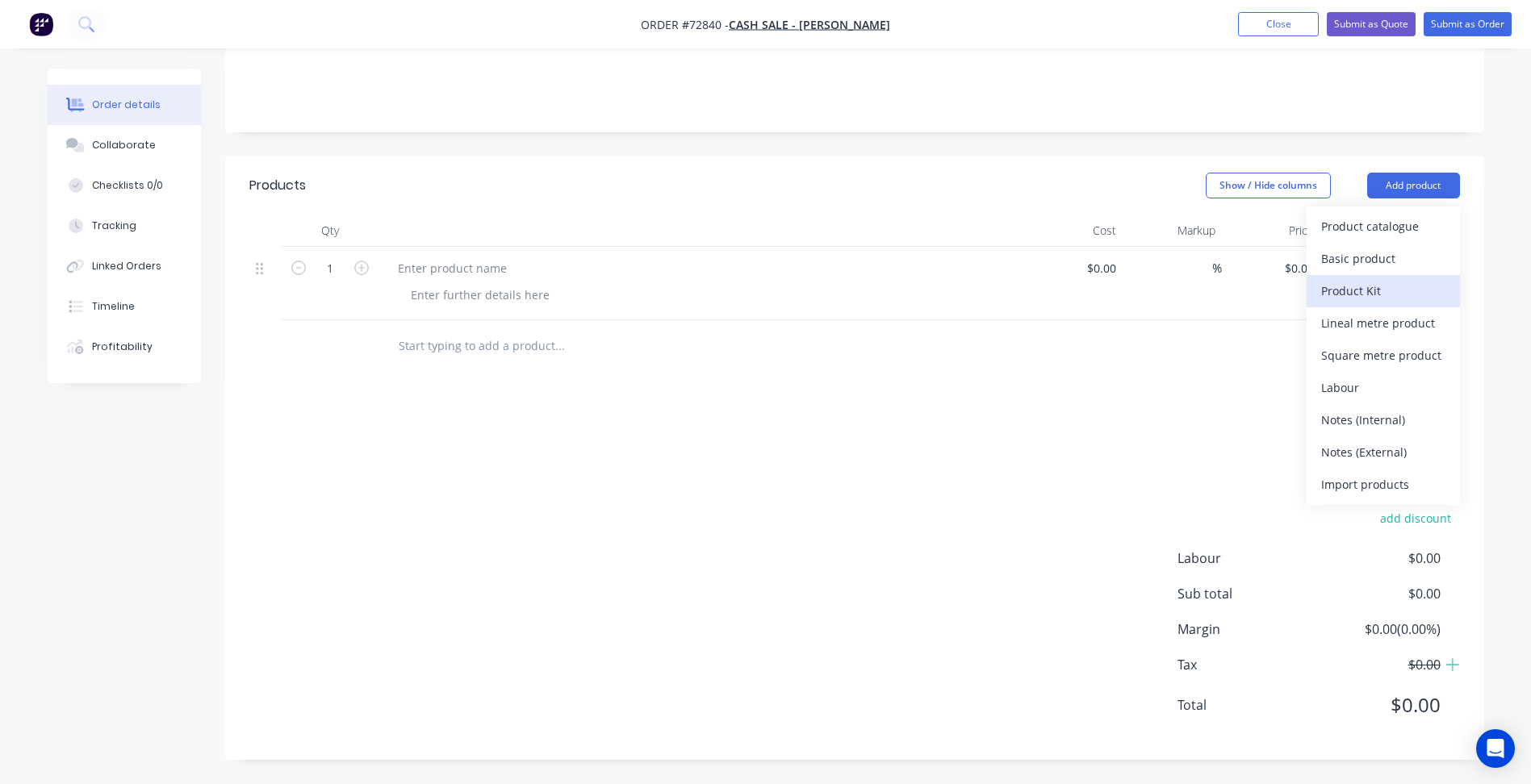
click at [1372, 288] on div "Product Kit" at bounding box center [1383, 290] width 124 height 24
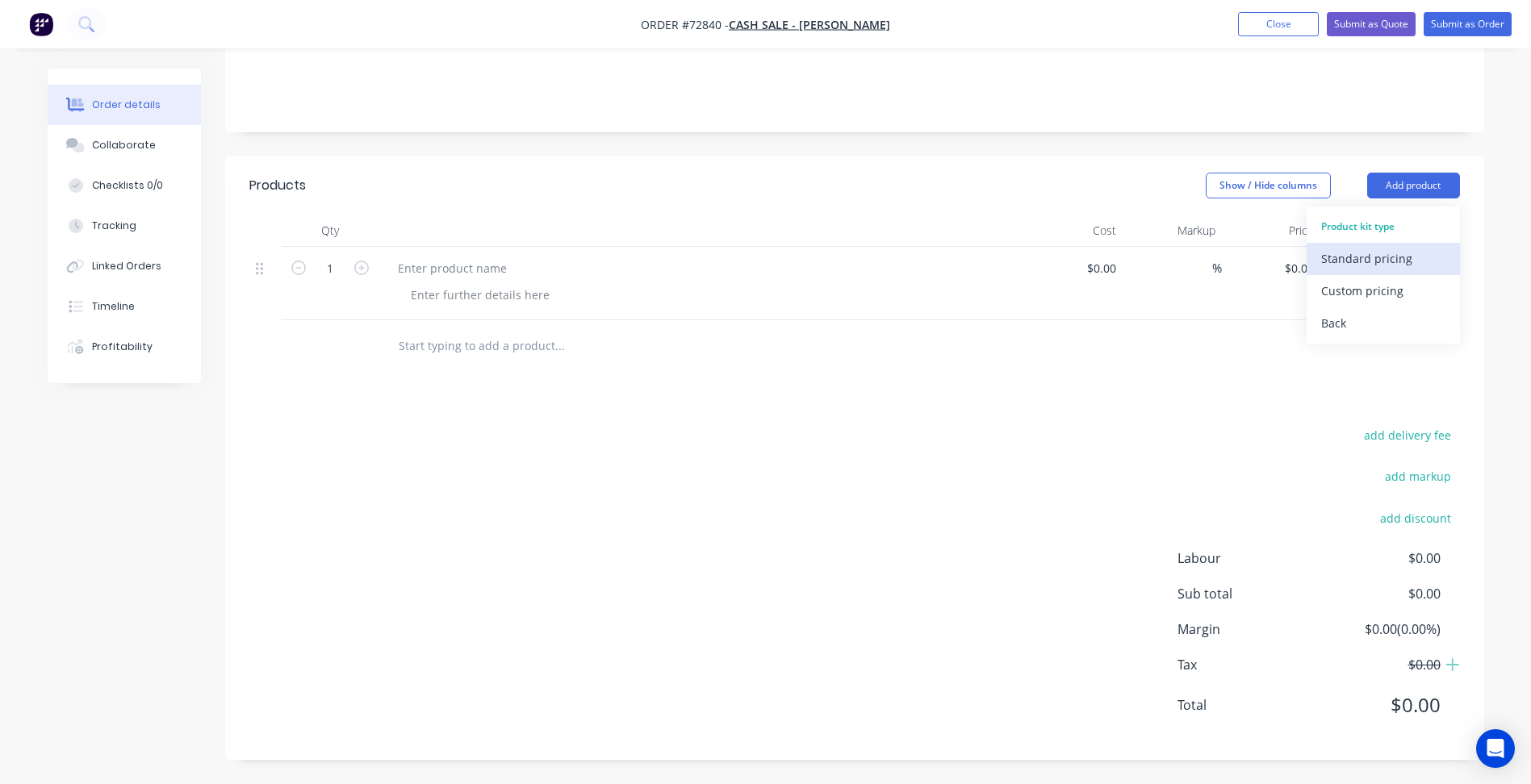
click at [1378, 264] on div "Standard pricing" at bounding box center [1383, 258] width 124 height 24
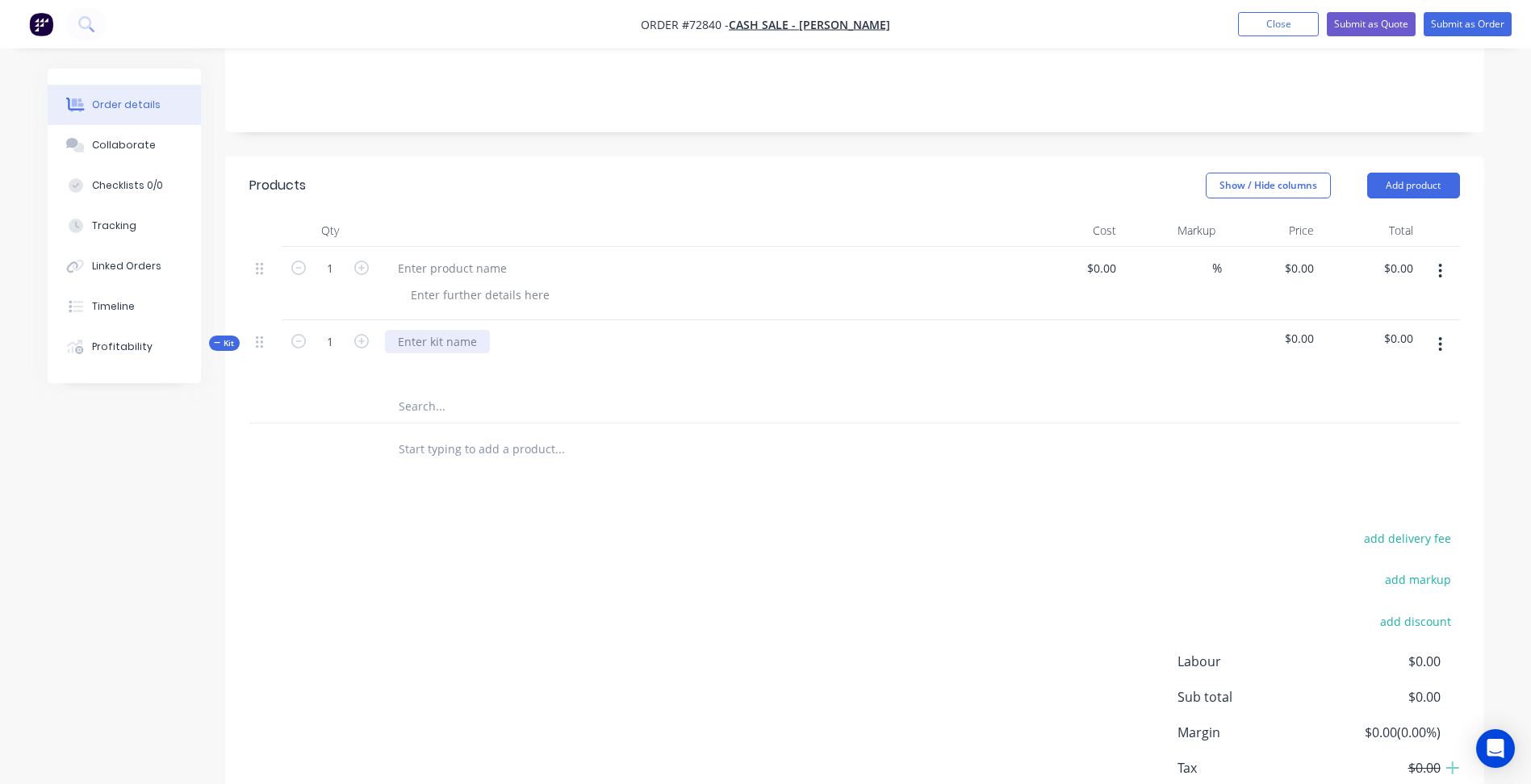
click at [434, 347] on div at bounding box center [437, 342] width 104 height 24
click at [1443, 340] on icon "button" at bounding box center [1440, 345] width 4 height 18
click at [1368, 513] on div "Delete" at bounding box center [1383, 515] width 124 height 24
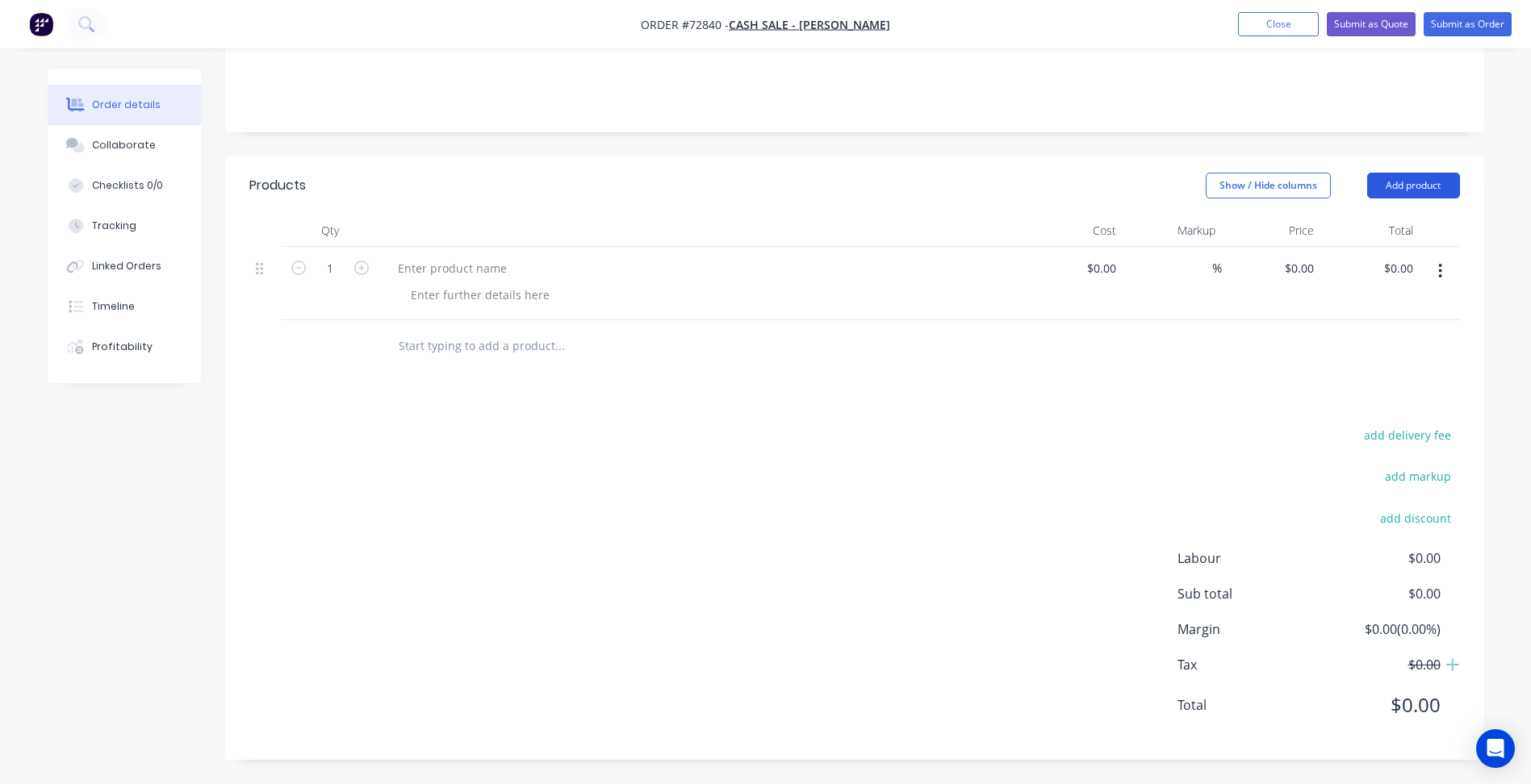
click at [1421, 175] on button "Add product" at bounding box center [1414, 185] width 93 height 26
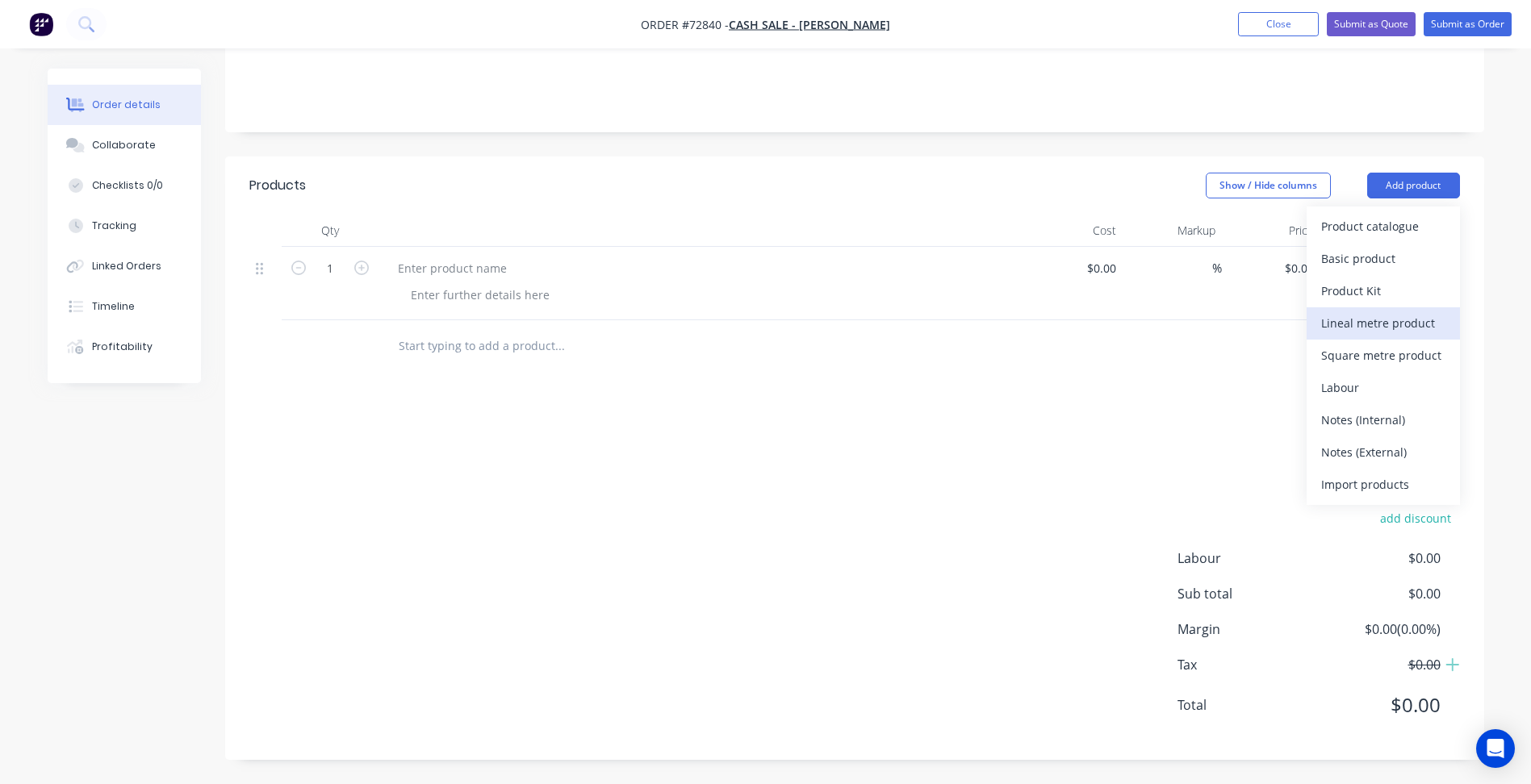
click at [1358, 319] on div "Lineal metre product" at bounding box center [1383, 323] width 124 height 24
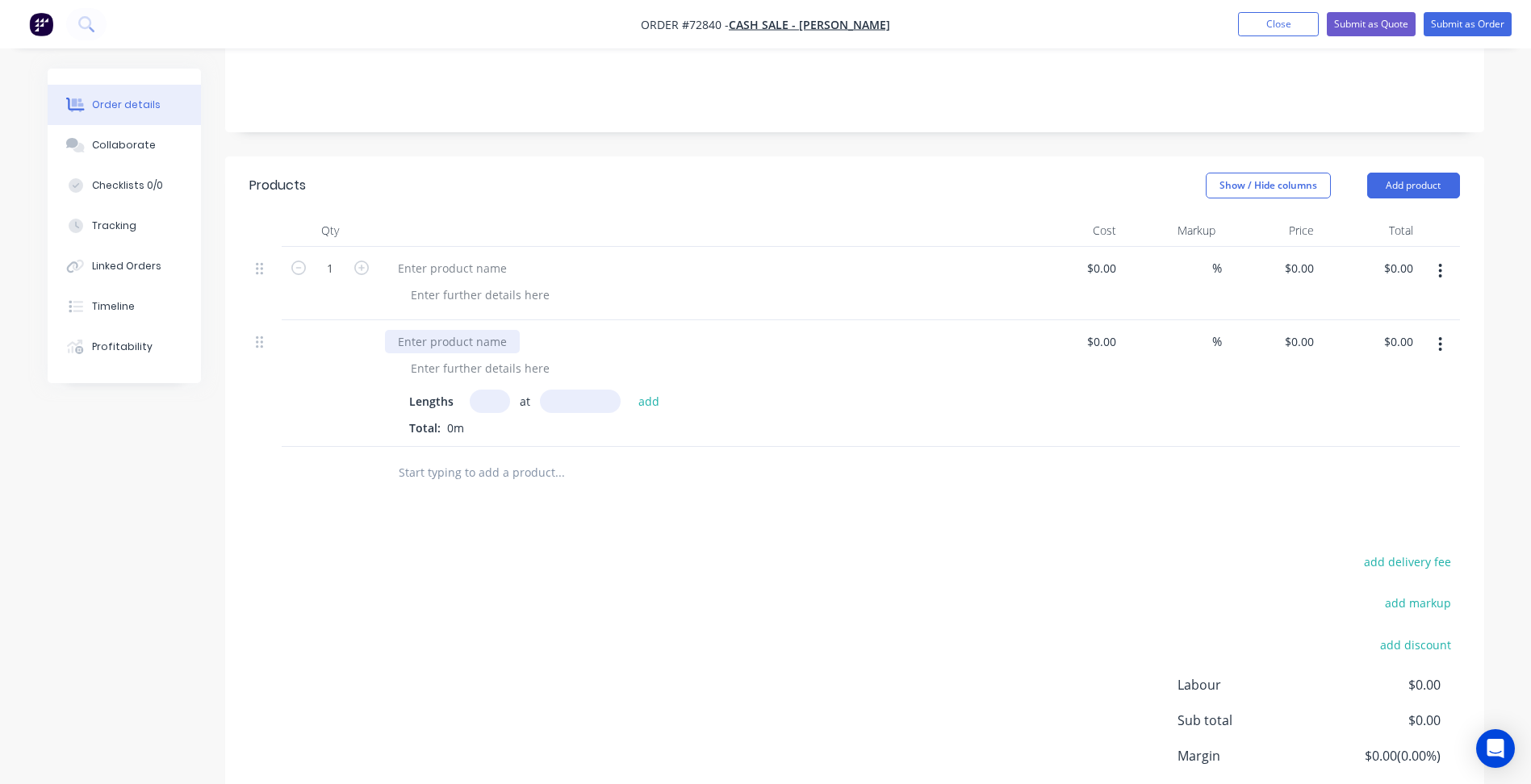
click at [465, 339] on div at bounding box center [452, 342] width 135 height 24
click at [1444, 345] on button "button" at bounding box center [1441, 345] width 38 height 29
drag, startPoint x: 1363, startPoint y: 483, endPoint x: 1421, endPoint y: 352, distance: 143.3
click at [1363, 483] on div "Delete" at bounding box center [1383, 483] width 124 height 24
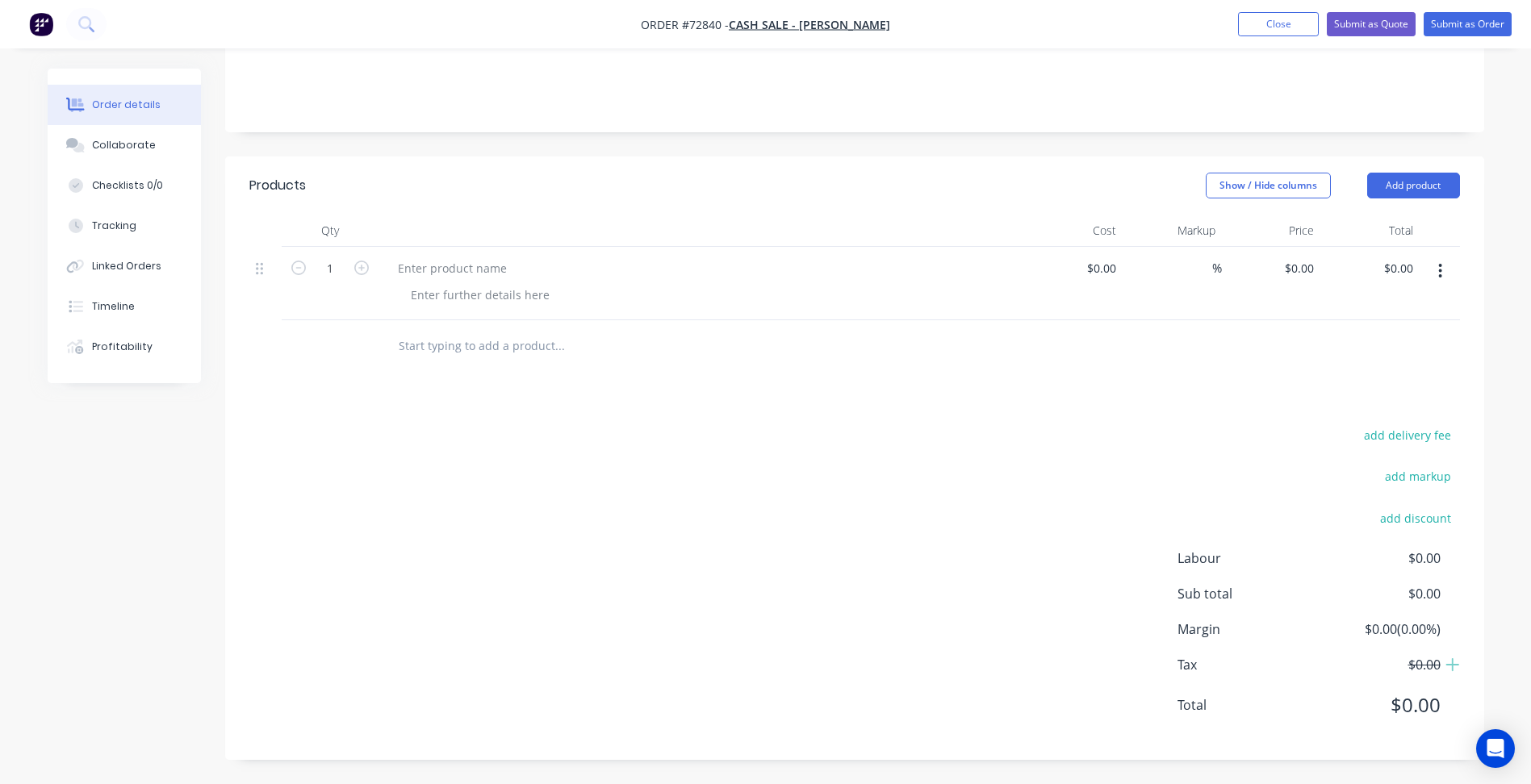
click at [1444, 271] on button "button" at bounding box center [1441, 271] width 38 height 29
click at [1367, 407] on div "Delete" at bounding box center [1383, 410] width 124 height 24
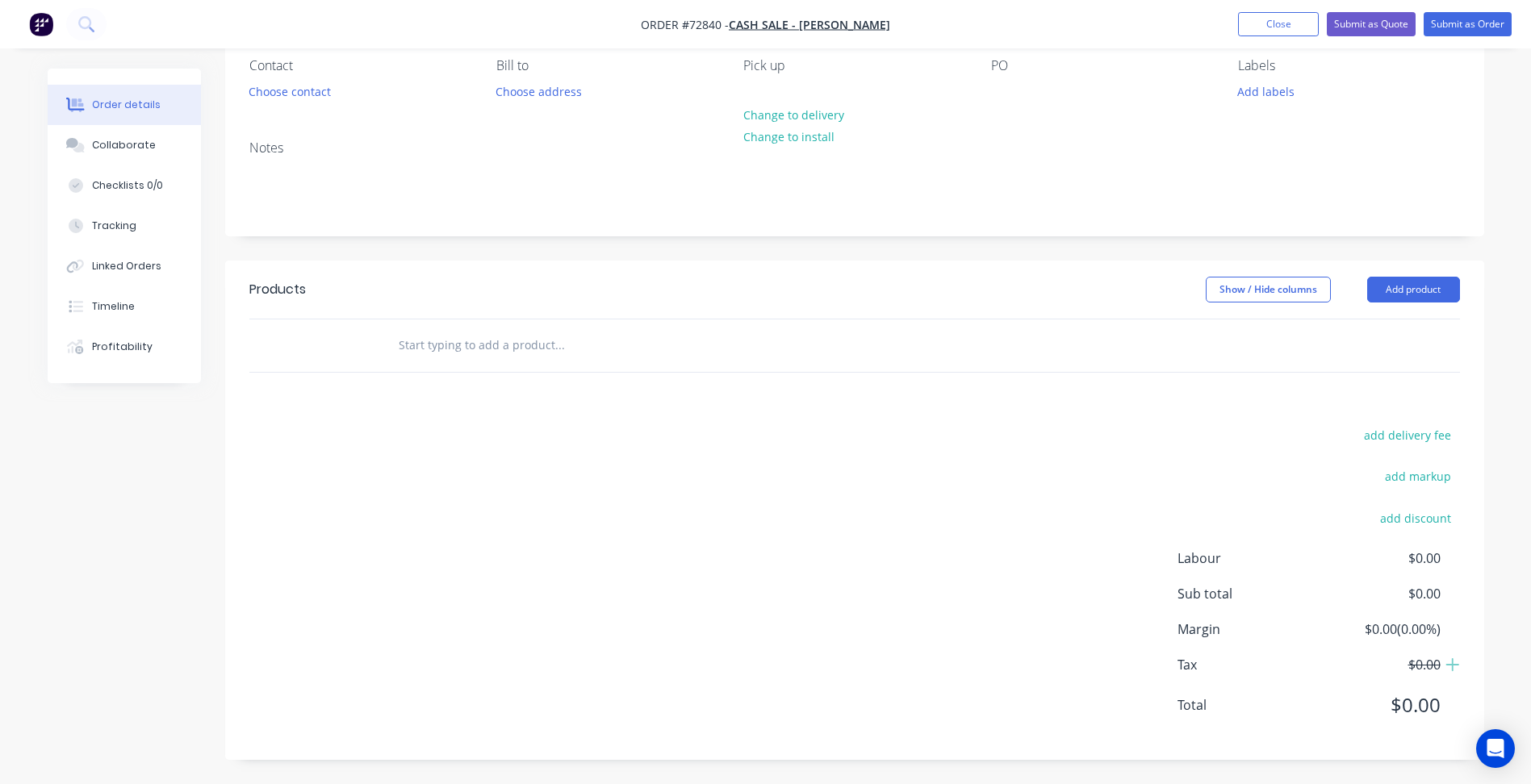
scroll to position [145, 0]
click at [1408, 295] on button "Add product" at bounding box center [1414, 289] width 93 height 26
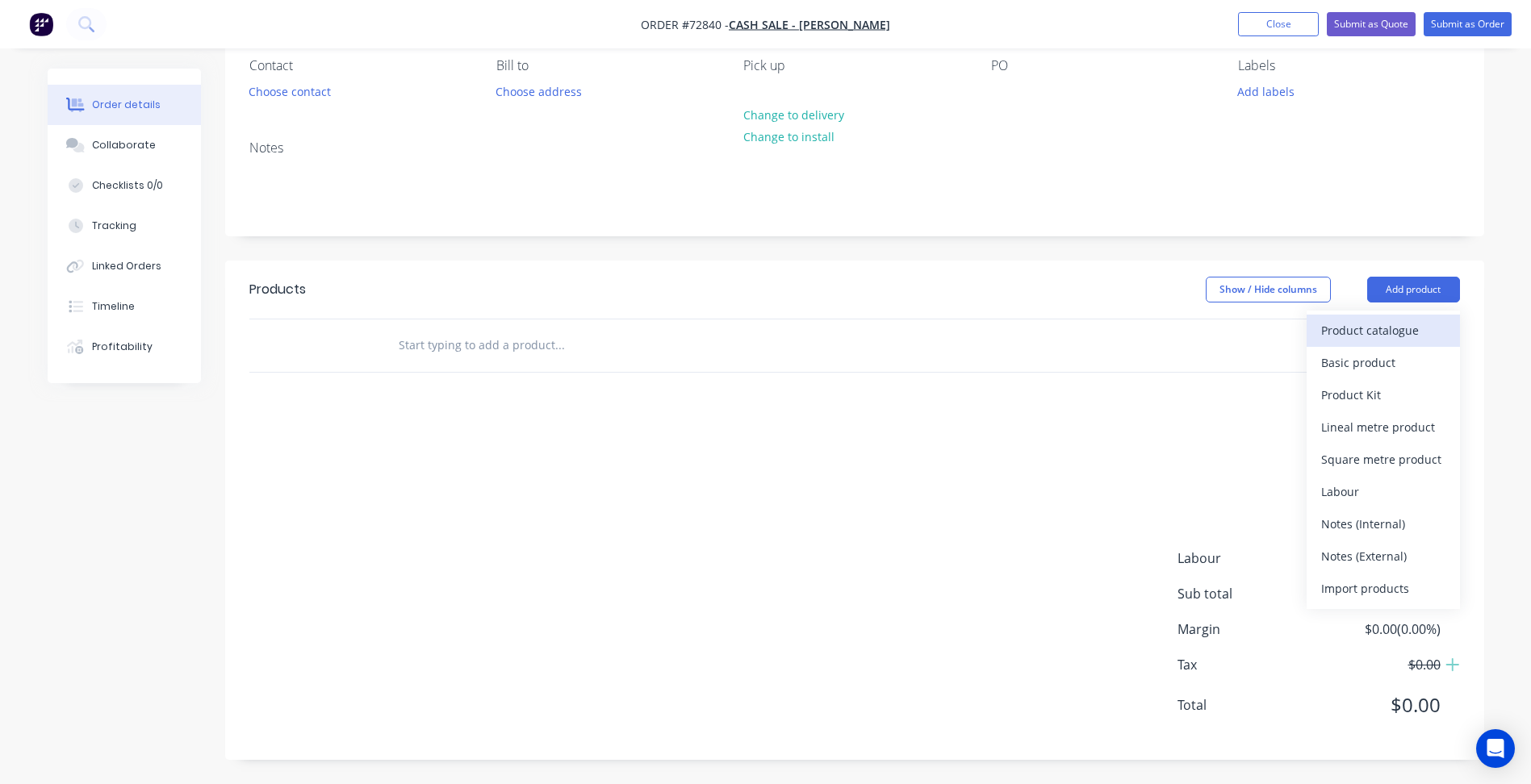
click at [1385, 330] on div "Product catalogue" at bounding box center [1383, 330] width 124 height 24
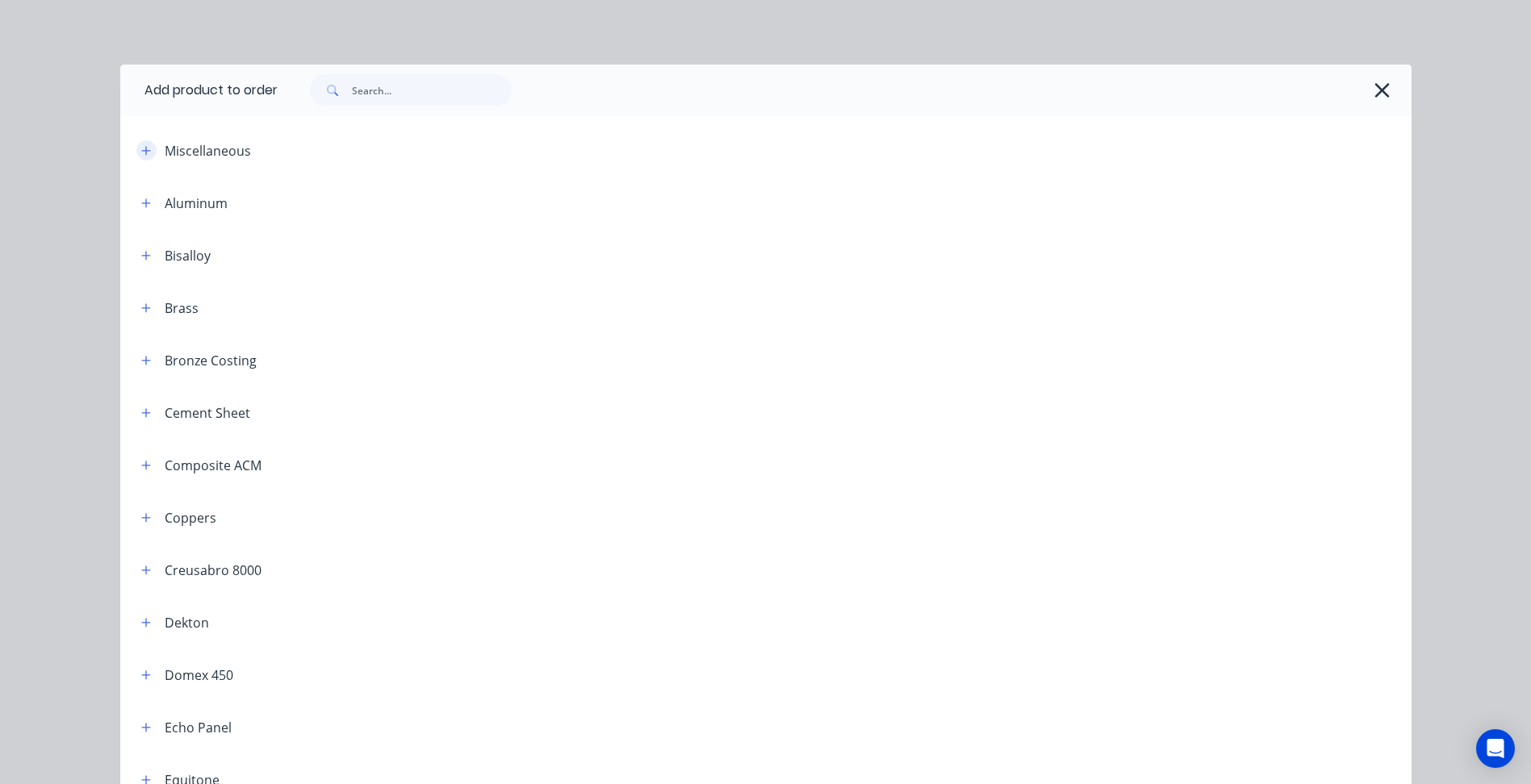
click at [142, 149] on icon "button" at bounding box center [146, 151] width 9 height 11
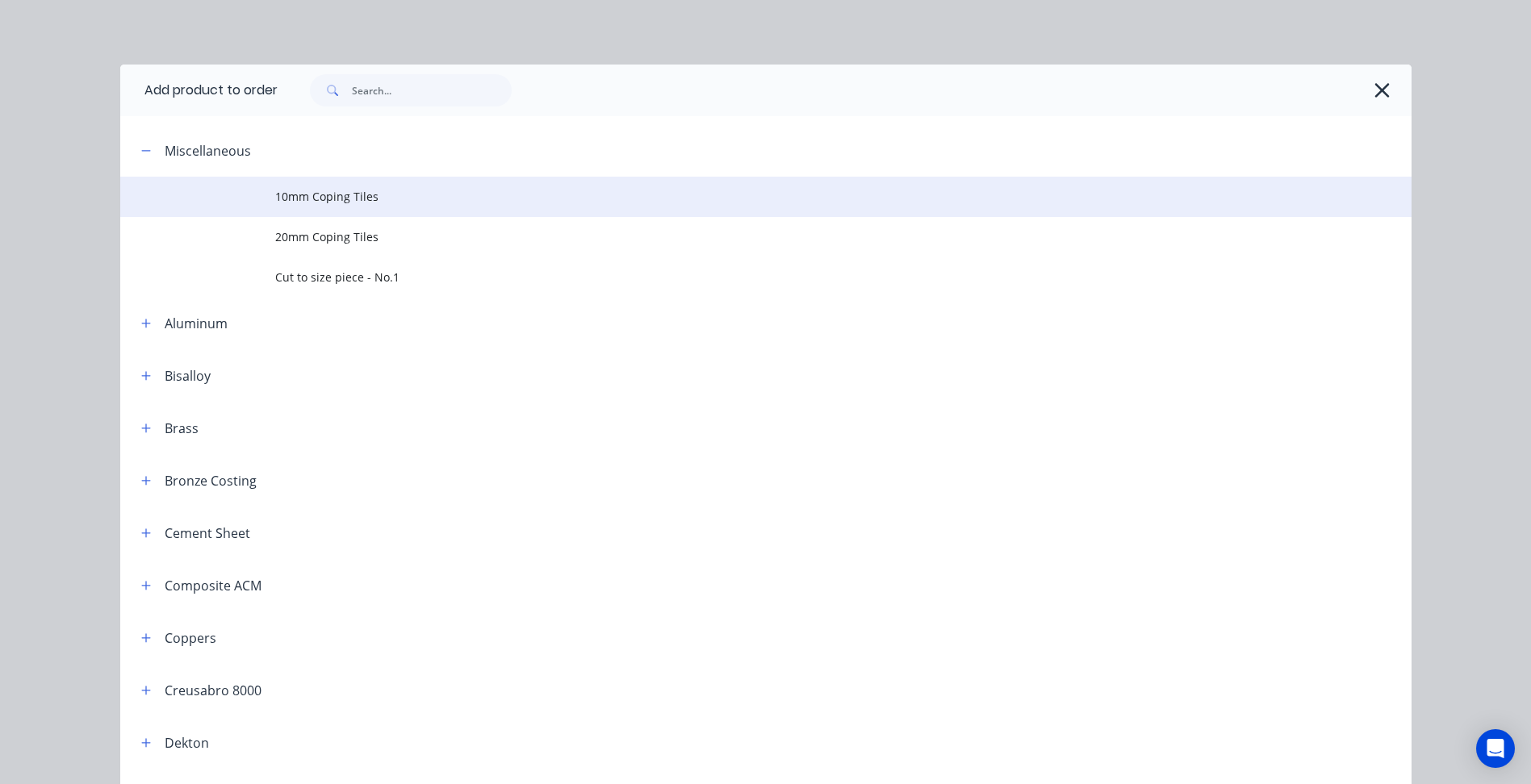
click at [339, 188] on span "10mm Coping Tiles" at bounding box center [729, 196] width 909 height 17
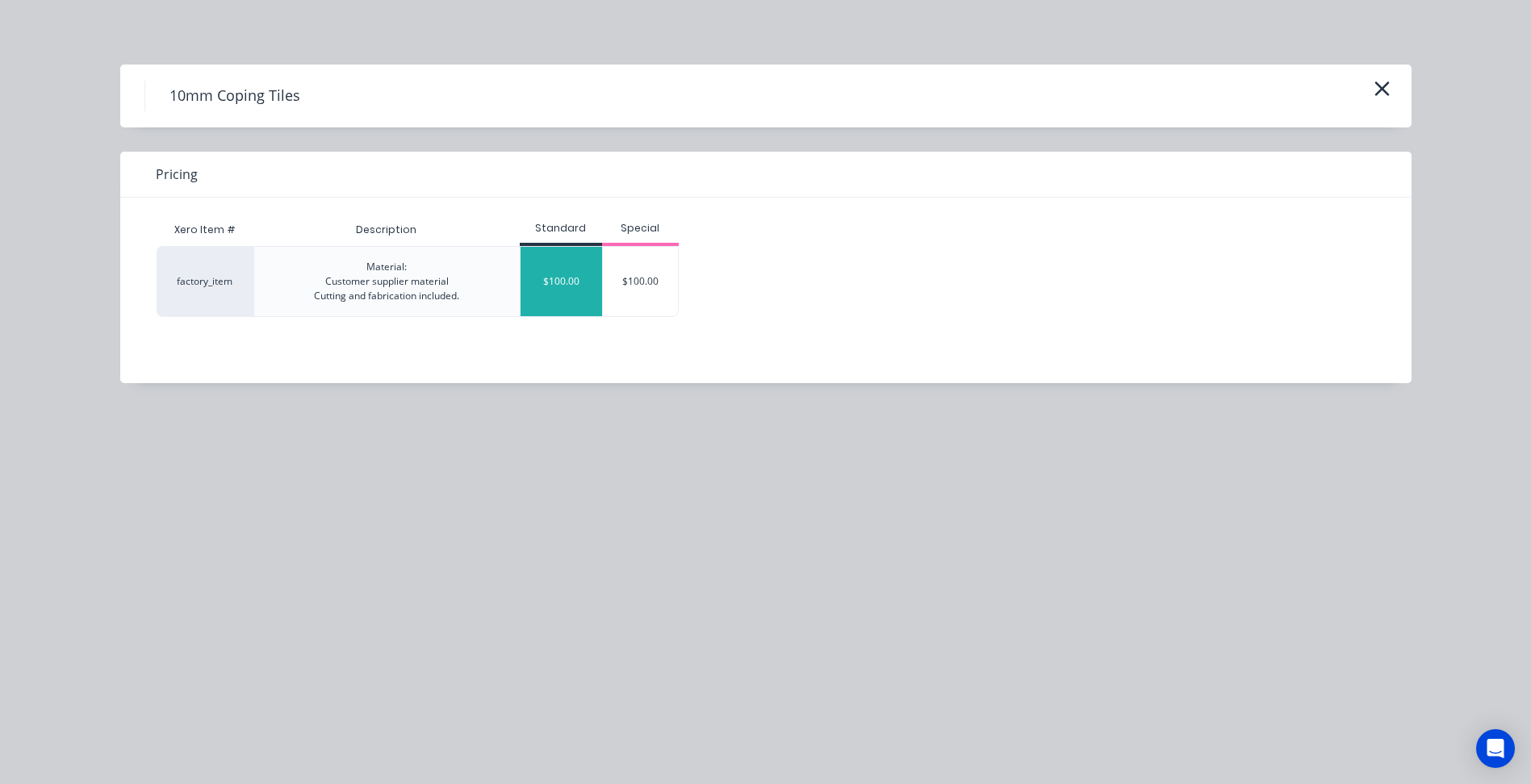
click at [555, 277] on div "$100.00" at bounding box center [561, 281] width 82 height 69
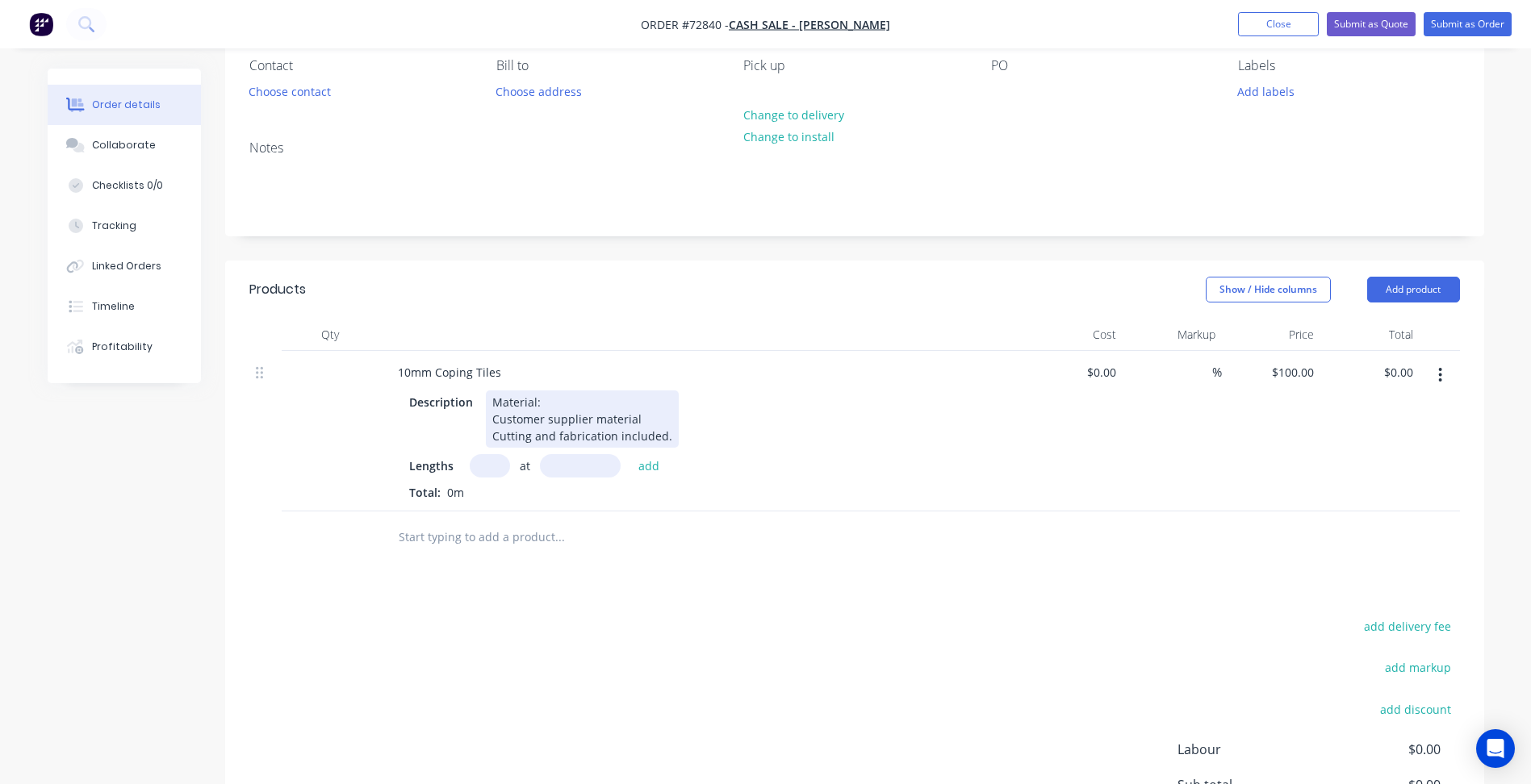
click at [551, 396] on div "Material: Customer supplier material Cutting and fabrication included." at bounding box center [582, 419] width 193 height 57
click at [489, 467] on input "text" at bounding box center [490, 465] width 40 height 24
type input "10"
click at [566, 464] on input "text" at bounding box center [580, 465] width 81 height 24
type input "400mm"
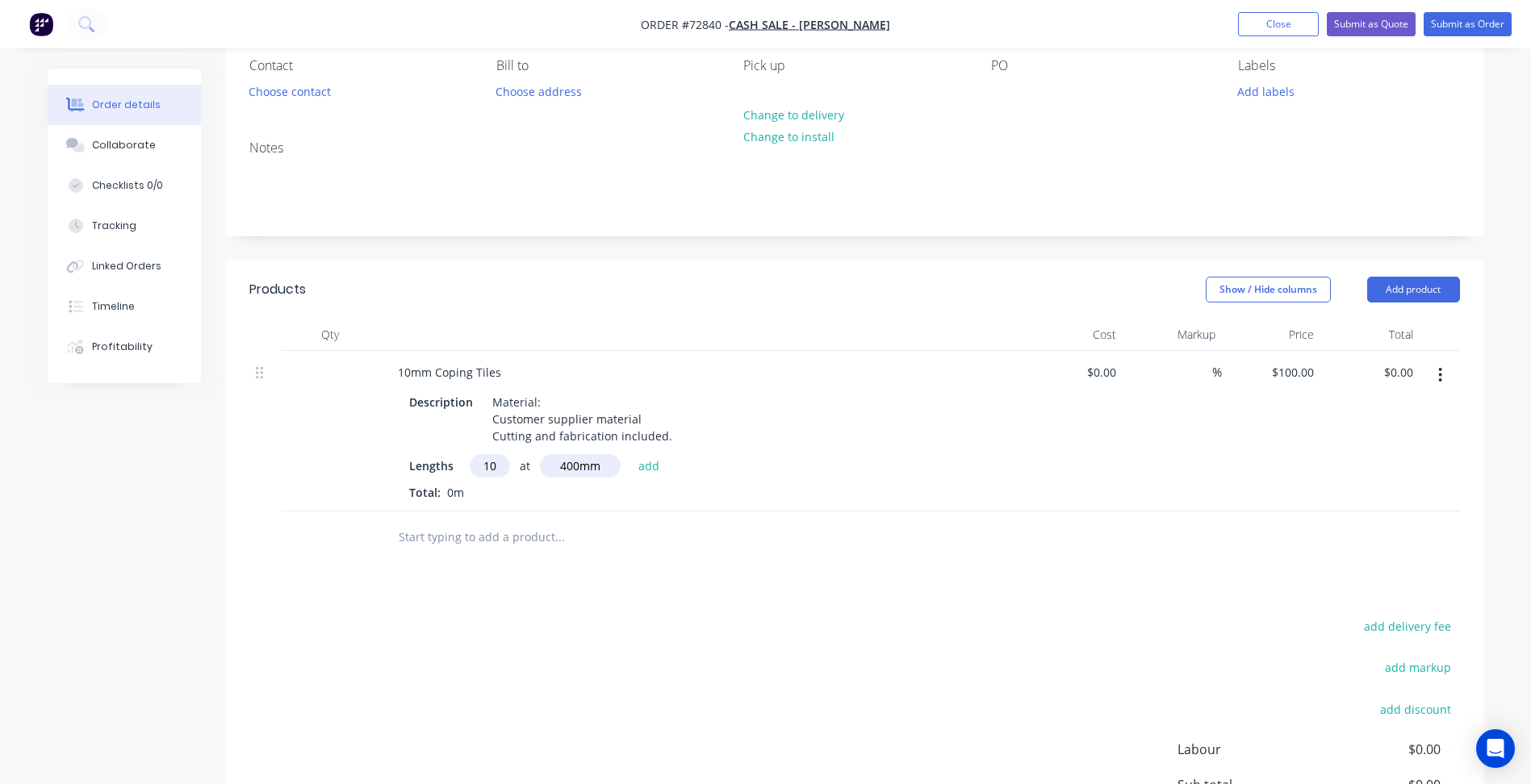
click at [696, 620] on div "add delivery fee add markup add discount Labour $0.00 Sub total $0.00 Margin $0…" at bounding box center [855, 771] width 1211 height 311
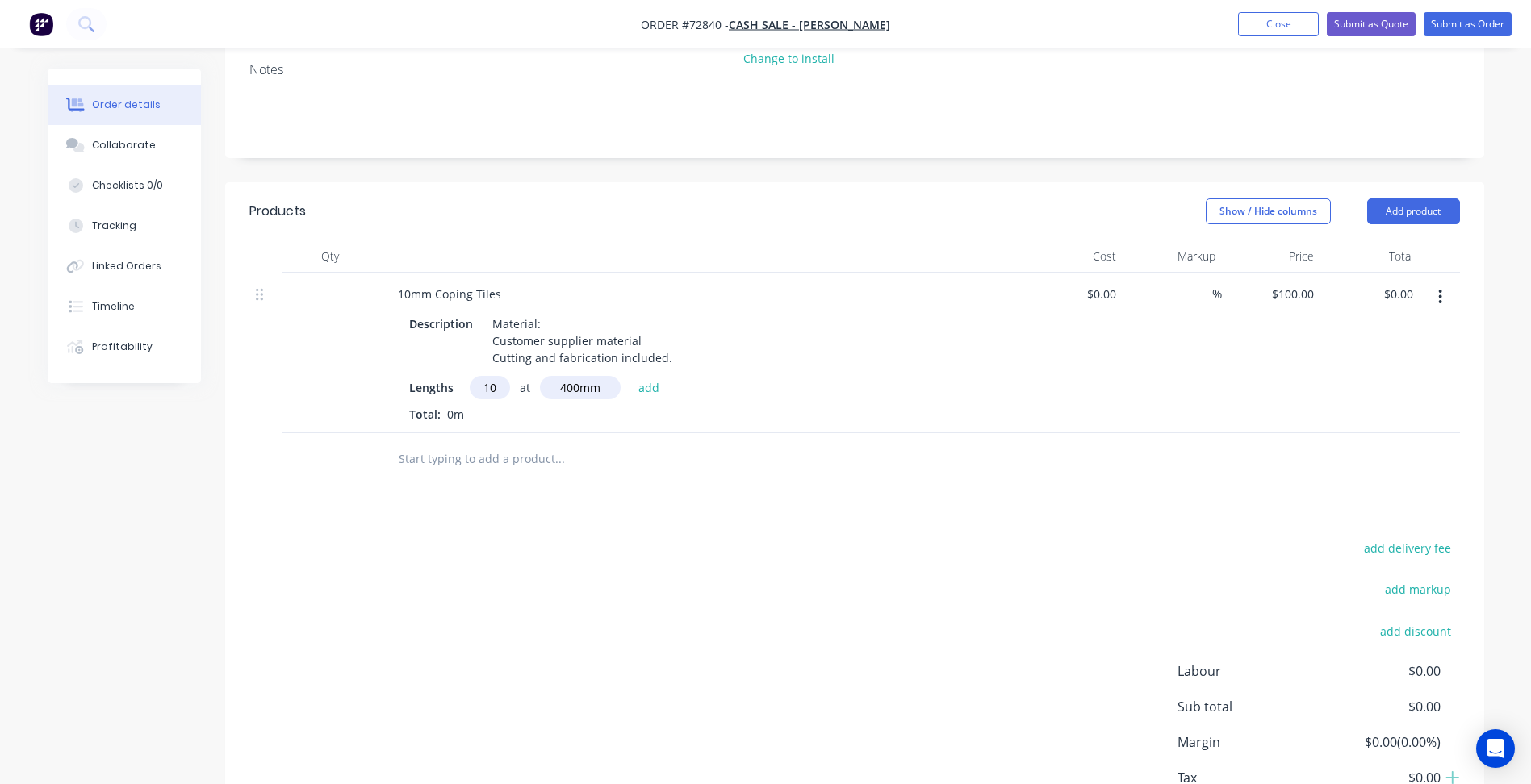
scroll to position [226, 0]
click at [643, 383] on button "add" at bounding box center [650, 383] width 38 height 22
type input "$400.00"
click at [1446, 308] on button "button" at bounding box center [1441, 294] width 38 height 29
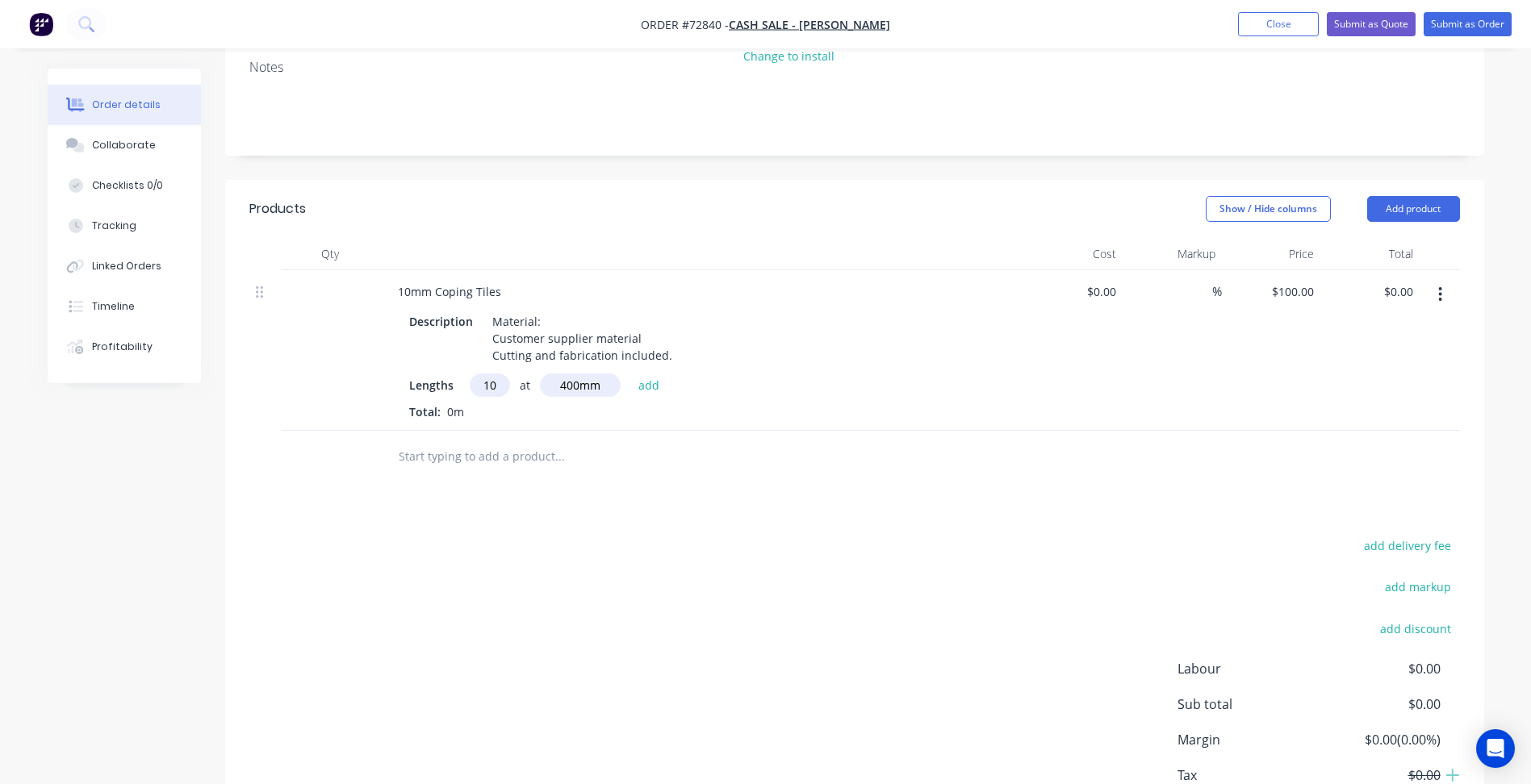
click div "Delete"
